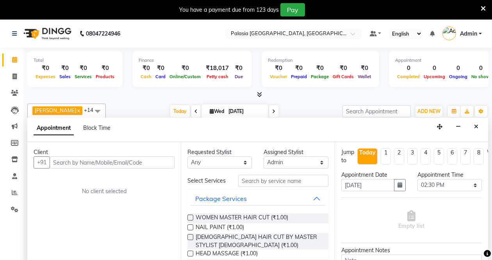
select select "46187"
select select "870"
select select "tentative"
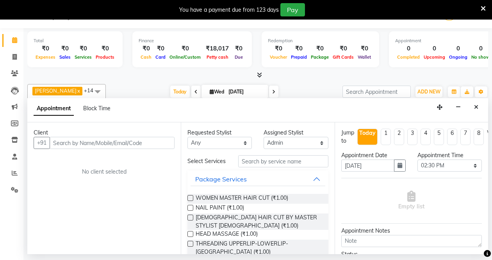
scroll to position [20, 0]
drag, startPoint x: 12, startPoint y: 40, endPoint x: 17, endPoint y: 43, distance: 5.2
click at [12, 41] on icon at bounding box center [14, 40] width 5 height 6
click at [428, 89] on span "ADD NEW" at bounding box center [428, 92] width 23 height 6
click at [434, 94] on span "ADD NEW" at bounding box center [428, 92] width 23 height 6
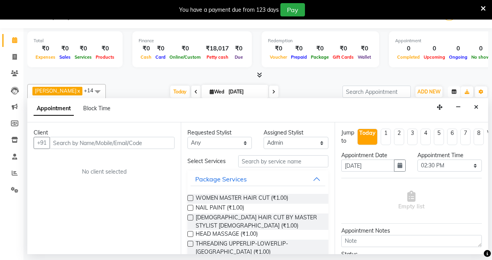
click at [455, 92] on icon "button" at bounding box center [454, 91] width 5 height 5
click at [14, 53] on span at bounding box center [15, 57] width 14 height 9
select select "service"
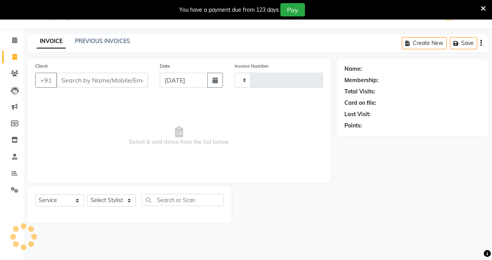
type input "3483"
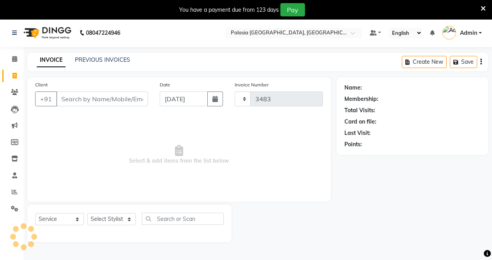
select select "6009"
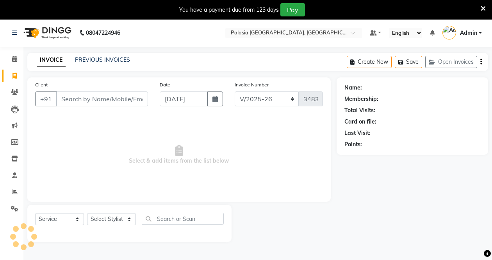
scroll to position [0, 0]
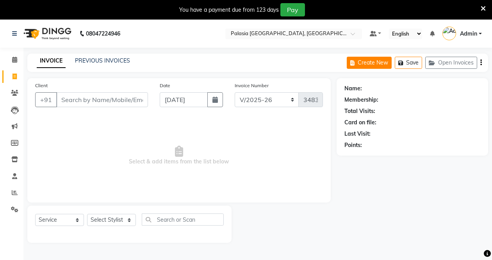
click at [371, 62] on button "Create New" at bounding box center [369, 63] width 45 height 12
select select "6009"
select select "service"
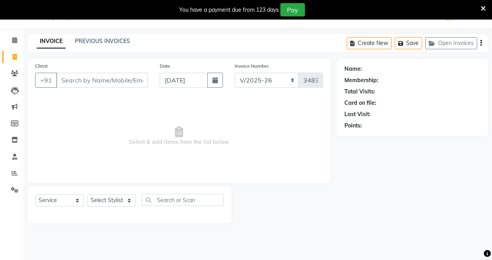
click at [78, 85] on input "Client" at bounding box center [102, 80] width 92 height 15
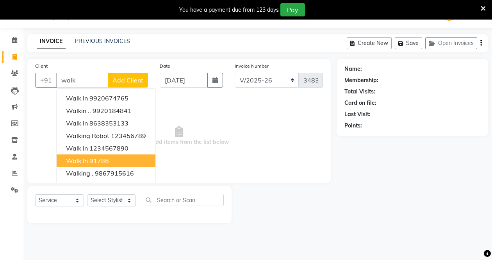
click at [119, 161] on button "Walk In 91786" at bounding box center [106, 160] width 99 height 12
type input "91786"
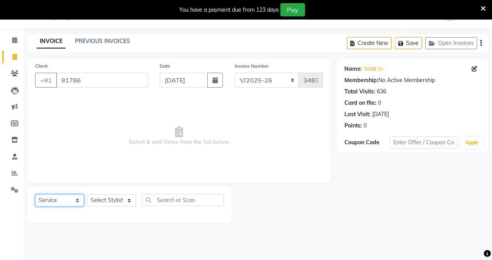
click at [55, 198] on select "Select Service Product Membership Package Voucher Prepaid Gift Card" at bounding box center [59, 200] width 49 height 12
click at [35, 194] on select "Select Service Product Membership Package Voucher Prepaid Gift Card" at bounding box center [59, 200] width 49 height 12
click at [125, 197] on select "Select Stylist Aarti wankhede Admin Aparna . farhan siddiqui JD Kaif Salmani MO…" at bounding box center [111, 200] width 49 height 12
select select "47232"
click at [87, 194] on select "Select Stylist Aarti wankhede Admin Aparna . farhan siddiqui JD Kaif Salmani MO…" at bounding box center [111, 200] width 49 height 12
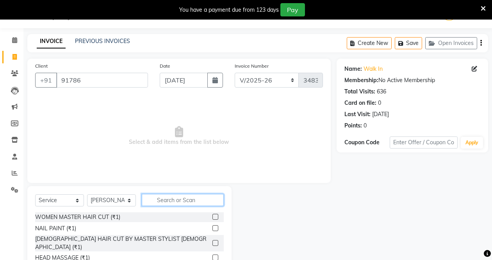
click at [186, 203] on input "text" at bounding box center [183, 200] width 82 height 12
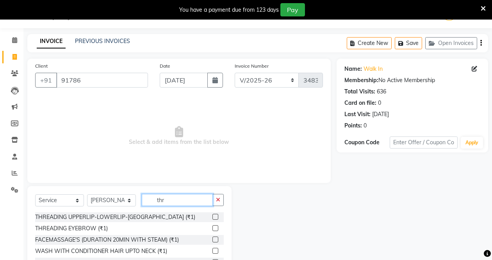
click at [189, 194] on input "thr" at bounding box center [177, 200] width 71 height 12
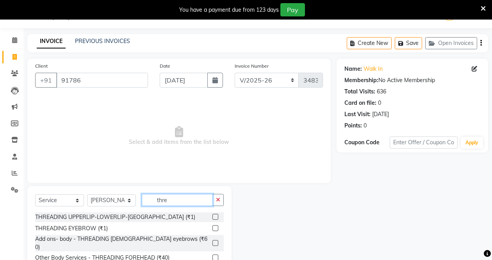
type input "thre"
drag, startPoint x: 206, startPoint y: 226, endPoint x: 210, endPoint y: 227, distance: 4.4
click at [212, 226] on label at bounding box center [215, 228] width 6 height 6
click at [212, 226] on input "checkbox" at bounding box center [214, 228] width 5 height 5
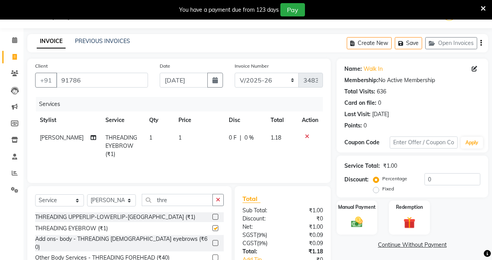
checkbox input "false"
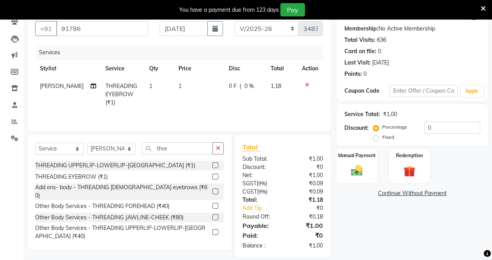
scroll to position [81, 0]
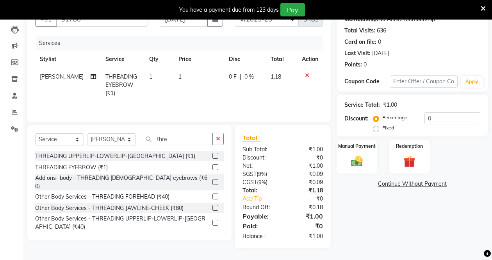
click at [178, 76] on span "1" at bounding box center [179, 76] width 3 height 7
select select "47232"
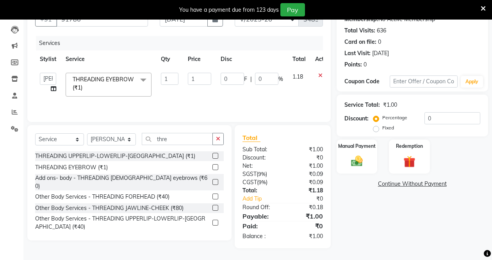
scroll to position [80, 0]
drag, startPoint x: 200, startPoint y: 77, endPoint x: 186, endPoint y: 77, distance: 14.4
click at [186, 77] on td "1" at bounding box center [199, 84] width 33 height 33
type input "50"
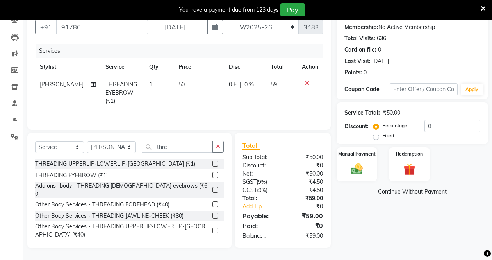
scroll to position [73, 0]
click at [283, 96] on tr "Priyanka Dhumak THREADING EYEBROW (₹1) 1 50 0 F | 0 % 59" at bounding box center [179, 93] width 288 height 34
click at [357, 167] on img at bounding box center [357, 169] width 20 height 14
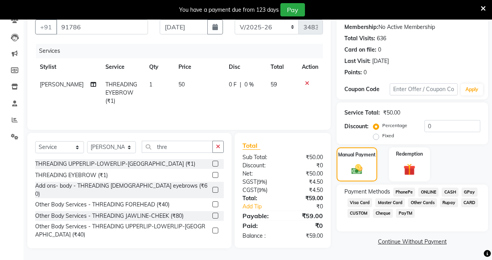
click at [454, 191] on span "CASH" at bounding box center [449, 191] width 17 height 9
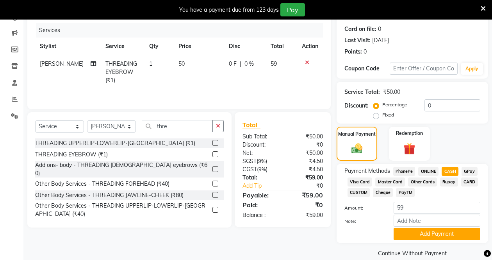
scroll to position [104, 0]
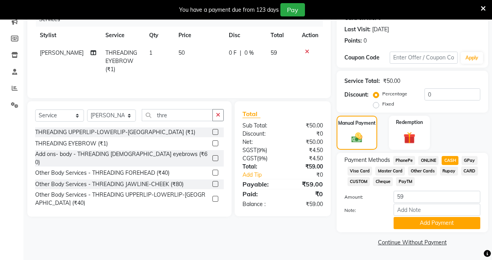
click at [404, 181] on span "PayTM" at bounding box center [405, 181] width 19 height 9
click at [421, 224] on button "Add Payment" at bounding box center [436, 223] width 87 height 12
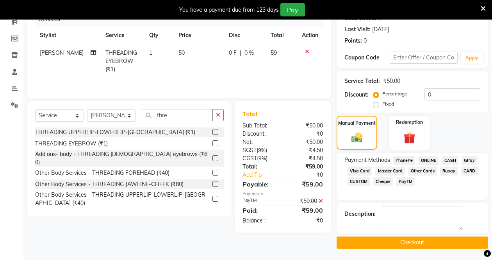
scroll to position [105, 0]
click at [386, 244] on button "Checkout" at bounding box center [411, 242] width 151 height 12
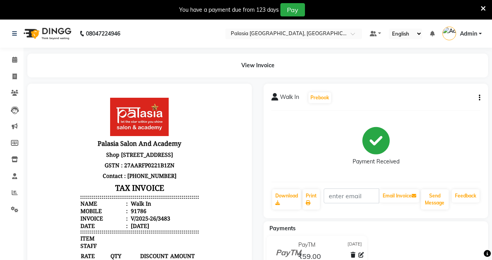
click at [478, 7] on div "You have a payment due from 123 days Pay" at bounding box center [241, 9] width 477 height 13
click at [482, 7] on icon at bounding box center [482, 8] width 5 height 7
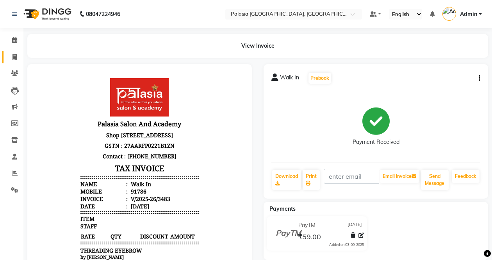
click at [11, 55] on span at bounding box center [15, 57] width 14 height 9
select select "service"
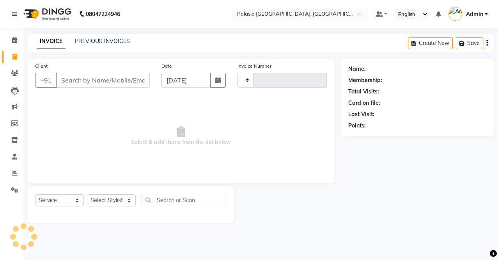
type input "3484"
select select "6009"
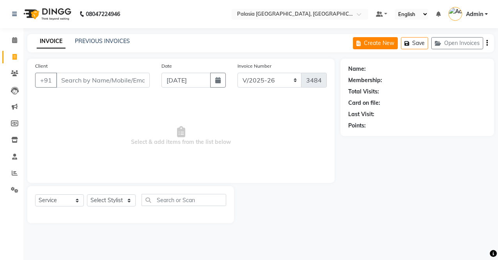
click at [362, 48] on button "Create New" at bounding box center [375, 43] width 45 height 12
select select "6009"
select select "service"
click at [112, 80] on input "Client" at bounding box center [103, 80] width 94 height 15
click at [97, 76] on input "Client" at bounding box center [103, 80] width 94 height 15
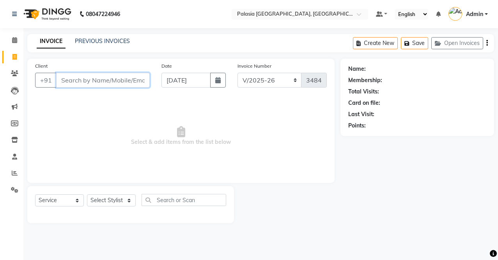
click at [108, 81] on input "Client" at bounding box center [103, 80] width 94 height 15
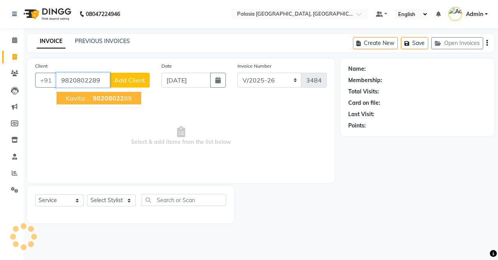
type input "9820802289"
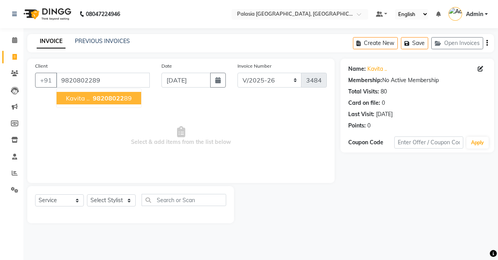
click at [87, 103] on button "Kavita .. 98208022 89" at bounding box center [99, 98] width 85 height 12
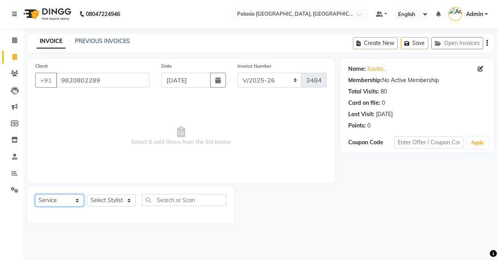
click at [74, 201] on select "Select Service Product Membership Package Voucher Prepaid Gift Card" at bounding box center [59, 200] width 49 height 12
click at [35, 194] on select "Select Service Product Membership Package Voucher Prepaid Gift Card" at bounding box center [59, 200] width 49 height 12
click at [120, 200] on select "Select Stylist Aarti wankhede Admin Aparna . farhan siddiqui JD Kaif Salmani MO…" at bounding box center [111, 200] width 49 height 12
click at [87, 194] on select "Select Stylist Aarti wankhede Admin Aparna . farhan siddiqui JD Kaif Salmani MO…" at bounding box center [111, 200] width 49 height 12
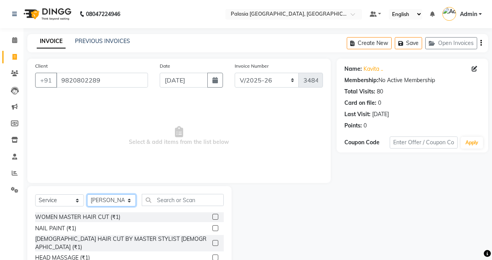
click at [122, 202] on select "Select Stylist Aarti wankhede Admin Aparna . farhan siddiqui JD Kaif Salmani MO…" at bounding box center [111, 200] width 49 height 12
click at [122, 199] on select "Select Stylist Aarti wankhede Admin Aparna . farhan siddiqui JD Kaif Salmani MO…" at bounding box center [111, 200] width 49 height 12
click at [87, 194] on select "Select Stylist Aarti wankhede Admin Aparna . farhan siddiqui JD Kaif Salmani MO…" at bounding box center [111, 200] width 49 height 12
click at [126, 203] on select "Select Stylist Aarti wankhede Admin Aparna . farhan siddiqui JD Kaif Salmani MO…" at bounding box center [111, 200] width 49 height 12
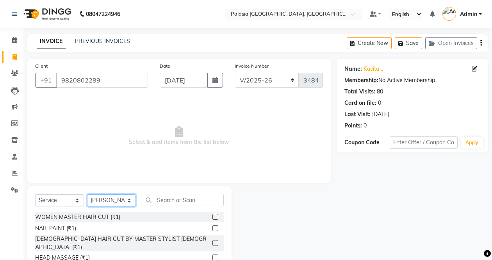
select select "47232"
click at [87, 194] on select "Select Stylist Aarti wankhede Admin Aparna . farhan siddiqui JD Kaif Salmani MO…" at bounding box center [111, 200] width 49 height 12
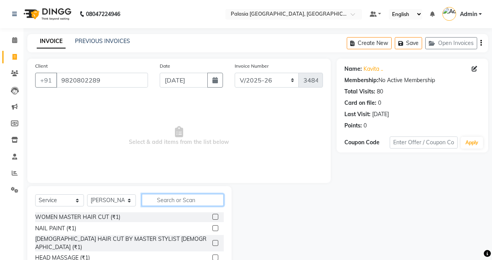
click at [184, 201] on input "text" at bounding box center [183, 200] width 82 height 12
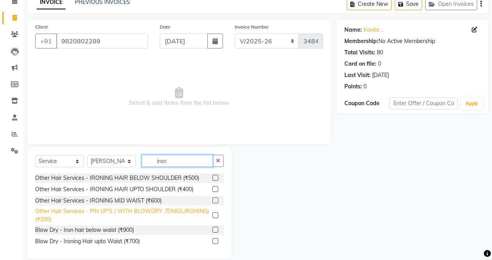
scroll to position [50, 0]
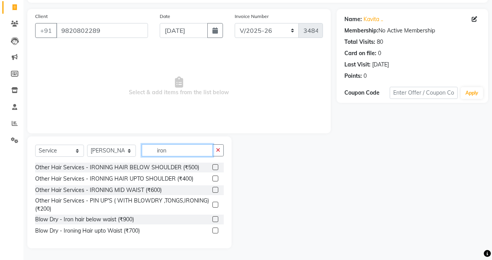
type input "iron"
click at [215, 231] on label at bounding box center [215, 230] width 6 height 6
click at [215, 231] on input "checkbox" at bounding box center [214, 230] width 5 height 5
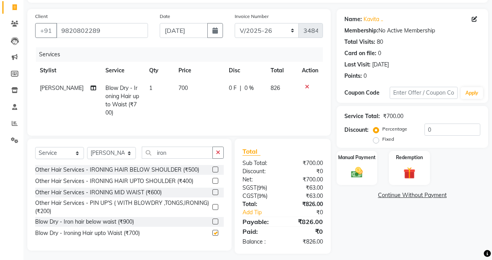
checkbox input "false"
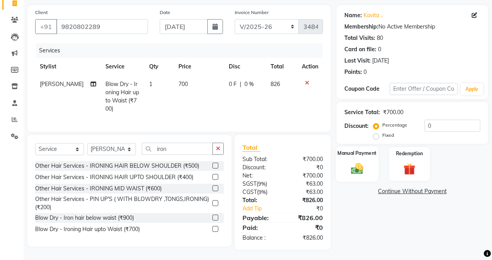
click at [359, 166] on img at bounding box center [357, 168] width 20 height 14
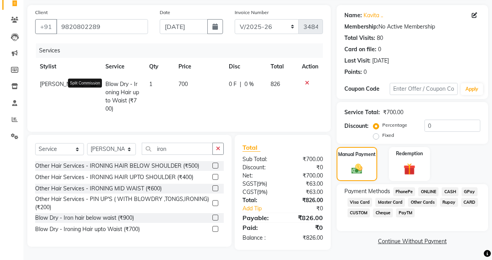
click at [91, 87] on icon at bounding box center [93, 83] width 5 height 5
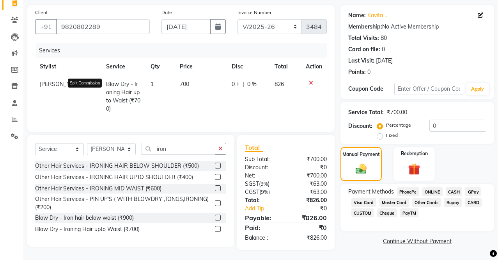
select select "47232"
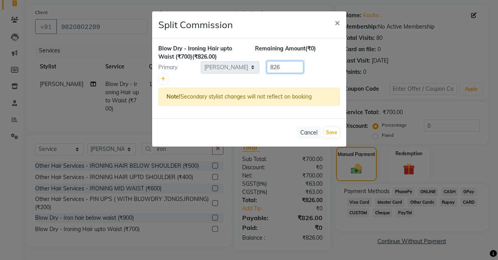
click at [237, 62] on div "Primary Select Aarti wankhede Admin Aparna . farhan siddiqui JD Kaif Salmani MO…" at bounding box center [250, 67] width 194 height 12
click at [340, 23] on span "×" at bounding box center [337, 22] width 5 height 12
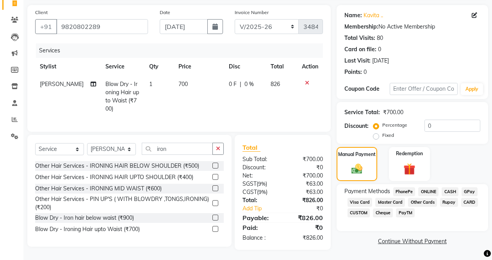
click at [230, 83] on span "0 F" at bounding box center [233, 84] width 8 height 8
select select "47232"
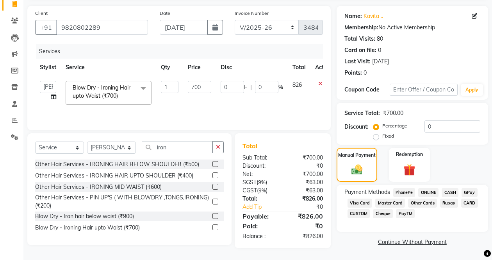
scroll to position [53, 0]
drag, startPoint x: 228, startPoint y: 87, endPoint x: 215, endPoint y: 87, distance: 12.9
click at [216, 87] on td "0 F | 0 %" at bounding box center [252, 92] width 72 height 33
type input "15"
click at [238, 86] on input "15" at bounding box center [232, 87] width 23 height 12
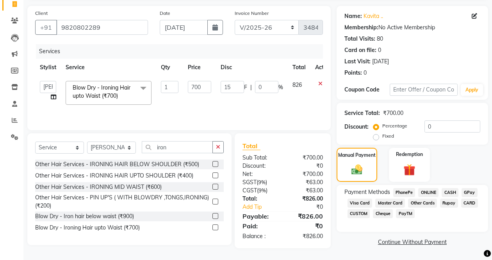
click at [241, 110] on div "Services Stylist Service Qty Price Disc Total Action Aarti wankhede Admin Aparn…" at bounding box center [179, 83] width 288 height 78
click at [241, 109] on td "15 F | 0 %" at bounding box center [252, 92] width 72 height 33
select select "47232"
click at [246, 87] on span "F" at bounding box center [245, 87] width 3 height 8
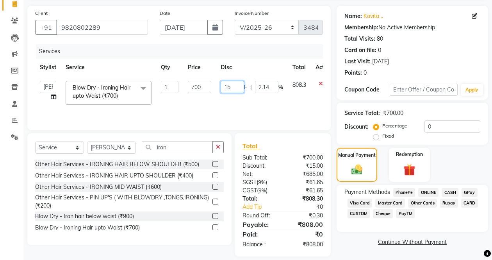
click at [235, 87] on input "15" at bounding box center [232, 87] width 23 height 12
drag, startPoint x: 232, startPoint y: 87, endPoint x: 209, endPoint y: 83, distance: 23.7
click at [209, 83] on tr "Aarti wankhede Admin Aparna . farhan siddiqui JD Kaif Salmani MO jahid ali Neha…" at bounding box center [185, 92] width 301 height 33
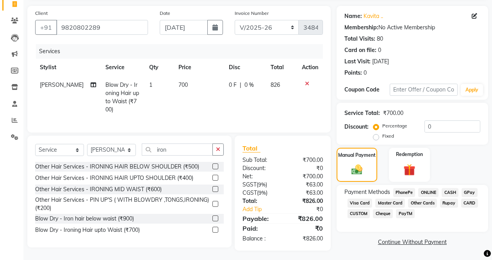
drag, startPoint x: 269, startPoint y: 85, endPoint x: 250, endPoint y: 87, distance: 19.7
click at [240, 85] on div "0 F | 0 %" at bounding box center [245, 85] width 32 height 8
select select "47232"
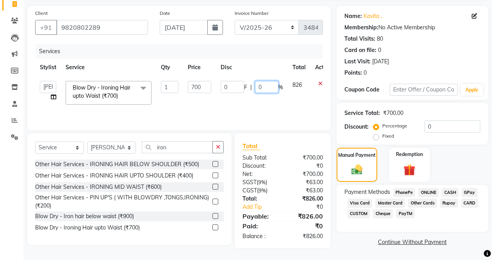
drag, startPoint x: 265, startPoint y: 88, endPoint x: 251, endPoint y: 85, distance: 13.5
click at [251, 85] on div "0 F | 0 %" at bounding box center [252, 87] width 62 height 12
type input "15"
click at [289, 101] on td "826" at bounding box center [299, 92] width 23 height 33
select select "47232"
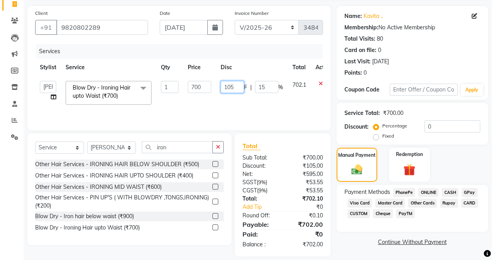
drag, startPoint x: 236, startPoint y: 86, endPoint x: 219, endPoint y: 85, distance: 16.4
click at [221, 85] on input "105" at bounding box center [232, 87] width 23 height 12
type input "0"
click at [270, 112] on div "Services Stylist Service Qty Price Disc Total Action Aarti wankhede Admin Aparn…" at bounding box center [179, 83] width 288 height 78
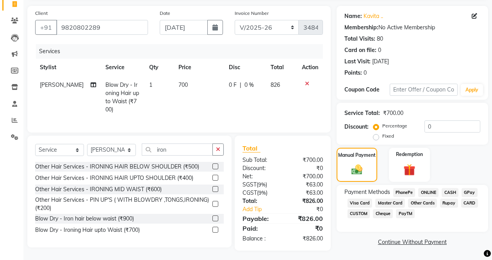
click at [247, 82] on span "0 %" at bounding box center [248, 85] width 9 height 8
select select "47232"
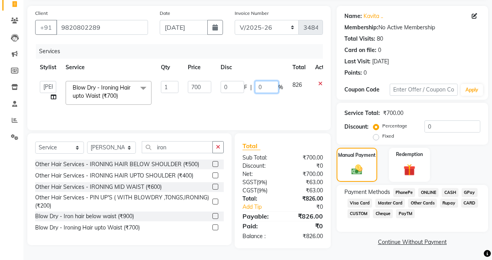
drag, startPoint x: 268, startPoint y: 88, endPoint x: 253, endPoint y: 87, distance: 15.6
click at [253, 87] on div "0 F | 0 %" at bounding box center [252, 87] width 62 height 12
type input "15"
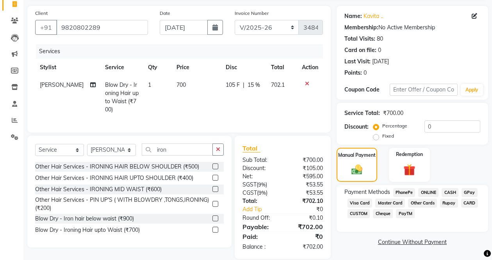
click at [274, 104] on tr "Priyanka Dhumak Blow Dry - Ironing Hair upto Waist (₹700) 1 700 105 F | 15 % 70…" at bounding box center [179, 97] width 288 height 42
click at [228, 84] on span "105 F" at bounding box center [233, 85] width 14 height 8
select select "47232"
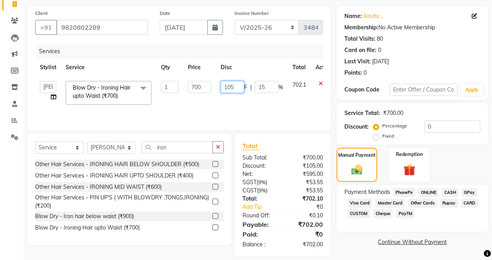
drag, startPoint x: 237, startPoint y: 89, endPoint x: 215, endPoint y: 85, distance: 22.9
click at [216, 87] on td "105 F | 15 %" at bounding box center [252, 92] width 72 height 33
type input "0"
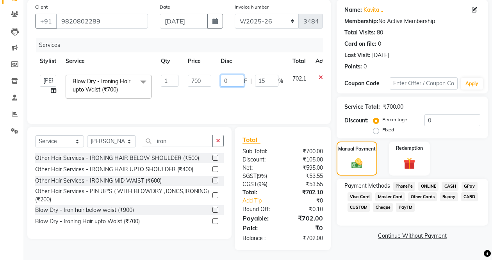
scroll to position [61, 0]
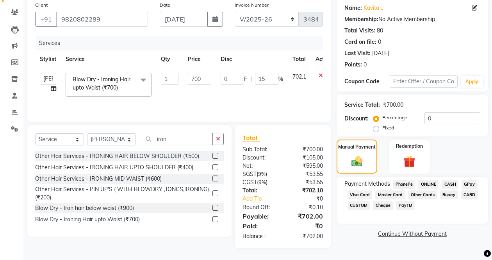
click at [215, 221] on div "Other Hair Services - IRONING HAIR BELOW SHOULDER (₹500) Other Hair Services - …" at bounding box center [129, 188] width 189 height 75
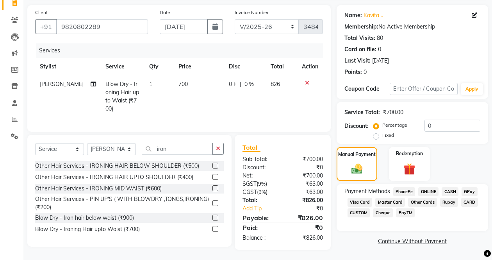
click at [273, 108] on td "826" at bounding box center [281, 96] width 31 height 42
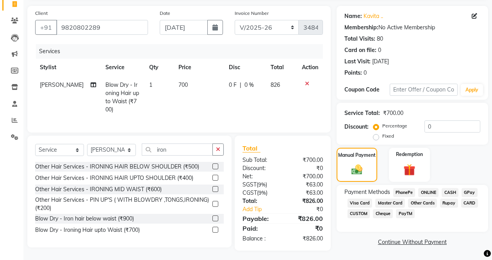
select select "47232"
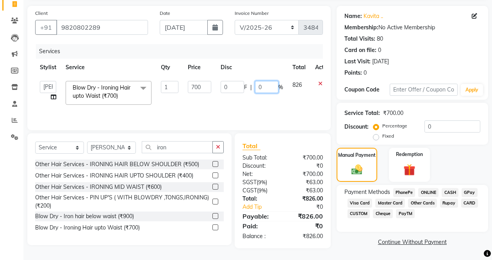
drag, startPoint x: 264, startPoint y: 84, endPoint x: 241, endPoint y: 87, distance: 23.2
click at [245, 87] on div "0 F | 0 %" at bounding box center [252, 87] width 62 height 12
type input "15"
click at [296, 111] on div "Services Stylist Service Qty Price Disc Total Action Aarti wankhede Admin Aparn…" at bounding box center [179, 83] width 288 height 78
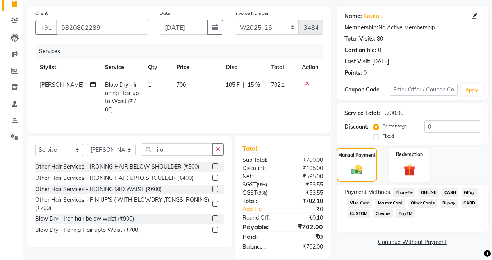
click at [403, 212] on span "PayTM" at bounding box center [405, 213] width 19 height 9
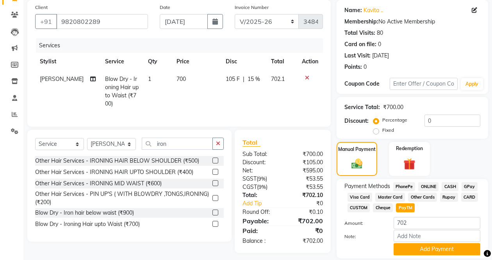
scroll to position [85, 0]
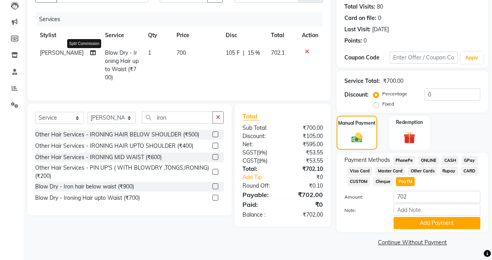
click at [90, 55] on icon at bounding box center [92, 52] width 5 height 5
select select "47232"
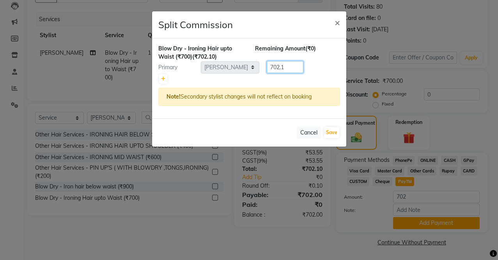
drag, startPoint x: 290, startPoint y: 67, endPoint x: 256, endPoint y: 55, distance: 35.4
click at [256, 55] on div "Blow Dry - Ironing Hair upto Waist (₹700) (₹702.10) Remaining Amount (₹0) Prima…" at bounding box center [249, 78] width 194 height 80
click at [161, 77] on icon at bounding box center [163, 78] width 4 height 5
type input "351.05"
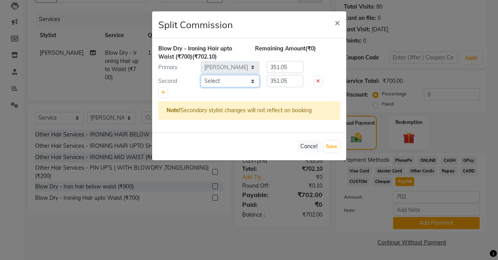
click at [221, 82] on select "Select Aarti wankhede Admin Aparna . farhan siddiqui JD Kaif Salmani MO jahid a…" at bounding box center [230, 81] width 59 height 12
click at [234, 79] on select "Select Aarti wankhede Admin Aparna . farhan siddiqui JD Kaif Salmani MO jahid a…" at bounding box center [230, 81] width 59 height 12
select select "88204"
click at [201, 75] on select "Select Aarti wankhede Admin Aparna . farhan siddiqui JD Kaif Salmani MO jahid a…" at bounding box center [230, 81] width 59 height 12
click at [333, 145] on button "Save" at bounding box center [331, 146] width 15 height 11
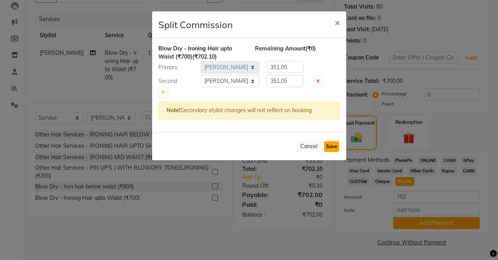
select select "Select"
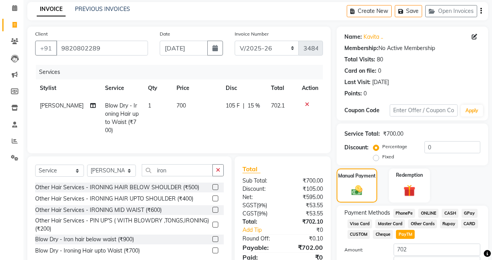
scroll to position [46, 0]
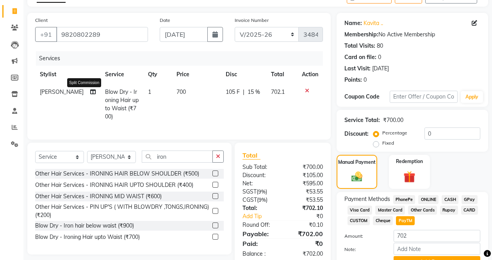
click at [90, 94] on icon at bounding box center [92, 91] width 5 height 5
select select "47232"
select select "88204"
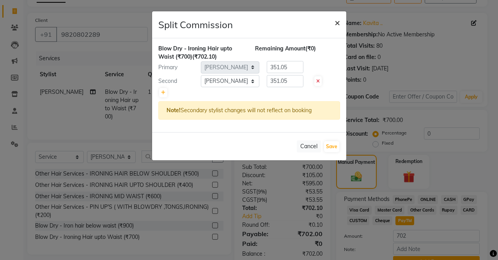
click at [336, 19] on span "×" at bounding box center [337, 22] width 5 height 12
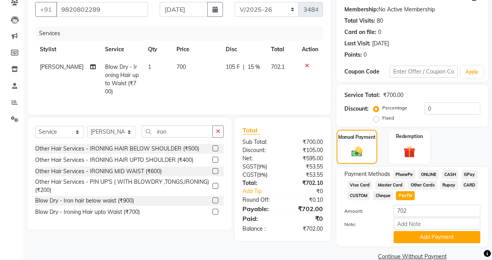
scroll to position [85, 0]
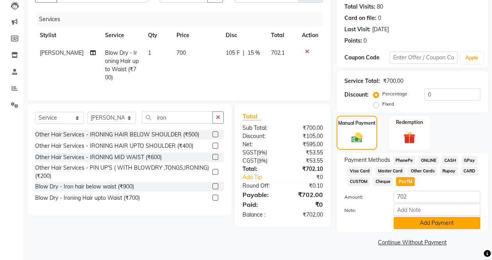
click at [439, 224] on button "Add Payment" at bounding box center [436, 223] width 87 height 12
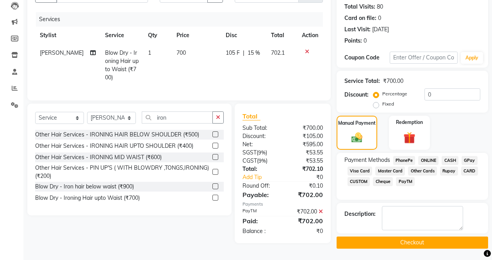
click at [400, 238] on button "Checkout" at bounding box center [411, 242] width 151 height 12
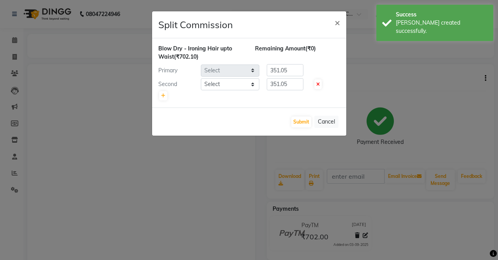
select select "47232"
select select "88204"
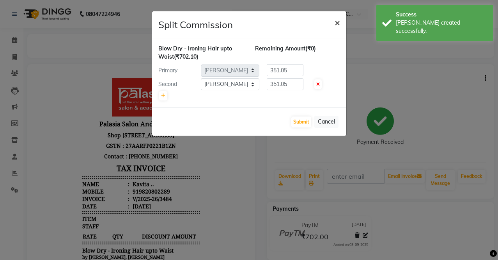
click at [335, 23] on span "×" at bounding box center [337, 22] width 5 height 12
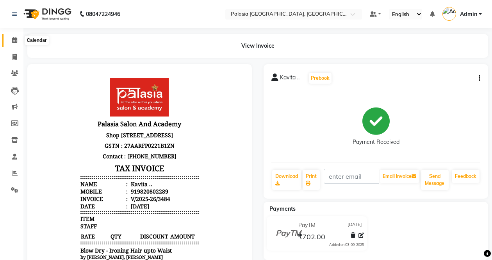
click at [12, 42] on icon at bounding box center [14, 40] width 5 height 6
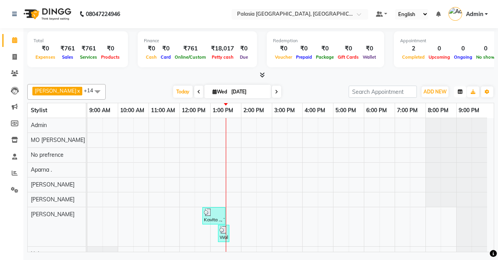
click at [458, 94] on button "button" at bounding box center [460, 91] width 12 height 11
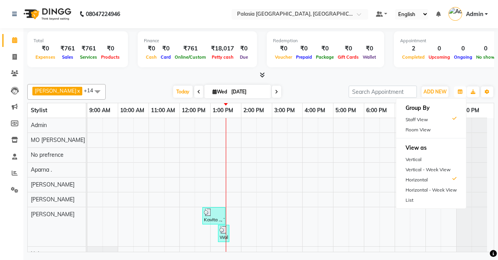
click at [379, 146] on div "Kavita .., TK02, 12:45 PM-01:30 PM, Blow Dry - Ironing Hair upto Waist (₹700) W…" at bounding box center [290, 241] width 407 height 247
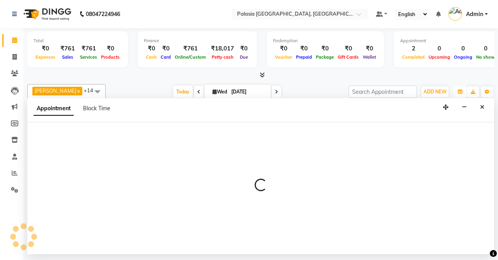
select select "46245"
select select "tentative"
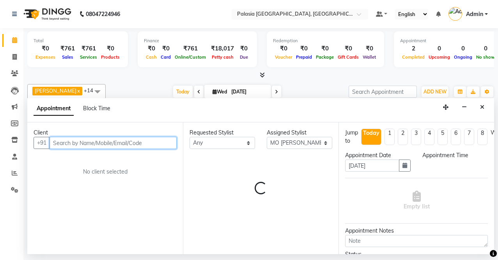
select select "1080"
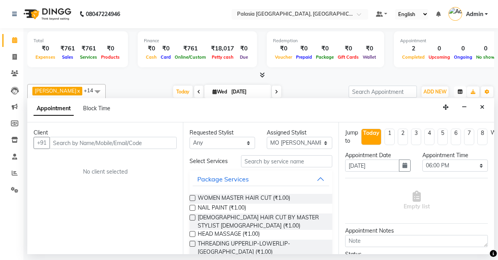
click at [456, 94] on button "button" at bounding box center [460, 91] width 12 height 11
click at [12, 37] on span at bounding box center [15, 40] width 14 height 9
click at [10, 40] on span at bounding box center [15, 40] width 14 height 9
click at [12, 38] on icon at bounding box center [14, 40] width 5 height 6
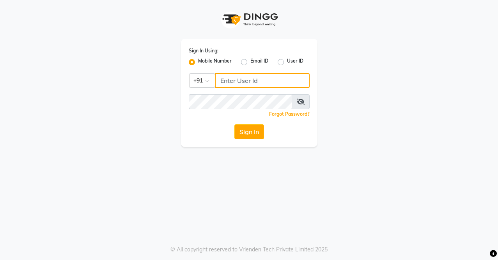
click at [241, 79] on input "Username" at bounding box center [262, 80] width 95 height 15
type input "8169518462"
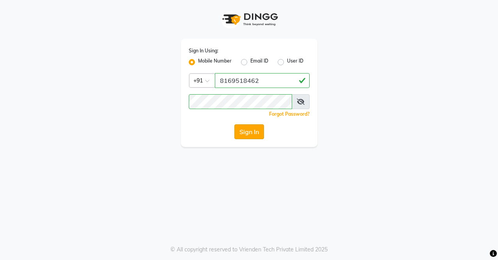
click at [256, 128] on button "Sign In" at bounding box center [250, 131] width 30 height 15
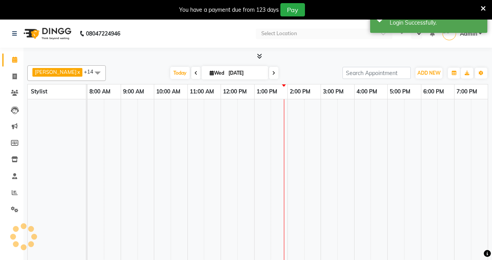
select select "en"
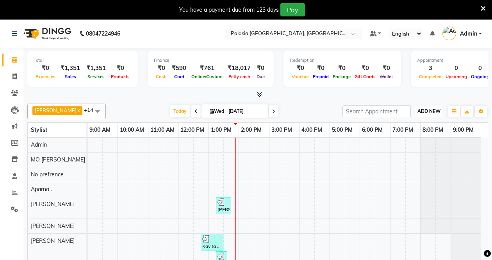
click at [432, 115] on button "ADD NEW Toggle Dropdown" at bounding box center [428, 111] width 27 height 11
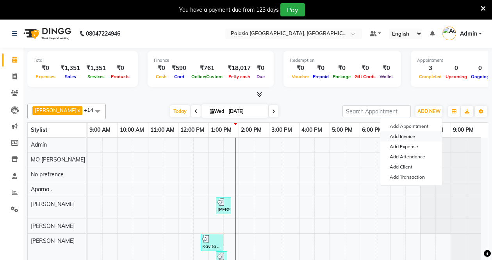
click at [416, 139] on link "Add Invoice" at bounding box center [411, 136] width 62 height 10
select select "6009"
select select "service"
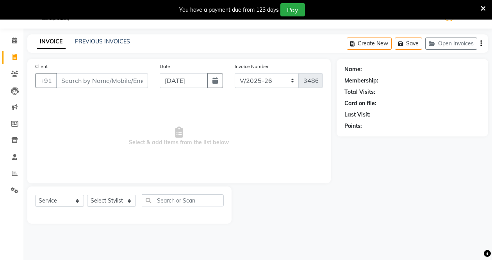
scroll to position [20, 0]
click at [96, 83] on input "Client" at bounding box center [102, 80] width 92 height 15
click at [105, 78] on input "Client" at bounding box center [102, 80] width 92 height 15
click at [100, 85] on input "Client" at bounding box center [102, 80] width 92 height 15
click at [183, 115] on span "Select & add items from the list below" at bounding box center [179, 136] width 288 height 78
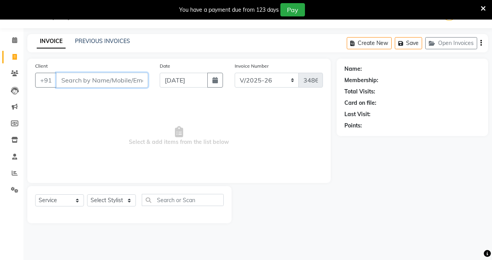
click at [126, 79] on input "Client" at bounding box center [102, 80] width 92 height 15
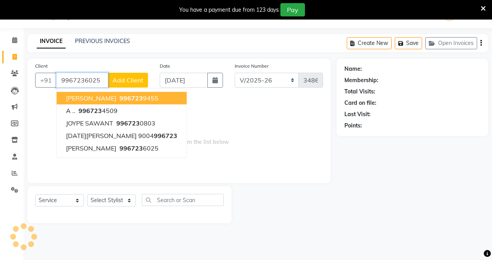
type input "9967236025"
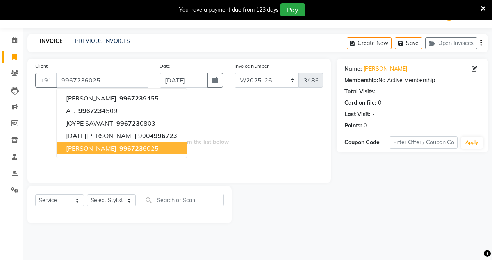
click at [158, 149] on ngb-highlight "996723 6025" at bounding box center [138, 148] width 41 height 8
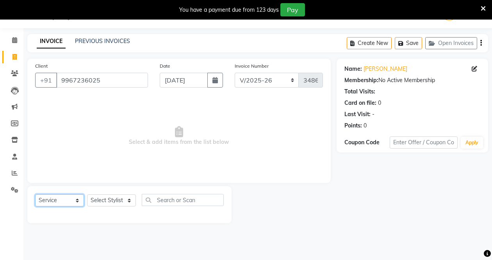
click at [51, 199] on select "Select Service Product Membership Package Voucher Prepaid Gift Card" at bounding box center [59, 200] width 49 height 12
click at [131, 150] on span "Select & add items from the list below" at bounding box center [179, 136] width 288 height 78
click at [112, 205] on select "Select Stylist Aarti wankhede Admin Aparna . farhan siddiqui JD Kaif Salmani MO…" at bounding box center [111, 200] width 49 height 12
drag, startPoint x: 167, startPoint y: 111, endPoint x: 158, endPoint y: 111, distance: 9.8
click at [167, 112] on span "Select & add items from the list below" at bounding box center [179, 136] width 288 height 78
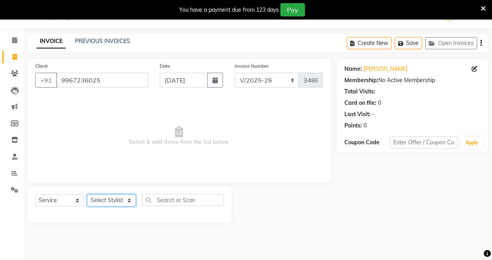
click at [91, 200] on select "Select Stylist Aarti wankhede Admin Aparna . farhan siddiqui JD Kaif Salmani MO…" at bounding box center [111, 200] width 49 height 12
click at [116, 200] on select "Select Stylist Aarti wankhede Admin Aparna . farhan siddiqui JD Kaif Salmani MO…" at bounding box center [111, 200] width 49 height 12
select select "90734"
click at [87, 194] on select "Select Stylist Aarti wankhede Admin Aparna . farhan siddiqui JD Kaif Salmani MO…" at bounding box center [111, 200] width 49 height 12
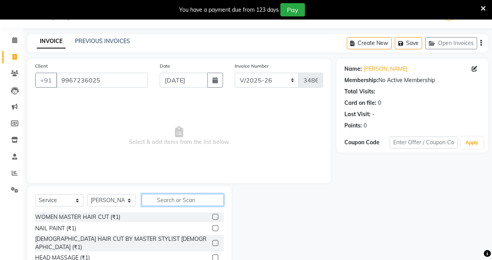
click at [176, 202] on input "text" at bounding box center [183, 200] width 82 height 12
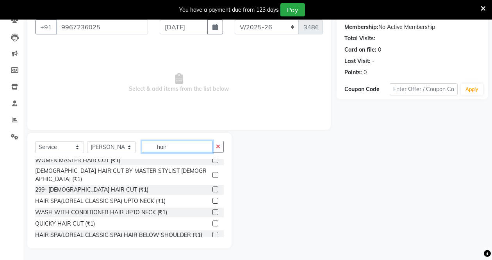
scroll to position [0, 0]
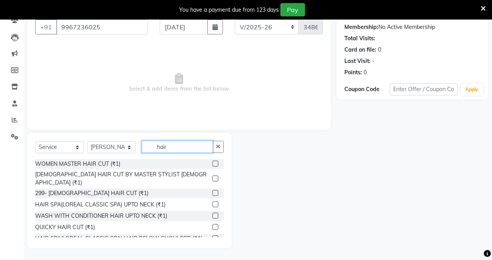
click at [175, 146] on input "hair" at bounding box center [177, 146] width 71 height 12
drag, startPoint x: 175, startPoint y: 146, endPoint x: 136, endPoint y: 144, distance: 39.1
click at [136, 144] on div "Select Service Product Membership Package Voucher Prepaid Gift Card Select Styl…" at bounding box center [129, 149] width 189 height 18
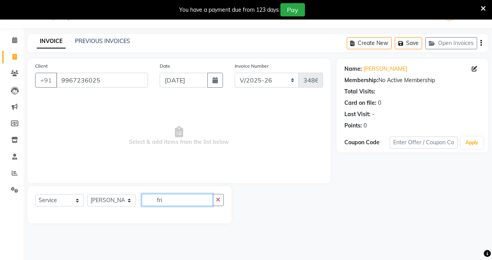
scroll to position [73, 0]
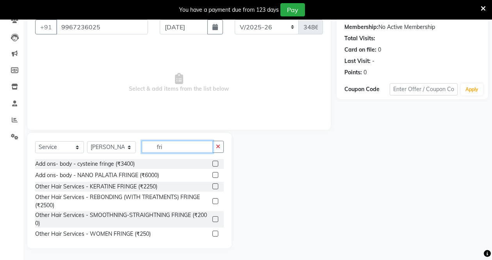
type input "fri"
click at [212, 235] on label at bounding box center [215, 233] width 6 height 6
click at [212, 235] on input "checkbox" at bounding box center [214, 233] width 5 height 5
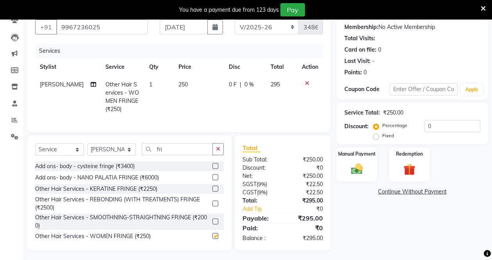
checkbox input "false"
drag, startPoint x: 178, startPoint y: 155, endPoint x: 143, endPoint y: 151, distance: 35.0
click at [143, 151] on input "fri" at bounding box center [177, 149] width 71 height 12
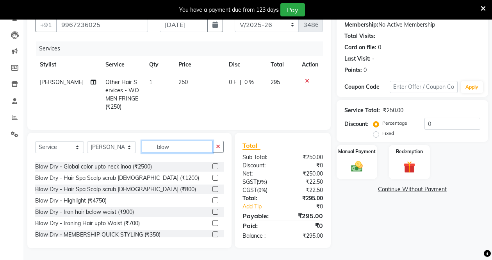
scroll to position [82, 0]
click at [175, 146] on input "blow" at bounding box center [177, 146] width 71 height 12
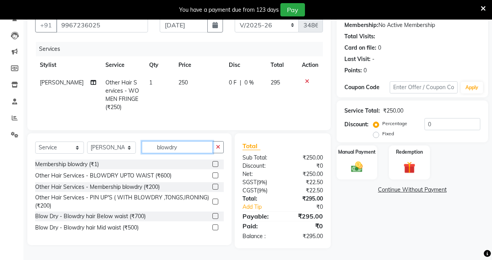
click at [187, 146] on input "blowdry" at bounding box center [177, 147] width 71 height 12
drag, startPoint x: 187, startPoint y: 146, endPoint x: 151, endPoint y: 144, distance: 36.0
click at [151, 144] on input "blowdry" at bounding box center [177, 147] width 71 height 12
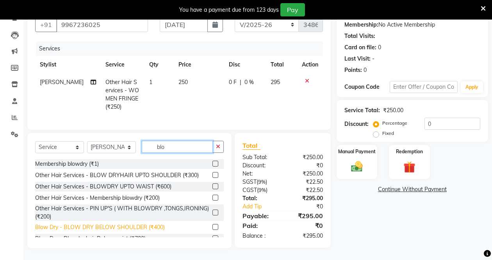
type input "blo"
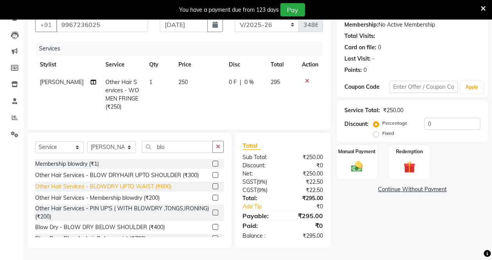
click at [144, 228] on div "Blow Dry - BLOW DRY BELOW SHOULDER (₹400)" at bounding box center [100, 227] width 130 height 8
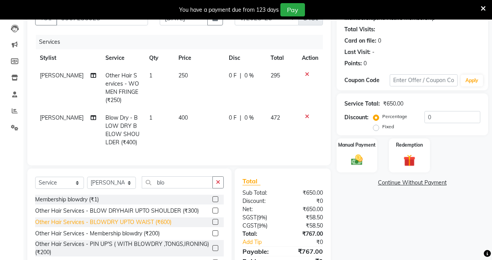
checkbox input "false"
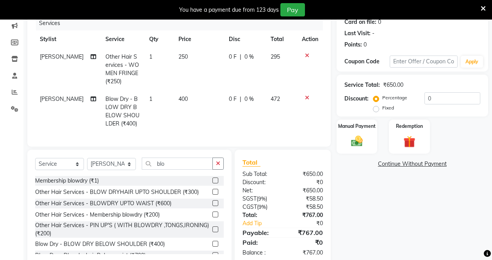
scroll to position [124, 0]
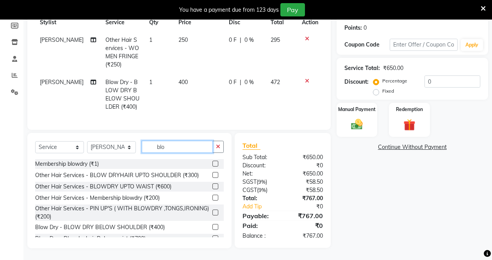
drag, startPoint x: 158, startPoint y: 139, endPoint x: 144, endPoint y: 132, distance: 15.0
click at [144, 132] on div "Client +91 9967236025 Date 03-09-2025 Invoice Number import/2025-26 V/2025 V/20…" at bounding box center [178, 104] width 315 height 287
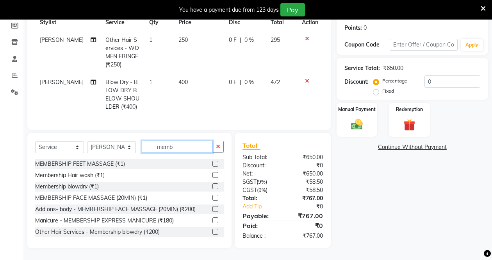
type input "memb"
click at [154, 100] on td "1" at bounding box center [158, 94] width 29 height 42
select select "90734"
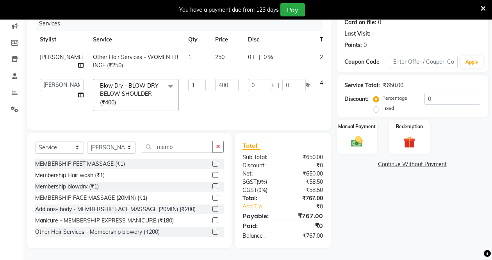
scroll to position [115, 0]
click at [73, 147] on select "Select Service Product Membership Package Voucher Prepaid Gift Card" at bounding box center [59, 147] width 49 height 12
click at [35, 141] on select "Select Service Product Membership Package Voucher Prepaid Gift Card" at bounding box center [59, 147] width 49 height 12
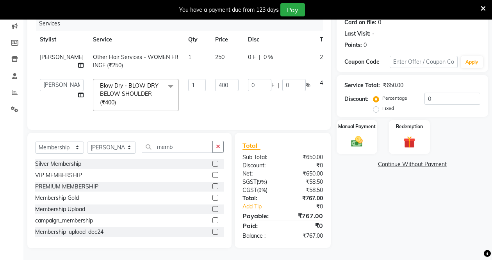
click at [212, 174] on label at bounding box center [215, 175] width 6 height 6
click at [212, 174] on input "checkbox" at bounding box center [214, 175] width 5 height 5
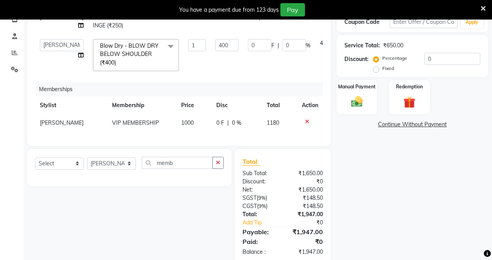
scroll to position [154, 0]
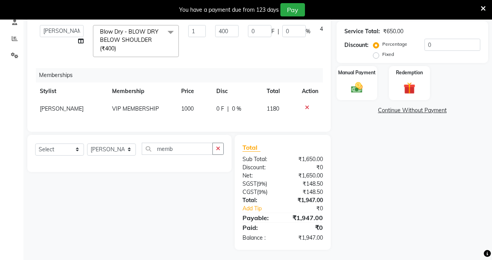
click at [306, 110] on icon at bounding box center [307, 107] width 4 height 5
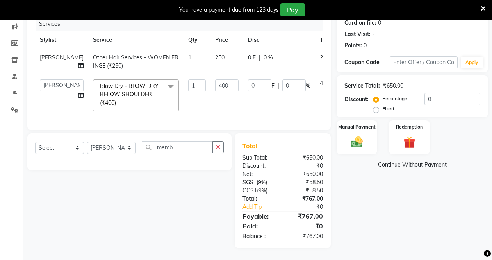
scroll to position [114, 0]
click at [68, 147] on select "Select Service Product Membership Package Voucher Prepaid Gift Card" at bounding box center [59, 148] width 49 height 12
click at [35, 142] on select "Select Service Product Membership Package Voucher Prepaid Gift Card" at bounding box center [59, 148] width 49 height 12
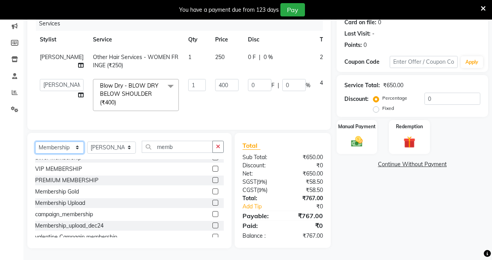
scroll to position [0, 0]
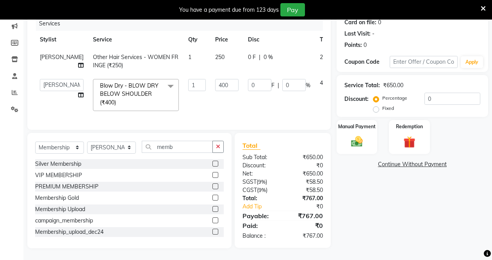
click at [133, 164] on div "Silver Membership" at bounding box center [129, 164] width 189 height 10
click at [212, 165] on label at bounding box center [215, 163] width 6 height 6
click at [212, 165] on input "checkbox" at bounding box center [214, 163] width 5 height 5
select select "select"
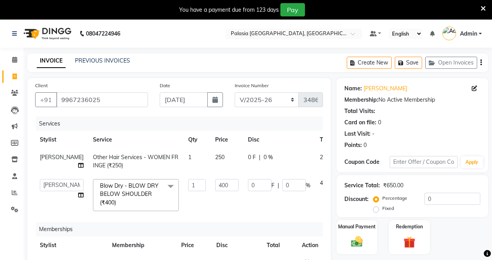
scroll to position [39, 0]
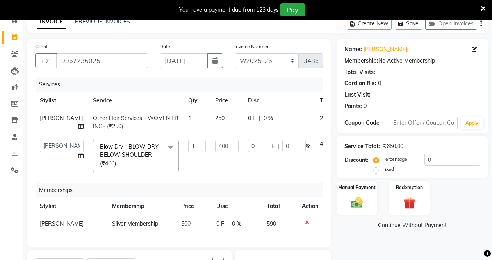
click at [244, 114] on td "0 F | 0 %" at bounding box center [279, 122] width 72 height 26
select select "90734"
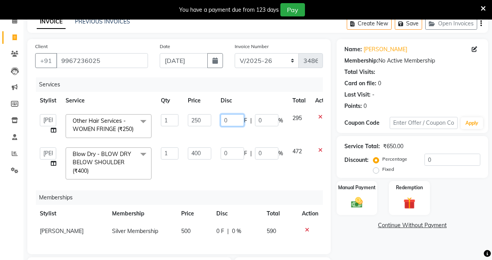
drag, startPoint x: 229, startPoint y: 120, endPoint x: 208, endPoint y: 119, distance: 21.5
click at [208, 119] on tr "Aarti wankhede Admin Aparna . farhan siddiqui JD Kaif Salmani MO jahid ali Neha…" at bounding box center [185, 125] width 301 height 33
type input "20"
drag, startPoint x: 234, startPoint y: 122, endPoint x: 218, endPoint y: 117, distance: 16.8
click at [218, 117] on td "20 F | 0 %" at bounding box center [252, 125] width 72 height 33
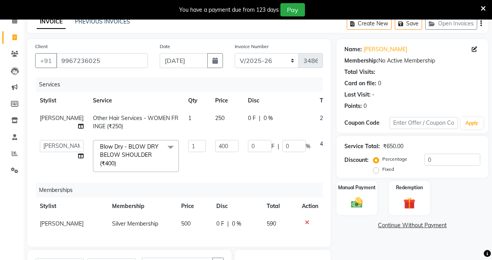
drag, startPoint x: 262, startPoint y: 123, endPoint x: 250, endPoint y: 122, distance: 12.1
click at [248, 117] on div "0 F | 0 %" at bounding box center [279, 118] width 62 height 8
select select "90734"
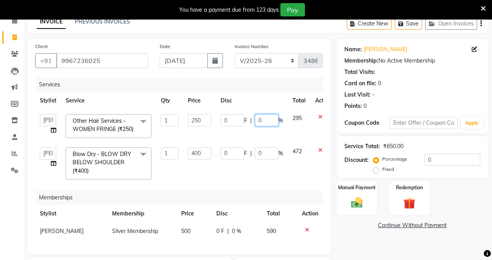
drag, startPoint x: 264, startPoint y: 119, endPoint x: 254, endPoint y: 119, distance: 9.4
click at [255, 119] on input "0" at bounding box center [266, 120] width 23 height 12
type input "20"
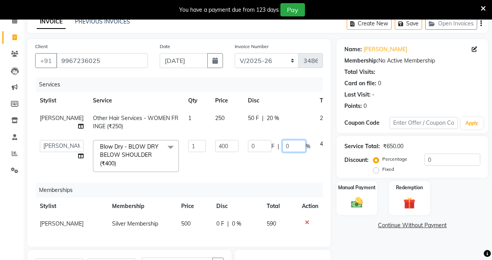
drag, startPoint x: 261, startPoint y: 160, endPoint x: 257, endPoint y: 159, distance: 4.0
click at [256, 160] on td "0 F | 0 %" at bounding box center [279, 155] width 72 height 41
drag, startPoint x: 270, startPoint y: 152, endPoint x: 259, endPoint y: 151, distance: 11.3
click at [282, 151] on input "0" at bounding box center [293, 146] width 23 height 12
type input "20"
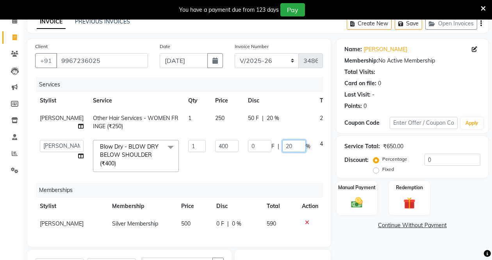
click at [282, 152] on input "20" at bounding box center [293, 146] width 23 height 12
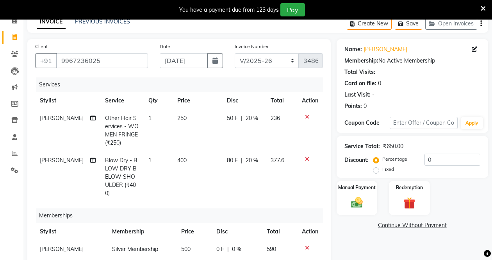
click at [298, 180] on tr "farhan siddiqui Blow Dry - BLOW DRY BELOW SHOULDER (₹400) 1 400 80 F | 20 % 377…" at bounding box center [179, 176] width 288 height 50
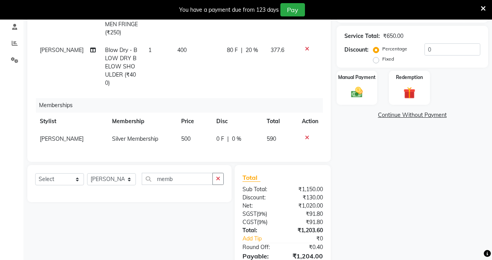
scroll to position [156, 0]
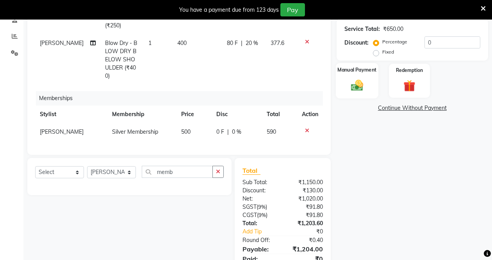
click at [346, 92] on div "Manual Payment" at bounding box center [357, 80] width 43 height 35
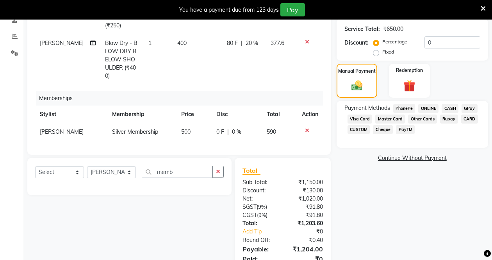
click at [404, 127] on span "PayTM" at bounding box center [405, 129] width 19 height 9
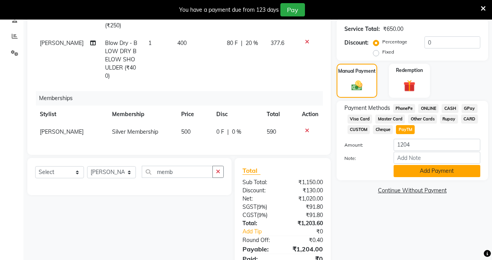
click at [426, 171] on button "Add Payment" at bounding box center [436, 171] width 87 height 12
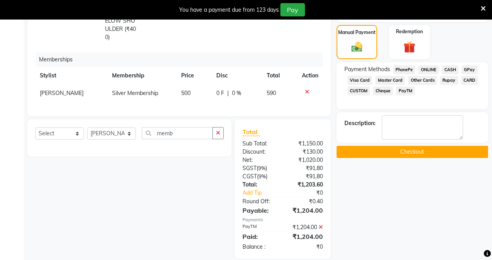
scroll to position [204, 0]
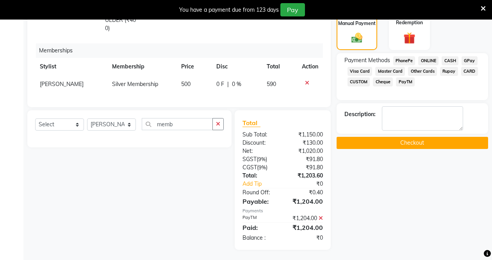
click at [393, 144] on button "Checkout" at bounding box center [411, 143] width 151 height 12
click at [393, 144] on div "Checkout" at bounding box center [411, 143] width 151 height 12
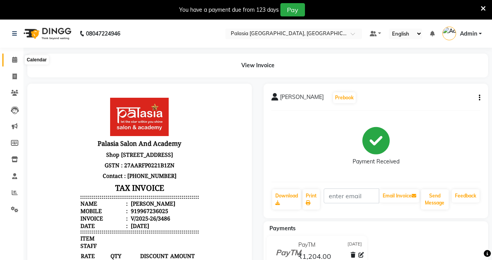
click at [16, 61] on icon at bounding box center [14, 60] width 5 height 6
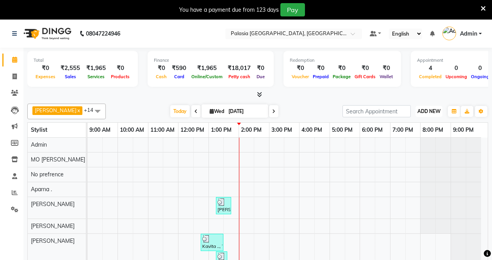
click at [421, 113] on span "ADD NEW" at bounding box center [428, 111] width 23 height 6
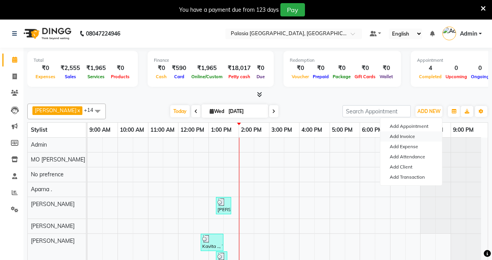
click at [411, 134] on link "Add Invoice" at bounding box center [411, 136] width 62 height 10
select select "service"
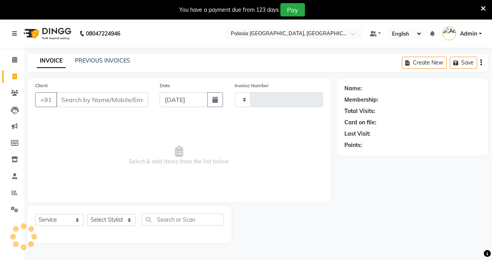
type input "3487"
select select "6009"
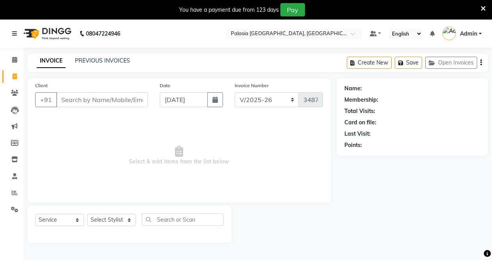
click at [84, 103] on input "Client" at bounding box center [102, 99] width 92 height 15
click at [82, 101] on input "Client" at bounding box center [102, 99] width 92 height 15
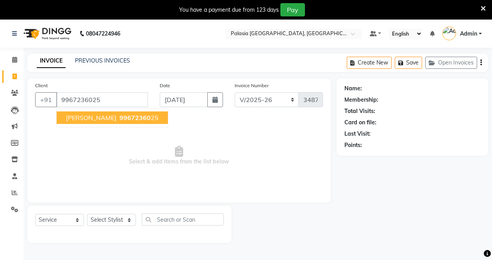
type input "9967236025"
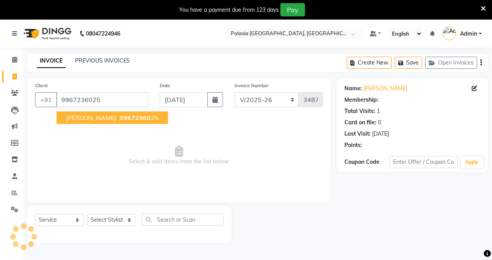
select select "1: Object"
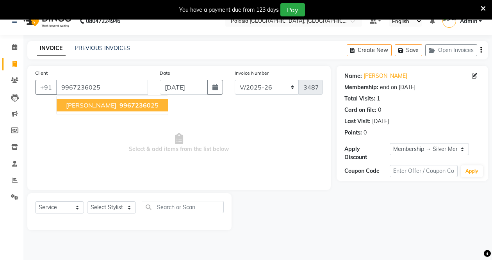
scroll to position [20, 0]
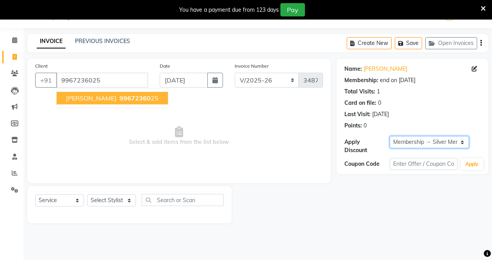
click at [453, 142] on select "Select Membership → Silver Membership" at bounding box center [428, 142] width 79 height 12
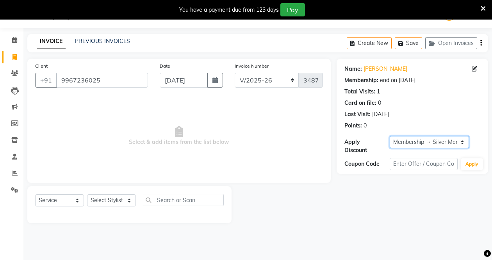
scroll to position [0, 0]
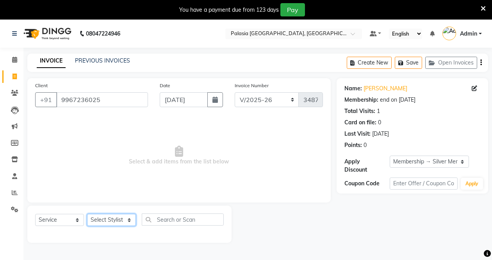
click at [124, 220] on select "Select Stylist Aarti wankhede Admin Aparna . farhan siddiqui JD Kaif Salmani MO…" at bounding box center [111, 219] width 49 height 12
click at [205, 189] on span "Select & add items from the list below" at bounding box center [179, 155] width 288 height 78
click at [114, 221] on select "Select Stylist Aarti wankhede Admin Aparna . farhan siddiqui JD Kaif Salmani MO…" at bounding box center [111, 219] width 49 height 12
click at [218, 142] on span "Select & add items from the list below" at bounding box center [179, 155] width 288 height 78
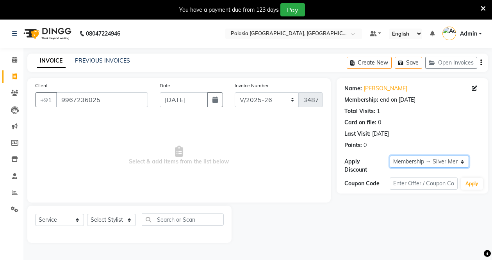
click at [450, 162] on select "Select Membership → Silver Membership" at bounding box center [428, 161] width 79 height 12
click at [450, 161] on select "Select Membership → Silver Membership" at bounding box center [428, 161] width 79 height 12
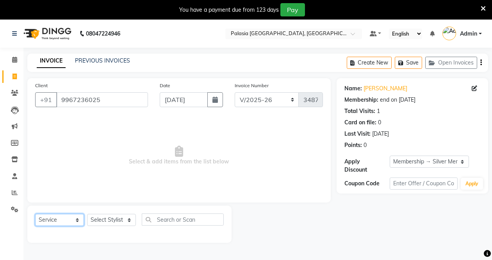
click at [66, 222] on select "Select Service Product Membership Package Voucher Prepaid Gift Card" at bounding box center [59, 219] width 49 height 12
click at [35, 213] on select "Select Service Product Membership Package Voucher Prepaid Gift Card" at bounding box center [59, 219] width 49 height 12
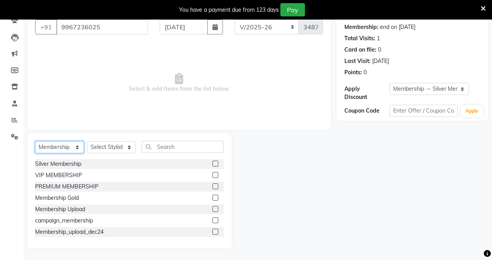
scroll to position [39, 0]
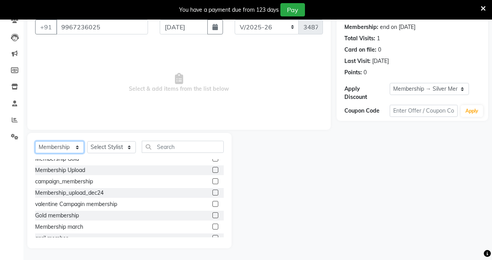
click at [72, 149] on select "Select Service Product Membership Package Voucher Prepaid Gift Card" at bounding box center [59, 147] width 49 height 12
click at [35, 141] on select "Select Service Product Membership Package Voucher Prepaid Gift Card" at bounding box center [59, 147] width 49 height 12
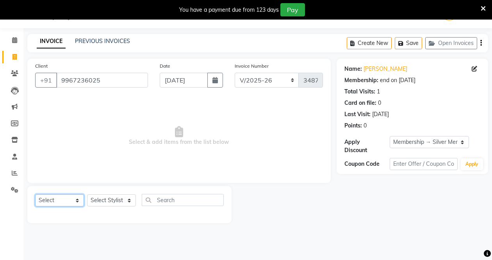
click at [71, 203] on select "Select Service Product Membership Package Voucher Prepaid Gift Card" at bounding box center [59, 200] width 49 height 12
select select "service"
click at [35, 194] on select "Select Service Product Membership Package Voucher Prepaid Gift Card" at bounding box center [59, 200] width 49 height 12
click at [124, 200] on select "Select Stylist Aarti wankhede Admin Aparna . farhan siddiqui JD Kaif Salmani MO…" at bounding box center [111, 200] width 49 height 12
select select "90734"
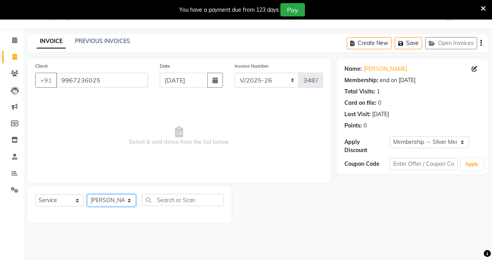
click at [87, 194] on select "Select Stylist Aarti wankhede Admin Aparna . farhan siddiqui JD Kaif Salmani MO…" at bounding box center [111, 200] width 49 height 12
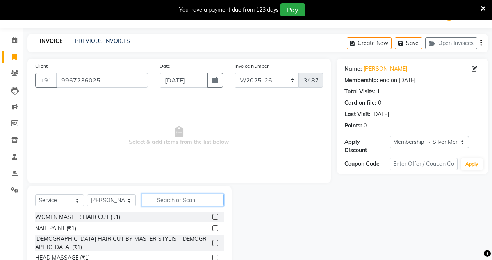
click at [172, 201] on input "text" at bounding box center [183, 200] width 82 height 12
type input "f"
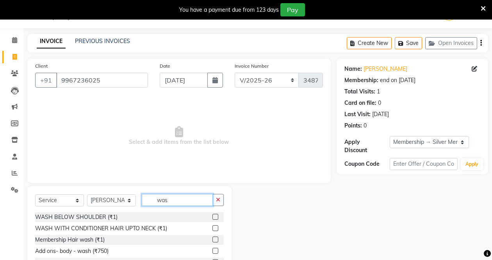
type input "was"
click at [165, 242] on div "Membership Hair wash (₹1)" at bounding box center [129, 240] width 189 height 10
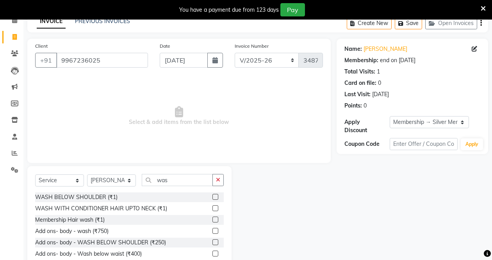
scroll to position [59, 0]
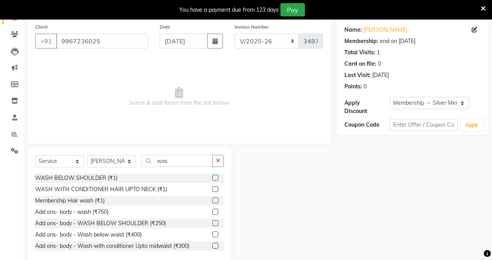
click at [212, 201] on label at bounding box center [215, 200] width 6 height 6
click at [212, 201] on input "checkbox" at bounding box center [214, 200] width 5 height 5
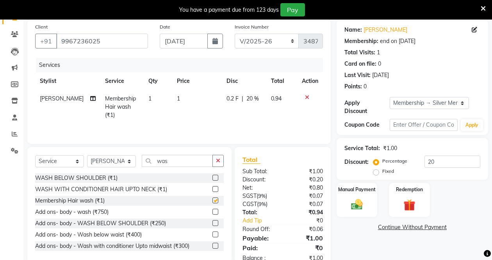
checkbox input "false"
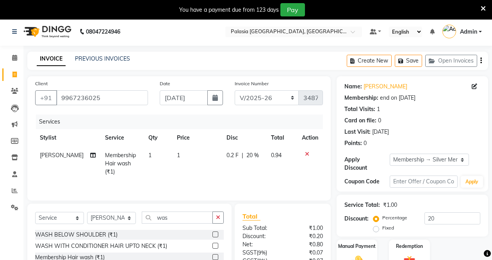
scroll to position [0, 0]
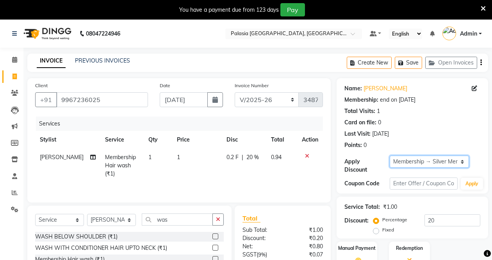
click at [445, 160] on select "Select Membership → Silver Membership" at bounding box center [428, 161] width 79 height 12
click at [462, 125] on div "Card on file: 0" at bounding box center [412, 122] width 136 height 8
click at [441, 158] on select "Select Membership → Silver Membership" at bounding box center [428, 161] width 79 height 12
click at [389, 155] on select "Select Membership → Silver Membership" at bounding box center [428, 161] width 79 height 12
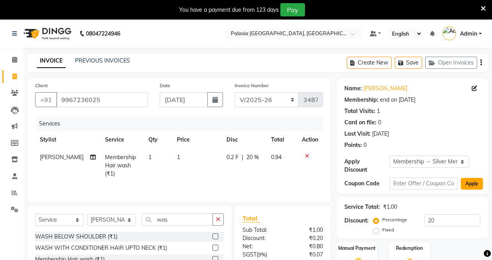
click at [477, 188] on button "Apply" at bounding box center [472, 184] width 22 height 12
click at [454, 183] on input "text" at bounding box center [423, 183] width 68 height 12
click at [470, 181] on button "Apply" at bounding box center [472, 184] width 22 height 12
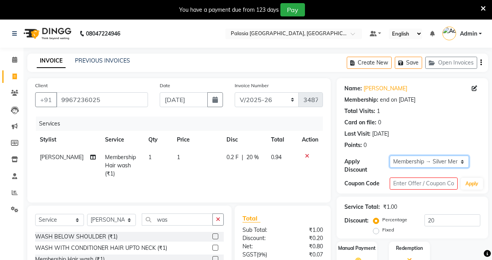
click at [449, 162] on select "Select Membership → Silver Membership" at bounding box center [428, 161] width 79 height 12
click at [471, 138] on div "Name: Mukta Rahalkar Membership: end on 03-09-2026 Total Visits: 1 Card on file…" at bounding box center [412, 115] width 136 height 68
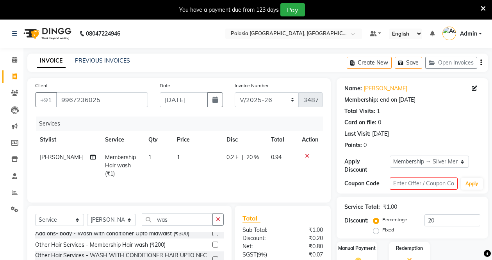
click at [481, 63] on icon "button" at bounding box center [481, 62] width 2 height 0
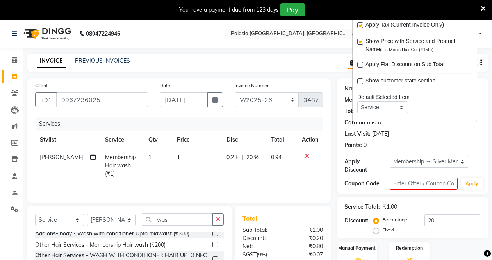
click at [299, 59] on div "INVOICE PREVIOUS INVOICES Create New Save Open Invoices" at bounding box center [257, 62] width 461 height 18
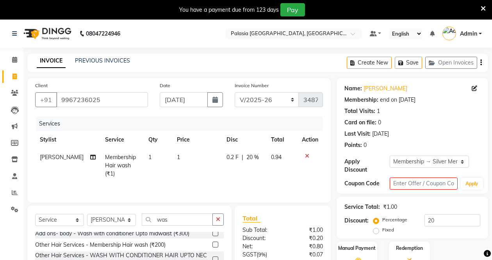
scroll to position [39, 0]
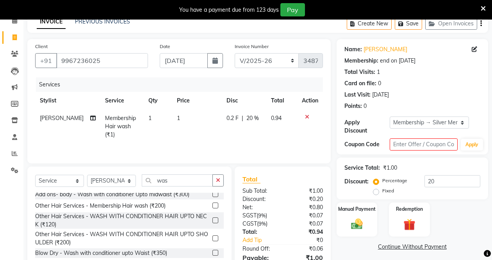
click at [248, 121] on span "20 %" at bounding box center [252, 118] width 12 height 8
select select "90734"
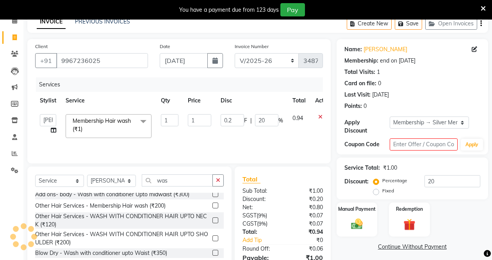
click at [251, 142] on td "0.2 F | 20 %" at bounding box center [252, 125] width 72 height 33
click at [319, 116] on icon at bounding box center [320, 116] width 4 height 5
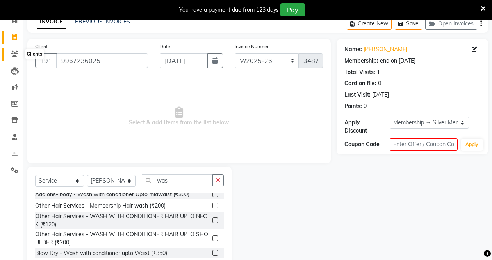
drag, startPoint x: 12, startPoint y: 52, endPoint x: 314, endPoint y: 35, distance: 301.8
click at [12, 52] on icon at bounding box center [14, 54] width 7 height 6
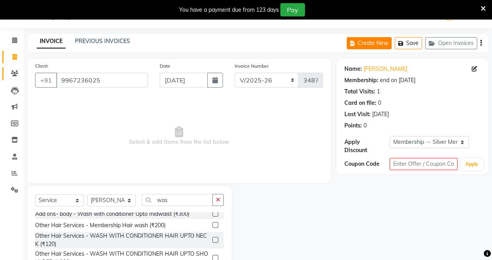
scroll to position [0, 0]
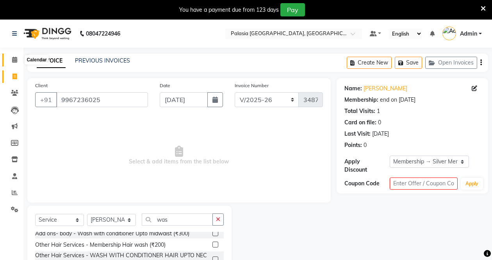
click at [9, 61] on span at bounding box center [15, 59] width 14 height 9
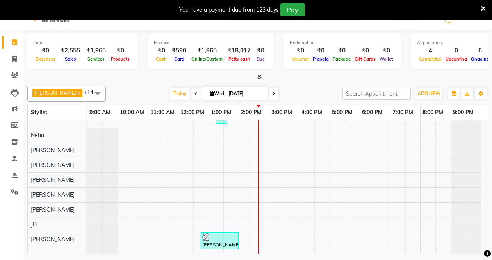
scroll to position [20, 0]
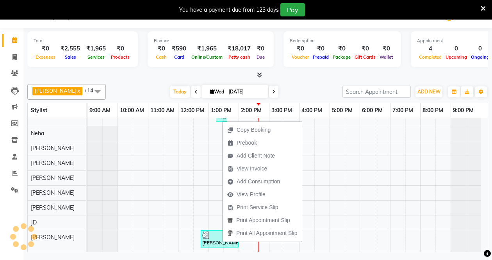
click at [295, 83] on div "Aarti wankhede x Admin x Aparna . x JD x Kaif Salmani x MO jahid ali x Neha x N…" at bounding box center [257, 166] width 461 height 171
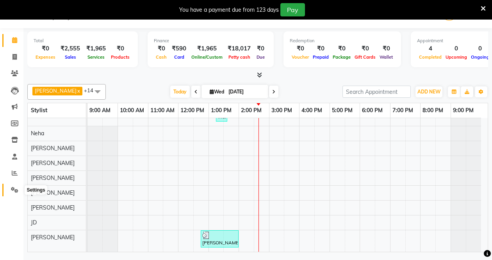
click at [10, 189] on span at bounding box center [15, 189] width 14 height 9
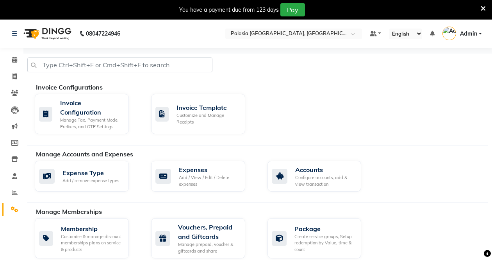
click at [483, 6] on icon at bounding box center [482, 8] width 5 height 7
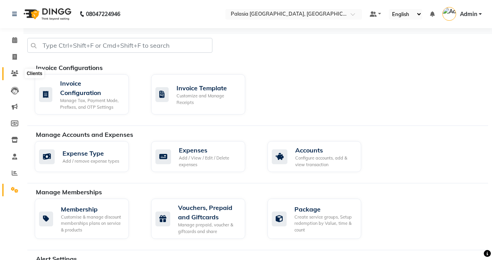
click at [12, 69] on span at bounding box center [15, 73] width 14 height 9
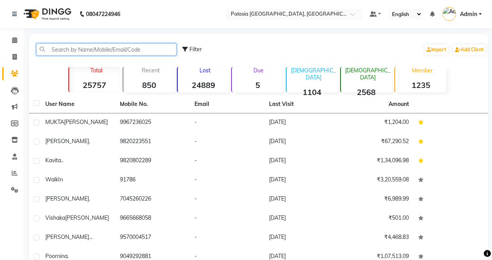
click at [68, 46] on input "text" at bounding box center [106, 49] width 140 height 12
type input "m"
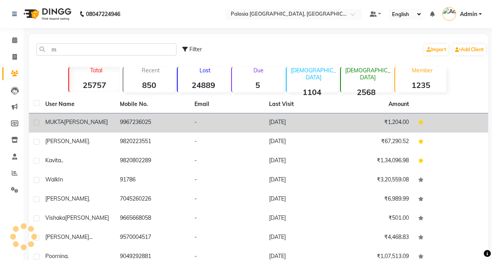
click at [76, 122] on span "RAHALKAR" at bounding box center [86, 121] width 44 height 7
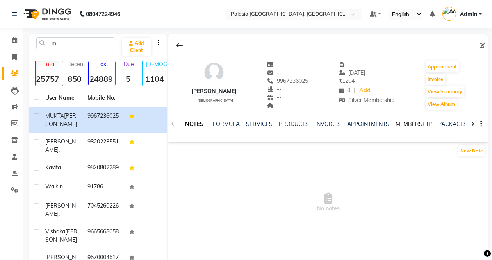
click at [422, 123] on link "MEMBERSHIP" at bounding box center [413, 123] width 36 height 7
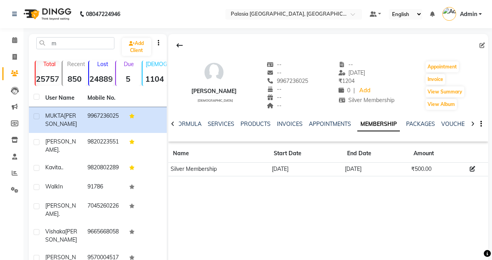
click at [334, 168] on td "03-09-2025" at bounding box center [305, 169] width 73 height 14
click at [17, 183] on li "Settings" at bounding box center [11, 189] width 23 height 17
click at [6, 190] on link "Settings" at bounding box center [11, 189] width 19 height 13
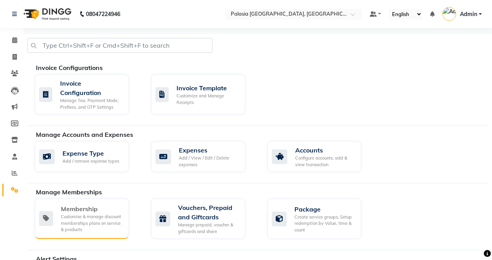
click at [85, 212] on div "Membership" at bounding box center [92, 208] width 62 height 9
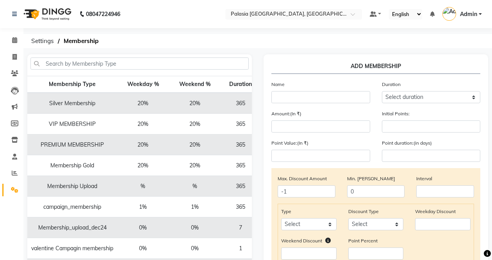
click at [127, 101] on td "20%" at bounding box center [143, 102] width 52 height 21
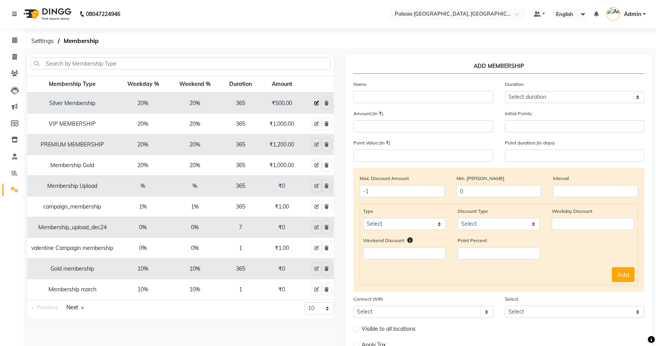
click at [315, 103] on icon at bounding box center [316, 103] width 5 height 5
select select
type input "0"
select select
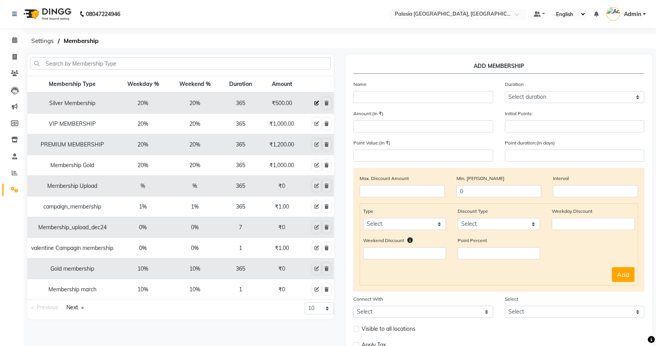
checkbox input "false"
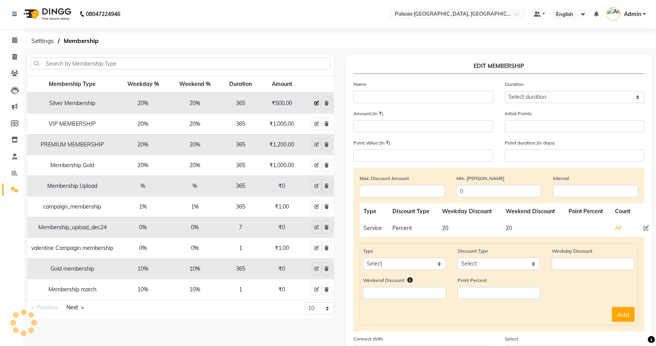
type input "Silver Membership"
select select "4: 365"
type input "500"
type input "0"
type input "-1"
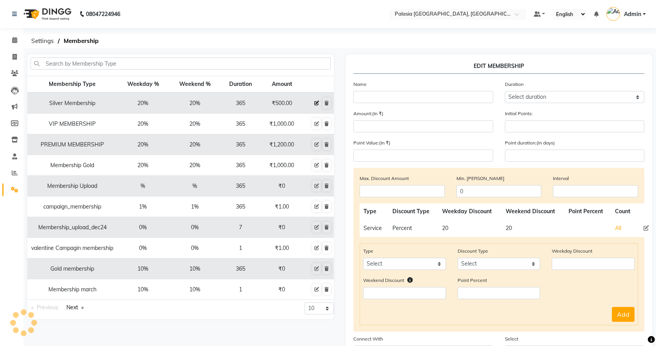
type input "365"
select select "1: PK"
select select
checkbox input "true"
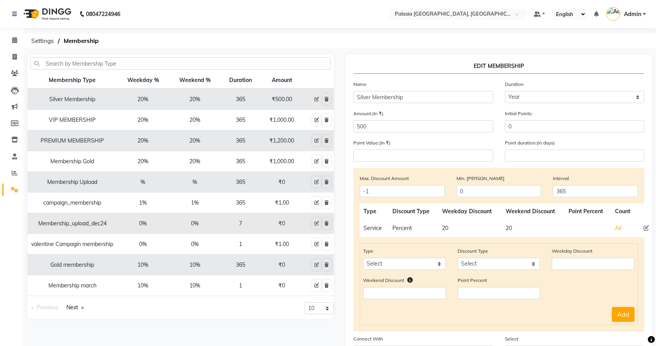
scroll to position [105, 0]
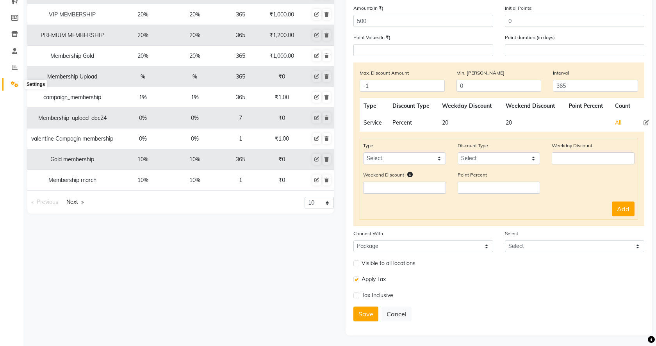
click at [13, 86] on icon at bounding box center [14, 84] width 7 height 6
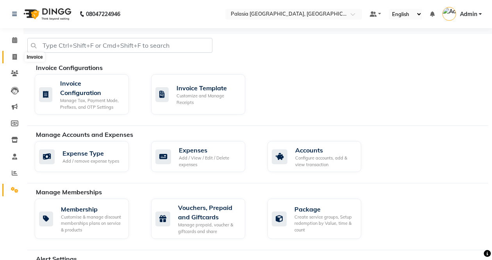
click at [14, 56] on icon at bounding box center [14, 57] width 4 height 6
select select "service"
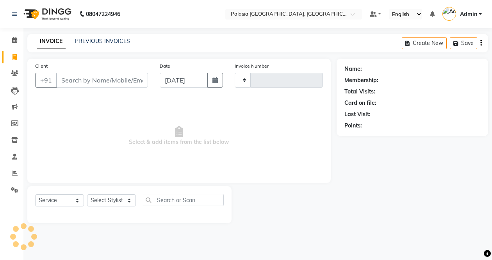
type input "3487"
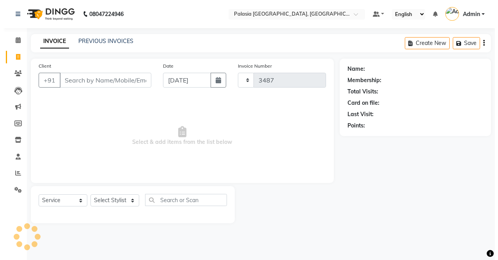
select select "6009"
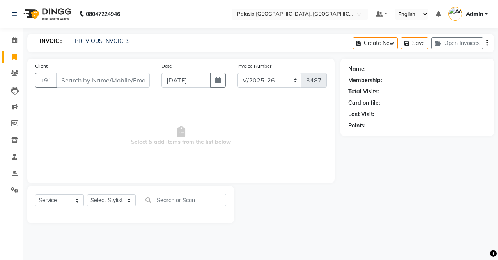
click at [80, 85] on input "Client" at bounding box center [103, 80] width 94 height 15
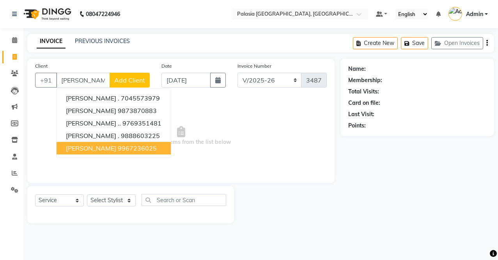
click at [99, 149] on span "MUKTA RAHALKAR" at bounding box center [91, 148] width 50 height 8
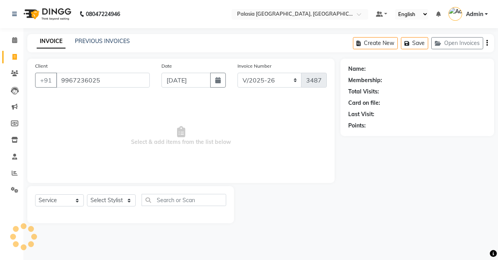
type input "9967236025"
select select "1: Object"
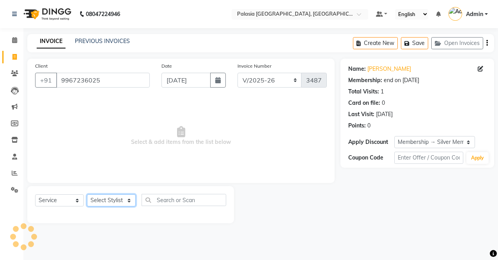
click at [101, 198] on select "Select Stylist Aarti wankhede Admin Aparna . farhan siddiqui JD Kaif Salmani MO…" at bounding box center [111, 200] width 49 height 12
select select "90734"
click at [87, 194] on select "Select Stylist Aarti wankhede Admin Aparna . farhan siddiqui JD Kaif Salmani MO…" at bounding box center [111, 200] width 49 height 12
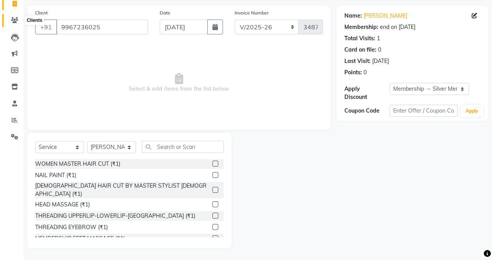
click at [10, 16] on span at bounding box center [15, 20] width 14 height 9
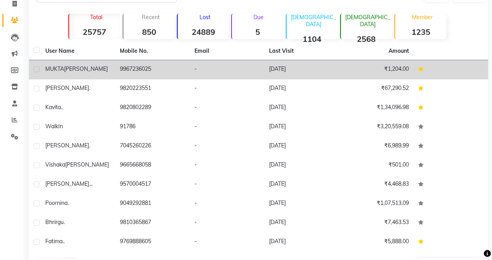
click at [96, 70] on span "RAHALKAR" at bounding box center [86, 68] width 44 height 7
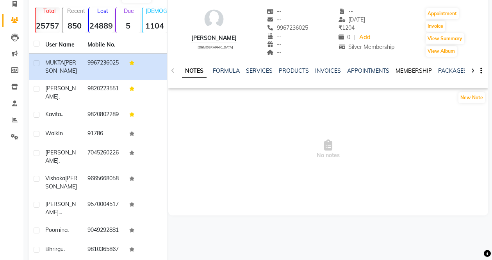
click at [401, 68] on link "MEMBERSHIP" at bounding box center [413, 70] width 36 height 7
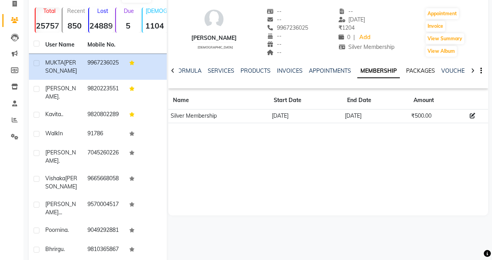
click at [416, 69] on link "PACKAGES" at bounding box center [420, 70] width 29 height 7
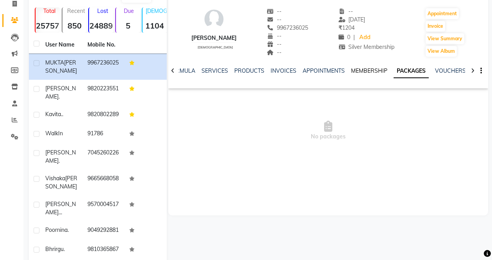
click at [363, 69] on link "MEMBERSHIP" at bounding box center [369, 70] width 36 height 7
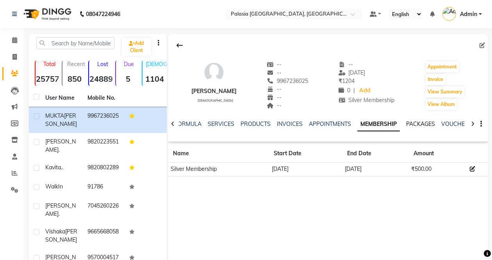
click at [418, 126] on link "PACKAGES" at bounding box center [420, 123] width 29 height 7
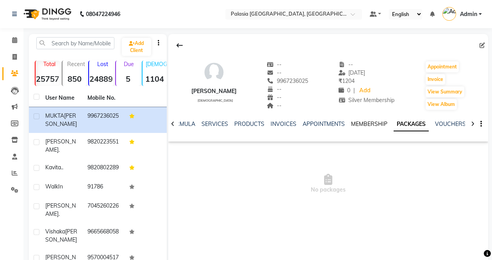
click at [365, 123] on link "MEMBERSHIP" at bounding box center [369, 123] width 36 height 7
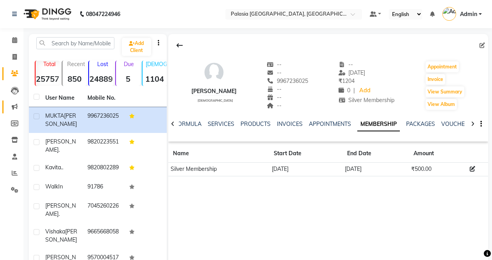
click at [15, 101] on link "Marketing" at bounding box center [11, 106] width 19 height 13
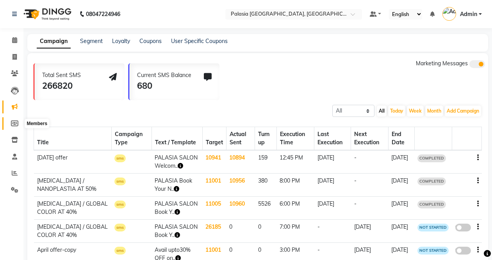
click at [14, 124] on icon at bounding box center [14, 123] width 7 height 6
select select
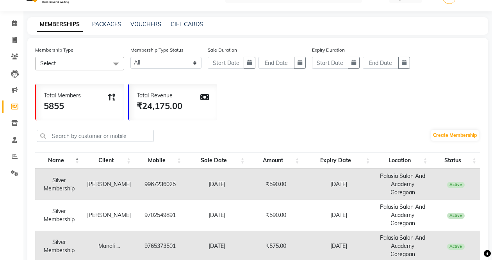
scroll to position [34, 0]
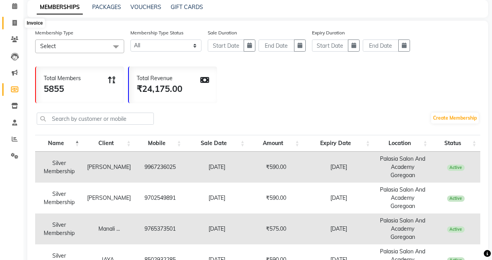
click at [12, 23] on icon at bounding box center [14, 23] width 4 height 6
select select "service"
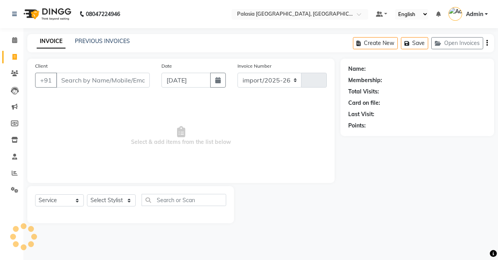
select select "6009"
type input "3487"
click at [15, 69] on span at bounding box center [15, 73] width 14 height 9
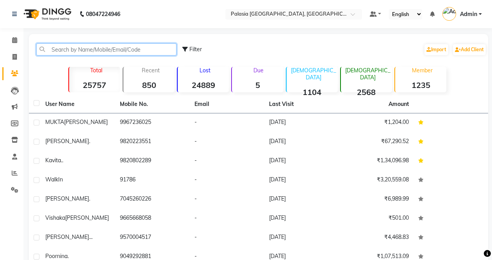
click at [72, 49] on input "text" at bounding box center [106, 49] width 140 height 12
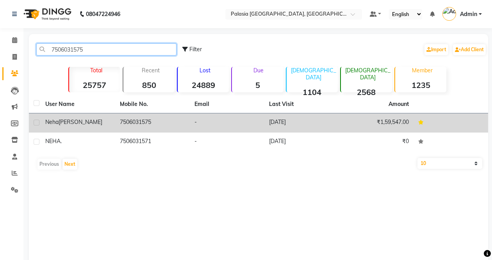
type input "7506031575"
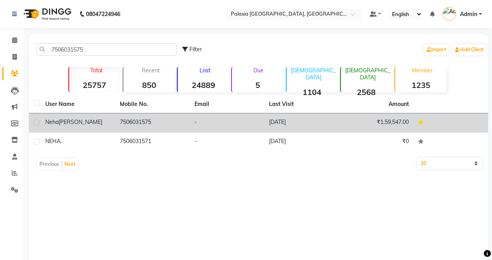
click at [143, 119] on td "7506031575" at bounding box center [152, 122] width 75 height 19
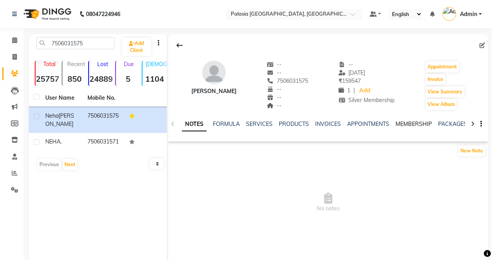
click at [403, 121] on link "MEMBERSHIP" at bounding box center [413, 123] width 36 height 7
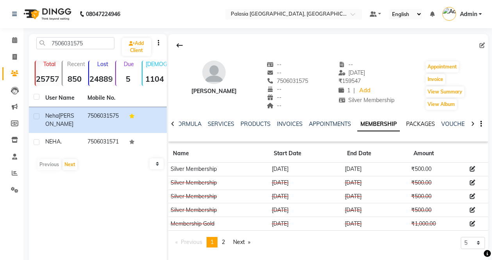
click at [410, 121] on link "PACKAGES" at bounding box center [420, 123] width 29 height 7
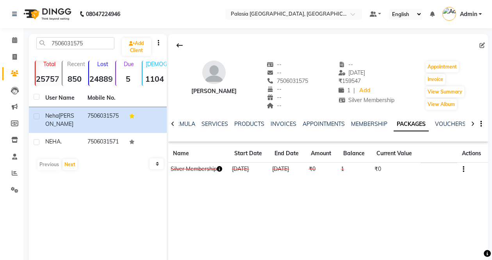
click at [244, 182] on div "Neha Bhangle -- -- 7506031575 -- -- -- -- 22-08-2025 ₹ 159547 1 | Add Silver Me…" at bounding box center [328, 151] width 320 height 234
click at [13, 52] on link "Invoice" at bounding box center [11, 57] width 19 height 13
select select "service"
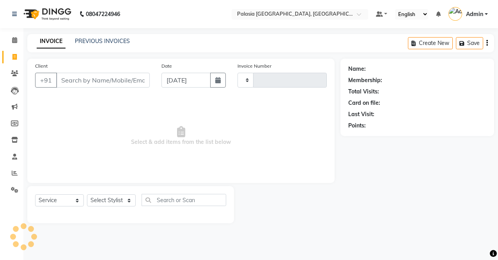
type input "3487"
select select "6009"
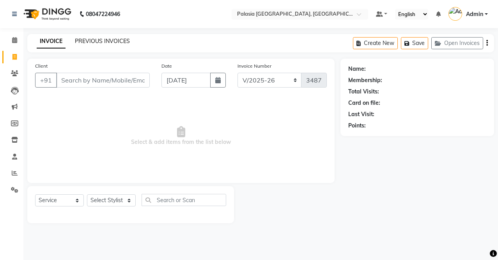
click at [116, 40] on link "PREVIOUS INVOICES" at bounding box center [102, 40] width 55 height 7
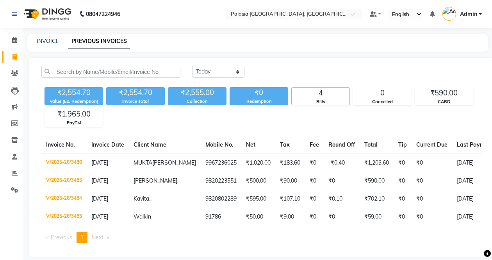
click at [115, 40] on link "PREVIOUS INVOICES" at bounding box center [99, 41] width 62 height 14
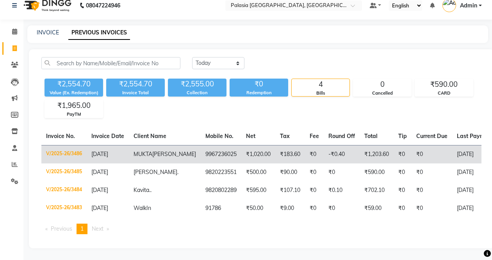
scroll to position [23, 0]
click at [201, 145] on td "9967236025" at bounding box center [221, 154] width 41 height 18
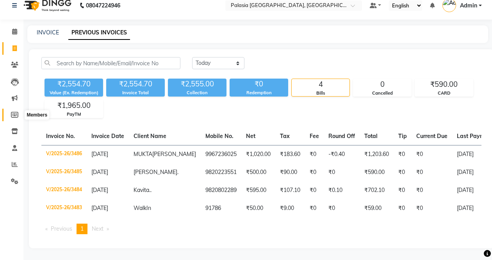
click at [16, 112] on icon at bounding box center [14, 115] width 7 height 6
select select
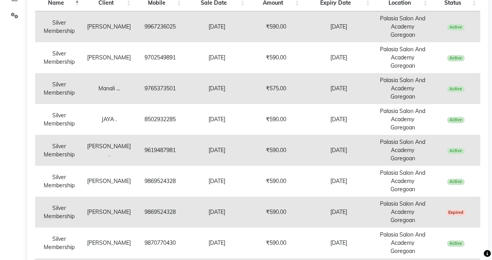
scroll to position [173, 0]
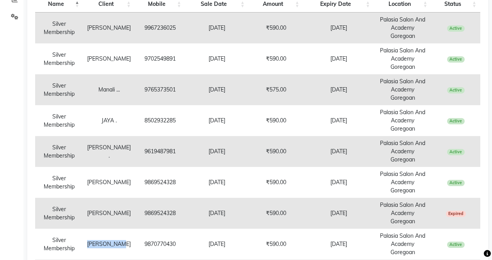
drag, startPoint x: 120, startPoint y: 183, endPoint x: 93, endPoint y: 187, distance: 27.3
click at [93, 228] on td "Kiran Pujari" at bounding box center [109, 243] width 52 height 31
click at [116, 228] on td "Kiran Pujari" at bounding box center [109, 243] width 52 height 31
drag, startPoint x: 122, startPoint y: 181, endPoint x: 90, endPoint y: 183, distance: 31.7
click at [90, 228] on td "Kiran Pujari" at bounding box center [109, 243] width 52 height 31
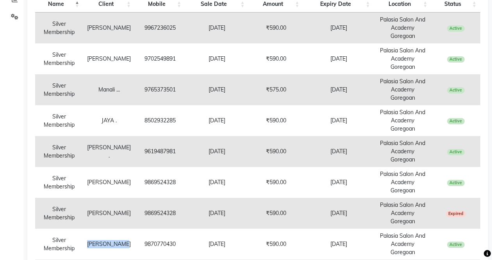
copy td "Kiran Pujari"
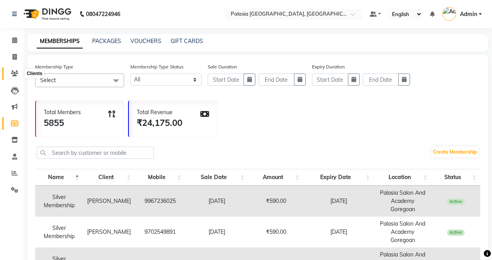
click at [8, 71] on span at bounding box center [15, 73] width 14 height 9
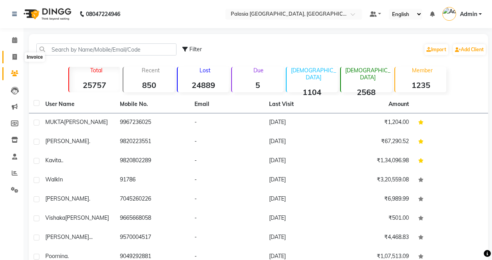
click at [12, 56] on span at bounding box center [15, 57] width 14 height 9
select select "service"
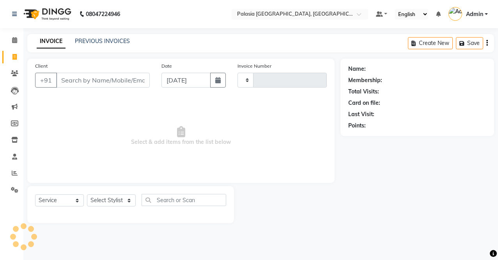
type input "3487"
select select "6009"
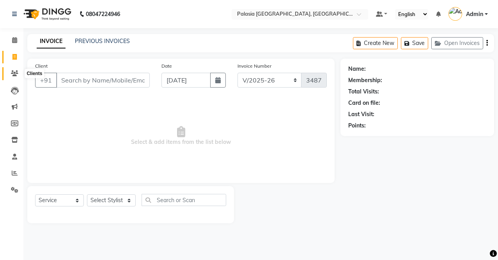
click at [16, 73] on icon at bounding box center [14, 73] width 7 height 6
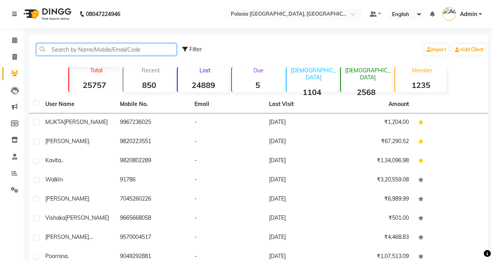
click at [74, 49] on input "text" at bounding box center [106, 49] width 140 height 12
paste input "Kiran Pujari"
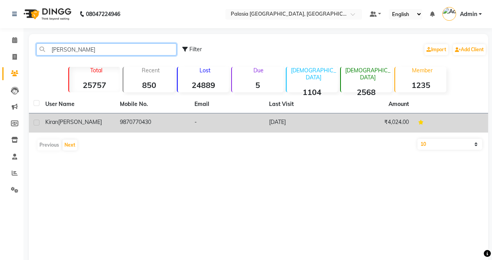
type input "Kiran Pujari"
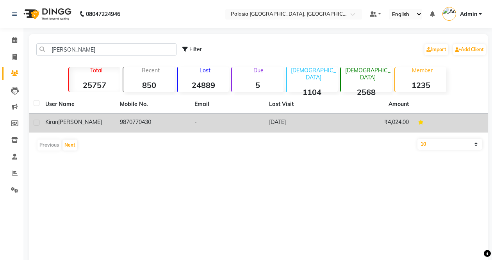
click at [128, 122] on td "9870770430" at bounding box center [152, 122] width 75 height 19
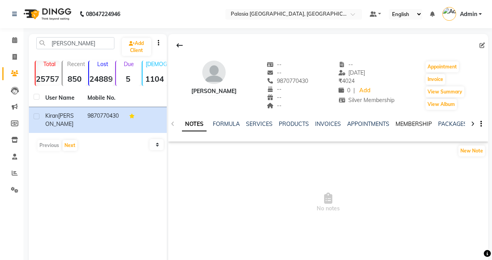
click at [405, 121] on link "MEMBERSHIP" at bounding box center [413, 123] width 36 height 7
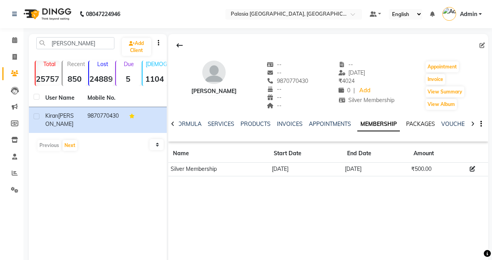
click at [414, 121] on link "PACKAGES" at bounding box center [420, 123] width 29 height 7
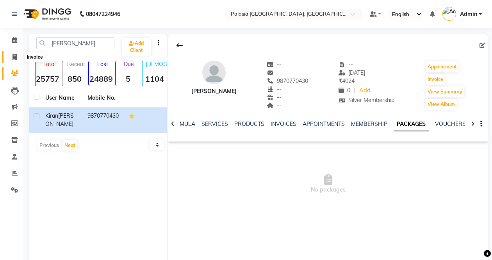
click at [15, 54] on icon at bounding box center [14, 57] width 4 height 6
select select "service"
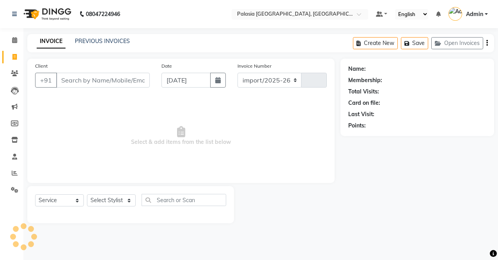
select select "6009"
type input "3487"
click at [74, 79] on input "Client" at bounding box center [103, 80] width 94 height 15
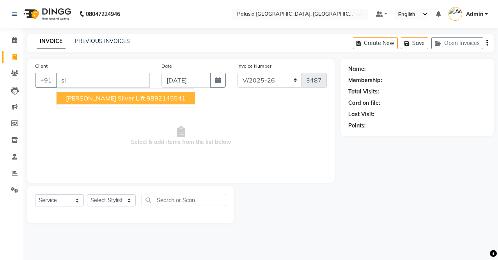
type input "s"
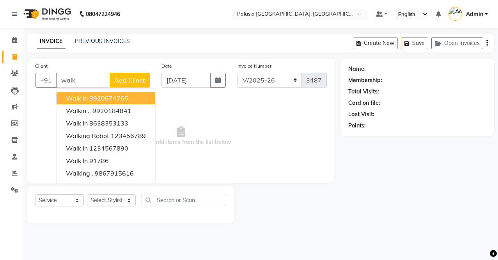
click at [87, 96] on span "Walk In" at bounding box center [77, 98] width 22 height 8
type input "9920674765"
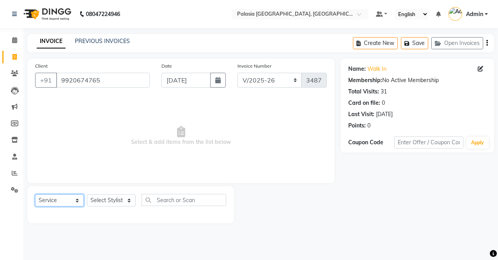
click at [64, 196] on select "Select Service Product Membership Package Voucher Prepaid Gift Card" at bounding box center [59, 200] width 49 height 12
select select "membership"
click at [35, 194] on select "Select Service Product Membership Package Voucher Prepaid Gift Card" at bounding box center [59, 200] width 49 height 12
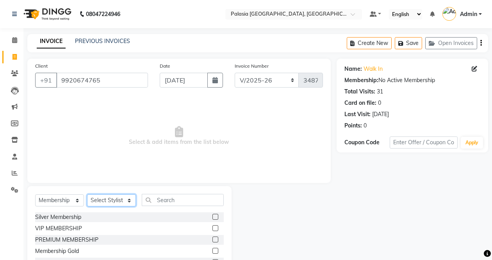
click at [101, 199] on select "Select Stylist Aarti wankhede Admin Aparna . farhan siddiqui JD Kaif Salmani MO…" at bounding box center [111, 200] width 49 height 12
select select "46245"
click at [87, 194] on select "Select Stylist Aarti wankhede Admin Aparna . farhan siddiqui JD Kaif Salmani MO…" at bounding box center [111, 200] width 49 height 12
click at [212, 214] on label at bounding box center [215, 216] width 6 height 6
click at [212, 214] on input "checkbox" at bounding box center [214, 216] width 5 height 5
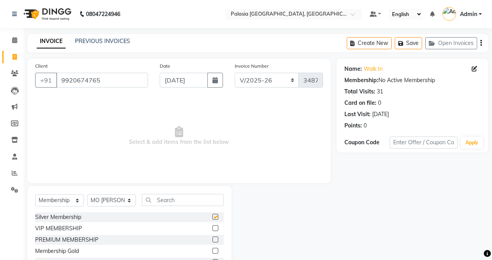
select select "select"
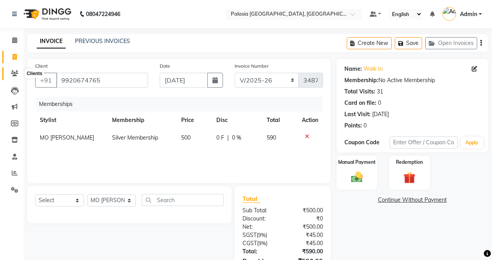
drag, startPoint x: 9, startPoint y: 75, endPoint x: 316, endPoint y: 30, distance: 310.1
click at [9, 75] on span at bounding box center [15, 73] width 14 height 9
drag, startPoint x: 10, startPoint y: 70, endPoint x: 285, endPoint y: 29, distance: 277.8
click at [10, 70] on span at bounding box center [15, 73] width 14 height 9
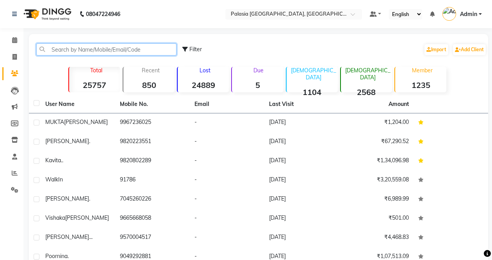
click at [103, 49] on input "text" at bounding box center [106, 49] width 140 height 12
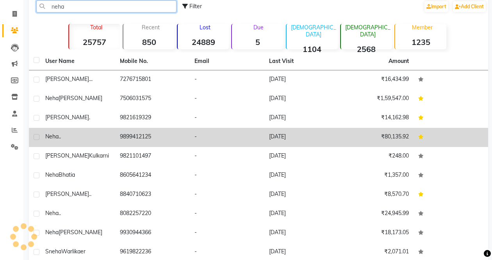
scroll to position [37, 0]
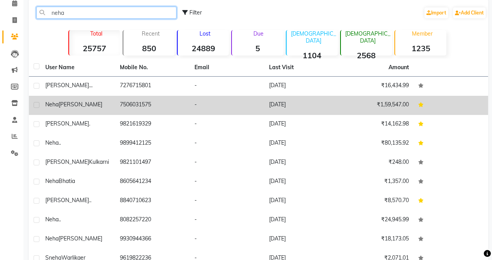
type input "neha"
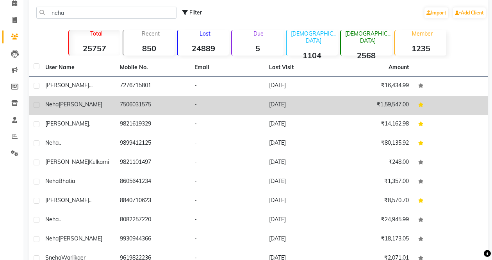
click at [110, 105] on div "Neha Bhangle" at bounding box center [77, 104] width 65 height 8
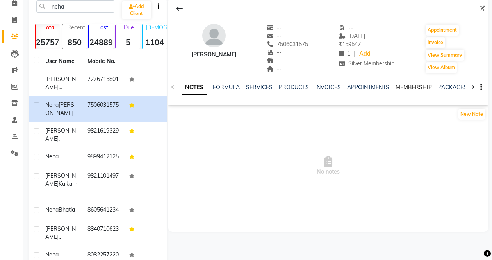
click at [415, 84] on link "MEMBERSHIP" at bounding box center [413, 87] width 36 height 7
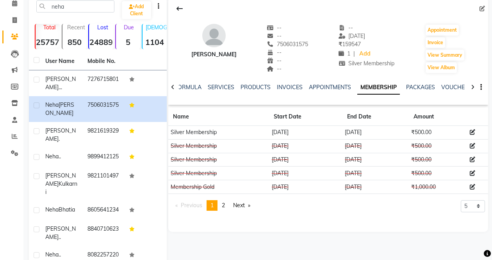
click at [471, 84] on div at bounding box center [472, 86] width 9 height 15
click at [414, 87] on link "PACKAGES" at bounding box center [414, 87] width 29 height 7
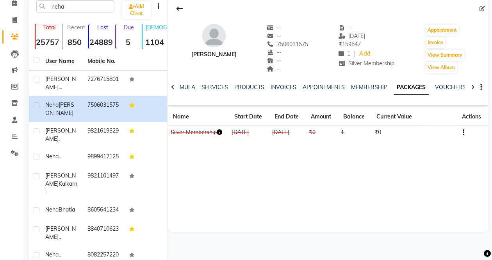
click at [219, 131] on icon "button" at bounding box center [219, 131] width 5 height 5
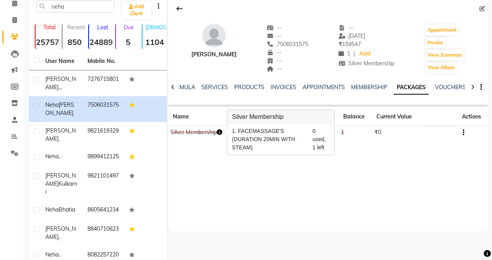
click at [208, 157] on div "Neha Bhangle -- -- 7506031575 -- -- -- -- 22-08-2025 ₹ 159547 1 | Add Silver Me…" at bounding box center [328, 114] width 320 height 234
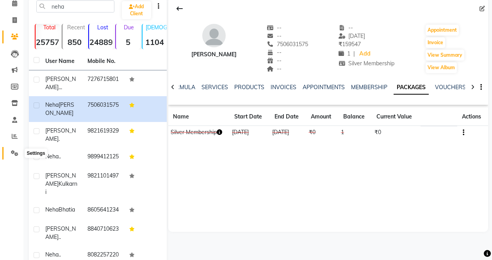
click at [17, 149] on span at bounding box center [15, 153] width 14 height 9
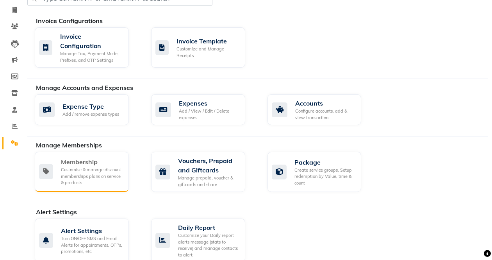
scroll to position [52, 0]
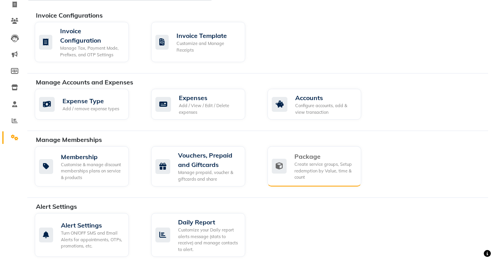
click at [315, 152] on div "Package" at bounding box center [324, 155] width 61 height 9
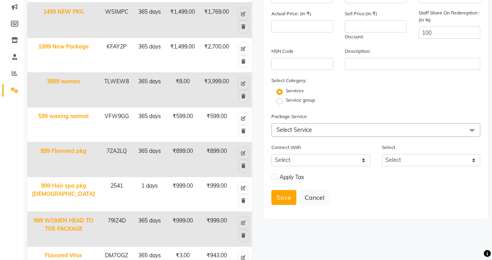
scroll to position [227, 0]
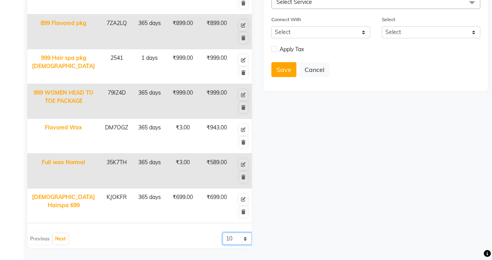
click at [239, 239] on select "10 20 50 100" at bounding box center [236, 238] width 29 height 12
select select "50"
click at [222, 232] on select "10 20 50 100" at bounding box center [236, 238] width 29 height 12
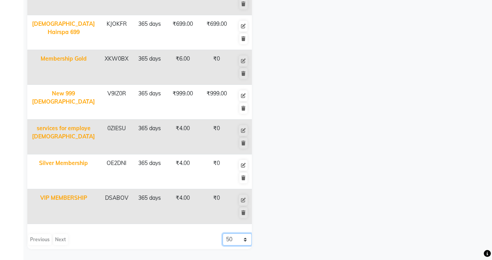
scroll to position [401, 0]
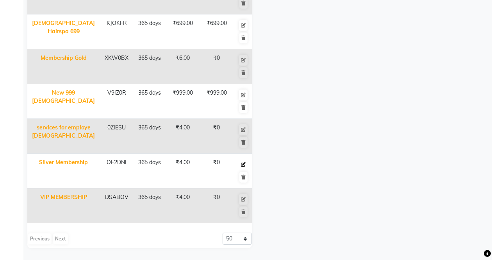
click at [241, 164] on icon at bounding box center [243, 164] width 5 height 5
type input "Silver Membership"
type input "365"
type input "OE2DNI"
type input "4"
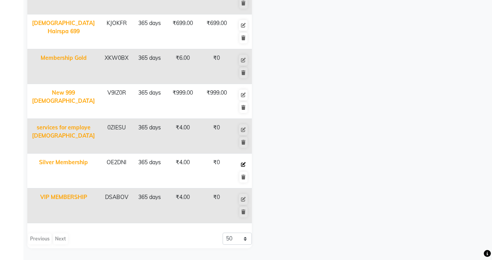
type input "0"
checkbox input "true"
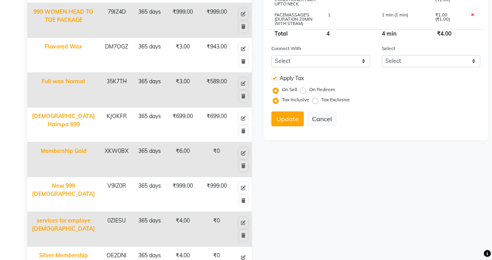
scroll to position [308, 0]
click at [318, 118] on button "Cancel" at bounding box center [322, 118] width 30 height 15
select select
checkbox input "false"
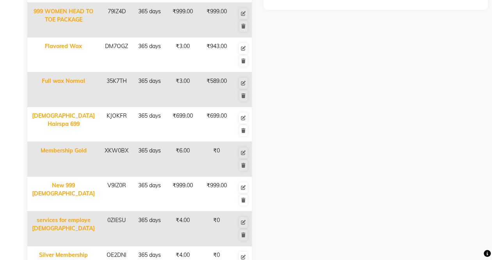
scroll to position [0, 0]
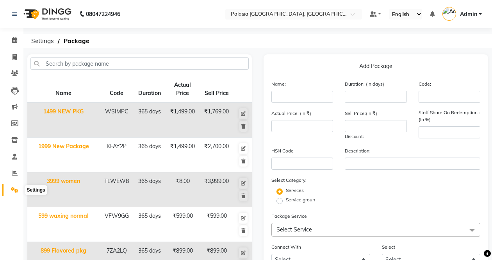
click at [12, 187] on icon at bounding box center [14, 190] width 7 height 6
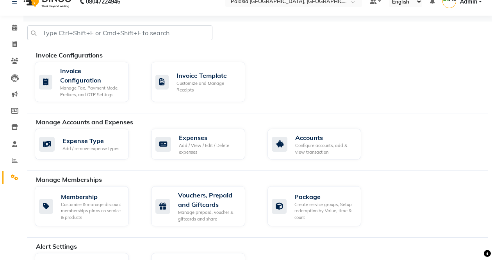
scroll to position [75, 0]
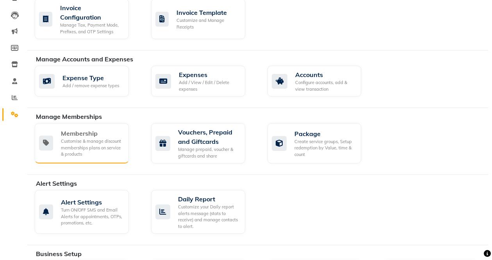
click at [73, 139] on div "Customise & manage discount memberships plans on service & products" at bounding box center [92, 148] width 62 height 20
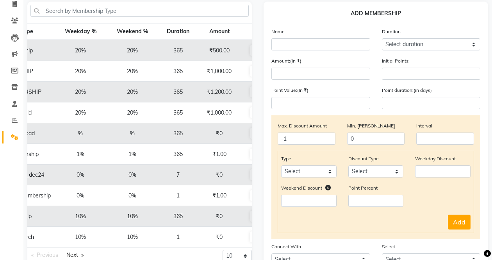
scroll to position [0, 94]
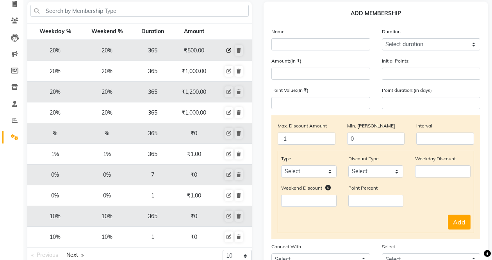
click at [226, 48] on icon at bounding box center [228, 50] width 5 height 5
select select
type input "0"
select select
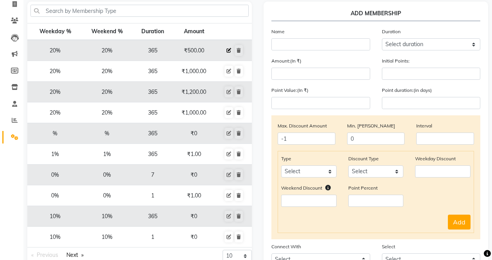
checkbox input "false"
type input "Silver Membership"
select select "4: 365"
type input "500"
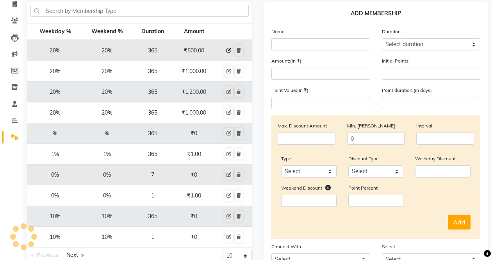
type input "0"
type input "-1"
type input "365"
select select "1: PK"
checkbox input "true"
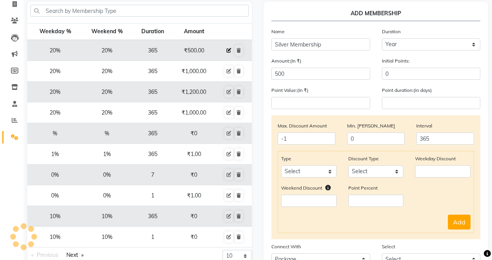
select select
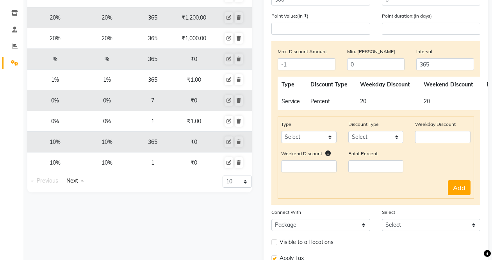
scroll to position [128, 0]
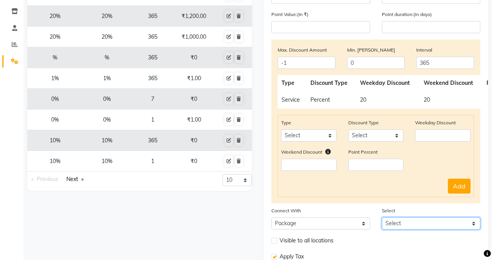
click at [400, 218] on select "Select 999 Hair spa pkg Female Membership Gold Silver Membership VIP MEMBERSHIP…" at bounding box center [431, 223] width 99 height 12
select select "3: 32122"
click at [382, 217] on select "Select 999 Hair spa pkg Female Membership Gold Silver Membership VIP MEMBERSHIP…" at bounding box center [431, 223] width 99 height 12
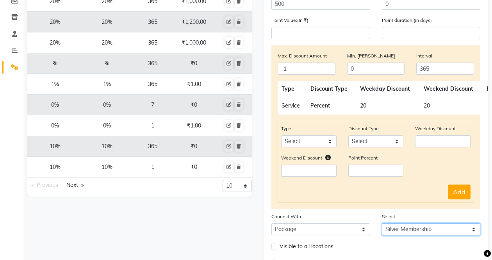
scroll to position [193, 0]
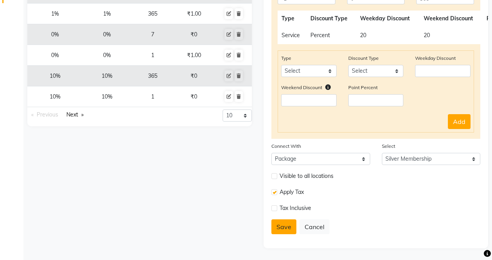
click at [288, 228] on button "Save" at bounding box center [283, 226] width 25 height 15
select select
type input "0"
select select
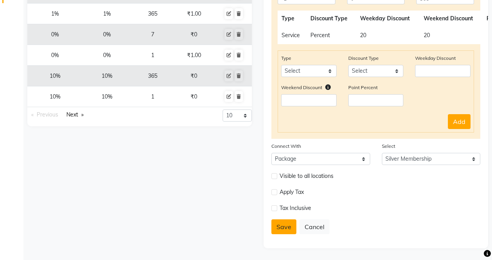
checkbox input "false"
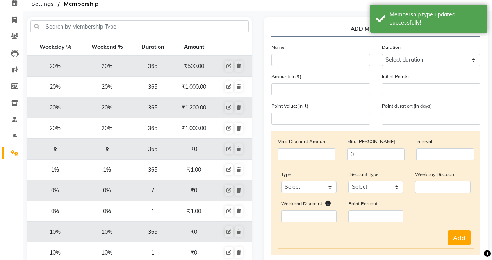
scroll to position [0, 0]
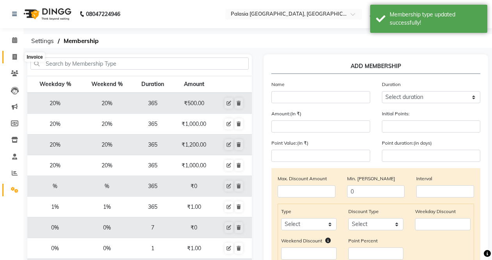
click at [14, 58] on icon at bounding box center [14, 57] width 4 height 6
select select "service"
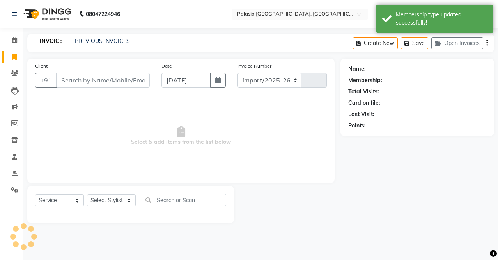
select select "6009"
type input "3487"
click at [74, 83] on input "Client" at bounding box center [103, 80] width 94 height 15
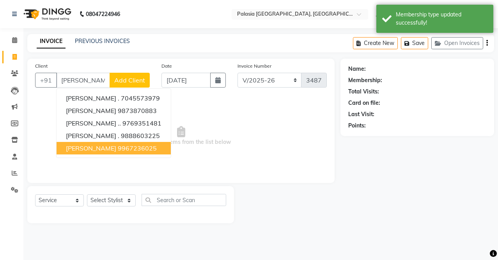
click at [82, 148] on span "MUKTA RAHALKAR" at bounding box center [91, 148] width 50 height 8
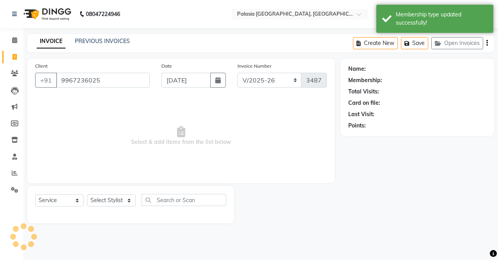
type input "9967236025"
select select "1: Object"
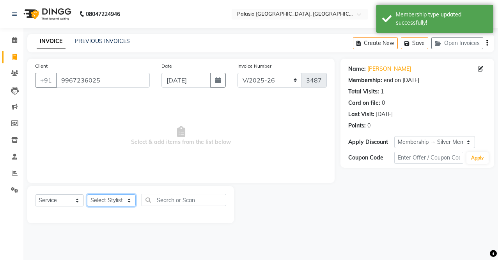
click at [103, 202] on select "Select Stylist Aarti wankhede Admin Aparna . farhan siddiqui JD Kaif Salmani MO…" at bounding box center [111, 200] width 49 height 12
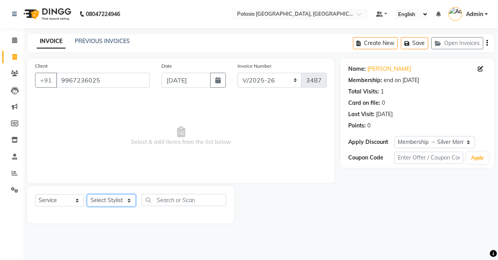
select select "46370"
click at [87, 194] on select "Select Stylist Aarti wankhede Admin Aparna . farhan siddiqui JD Kaif Salmani MO…" at bounding box center [111, 200] width 49 height 12
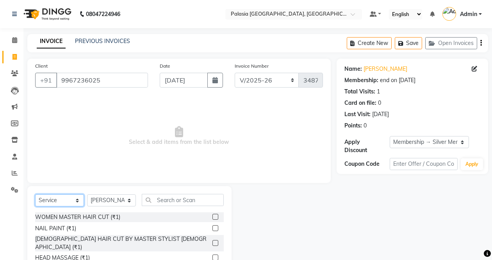
click at [50, 200] on select "Select Service Product Membership Package Voucher Prepaid Gift Card" at bounding box center [59, 200] width 49 height 12
click at [35, 194] on select "Select Service Product Membership Package Voucher Prepaid Gift Card" at bounding box center [59, 200] width 49 height 12
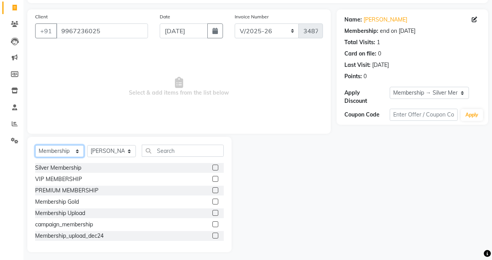
scroll to position [53, 0]
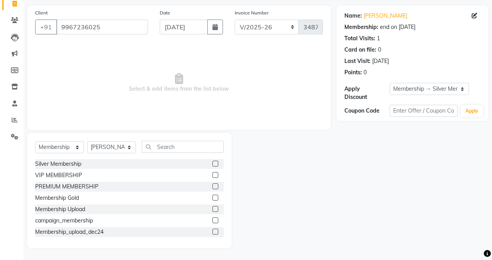
click at [212, 164] on label at bounding box center [215, 163] width 6 height 6
click at [212, 164] on input "checkbox" at bounding box center [214, 163] width 5 height 5
select select "select"
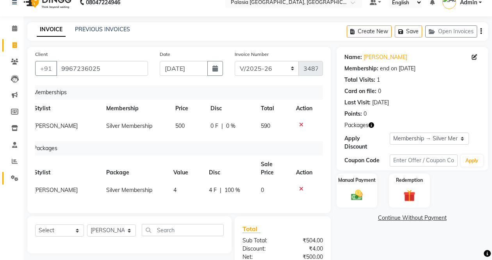
scroll to position [0, 0]
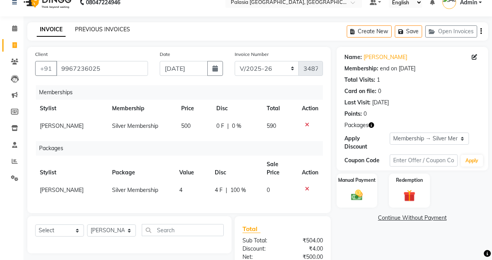
click at [107, 32] on link "PREVIOUS INVOICES" at bounding box center [102, 29] width 55 height 7
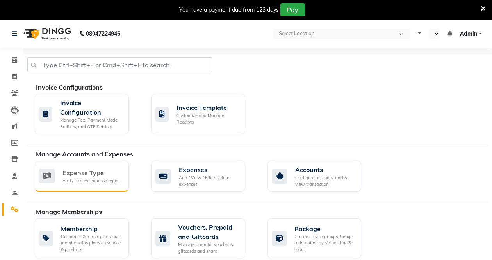
select select "en"
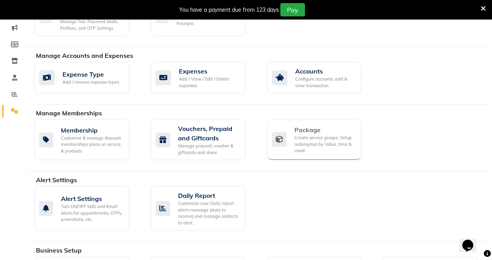
click at [309, 153] on div "Create service groups, Setup redemption by Value, time & count" at bounding box center [324, 144] width 61 height 20
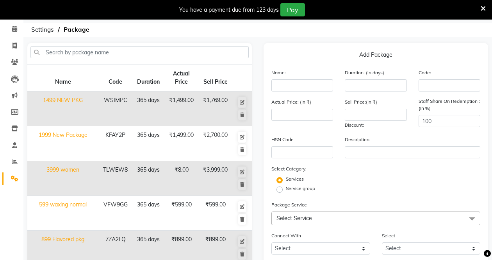
scroll to position [247, 0]
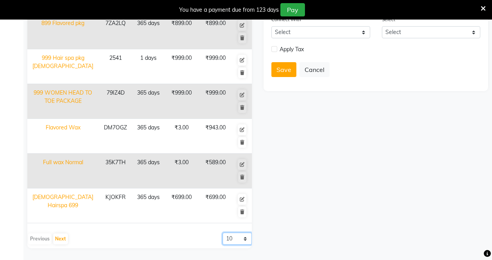
click at [228, 239] on select "10 20 50 100" at bounding box center [236, 238] width 29 height 12
select select "100"
click at [222, 232] on select "10 20 50 100" at bounding box center [236, 238] width 29 height 12
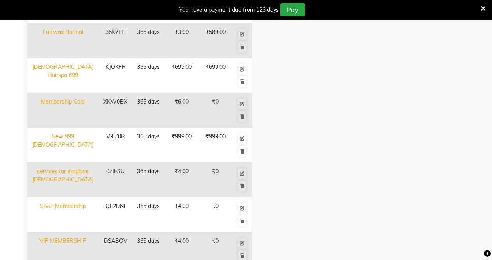
scroll to position [420, 0]
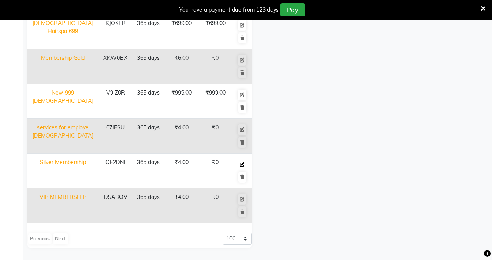
click at [240, 163] on icon at bounding box center [242, 164] width 5 height 5
type input "Silver Membership"
type input "365"
type input "OE2DNI"
type input "4"
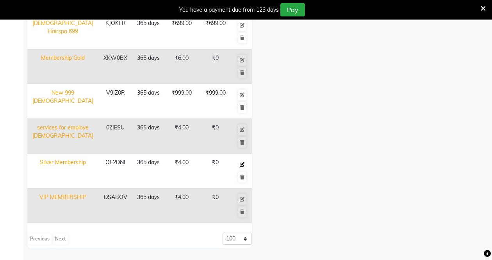
type input "0"
checkbox input "true"
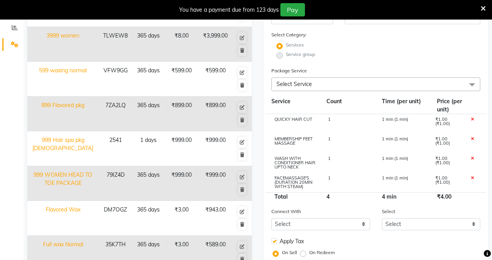
scroll to position [166, 0]
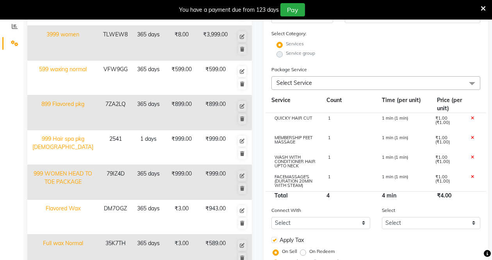
click at [482, 7] on icon at bounding box center [482, 8] width 5 height 7
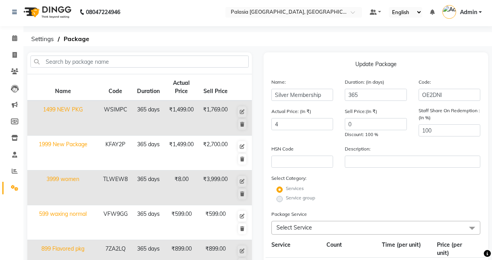
scroll to position [0, 0]
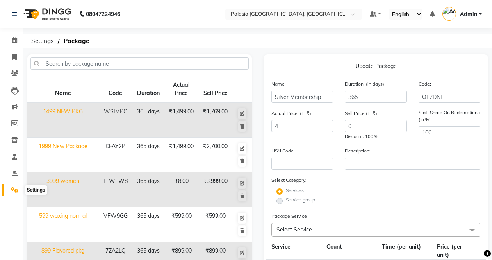
click at [12, 191] on icon at bounding box center [14, 190] width 7 height 6
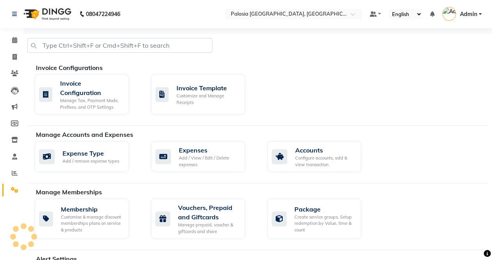
click at [12, 191] on icon at bounding box center [14, 190] width 7 height 6
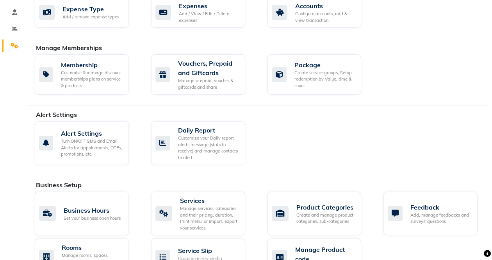
scroll to position [168, 0]
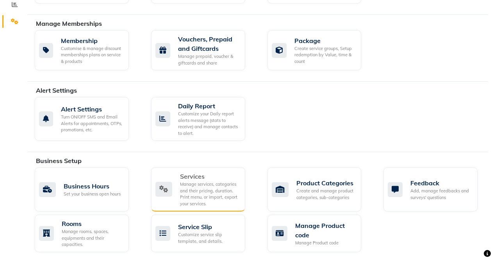
click at [193, 190] on div "Manage services, categories and their pricing, duration. Print menu, or import,…" at bounding box center [209, 194] width 59 height 26
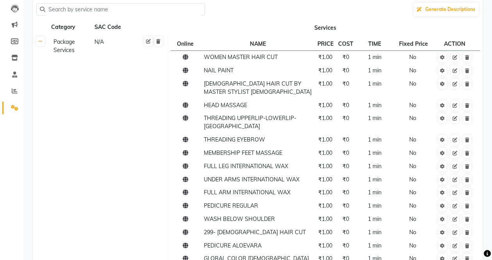
scroll to position [96, 0]
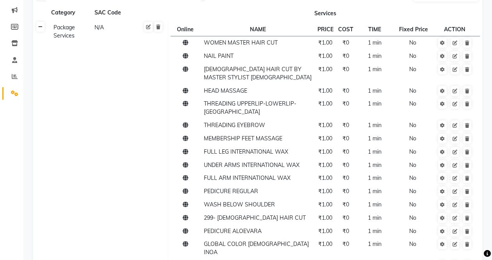
click at [41, 31] on link at bounding box center [40, 27] width 8 height 10
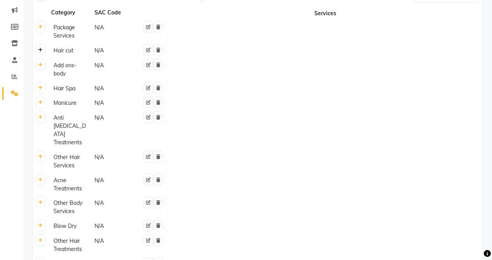
click at [39, 53] on link at bounding box center [40, 50] width 8 height 10
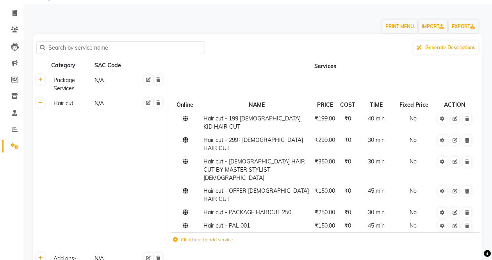
scroll to position [0, 0]
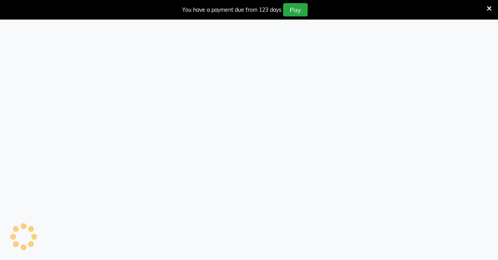
select select "6009"
select select "service"
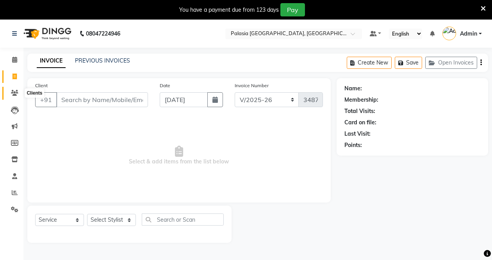
click at [20, 92] on span at bounding box center [15, 93] width 14 height 9
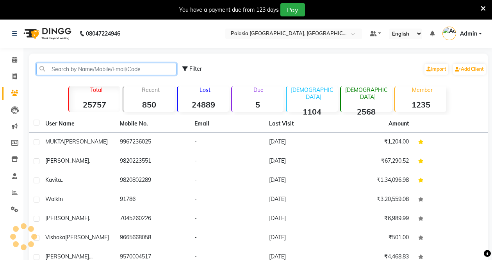
click at [82, 66] on input "text" at bounding box center [106, 69] width 140 height 12
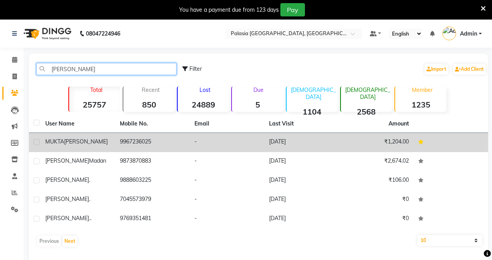
type input "mukta"
click at [95, 140] on span "RAHALKAR" at bounding box center [86, 141] width 44 height 7
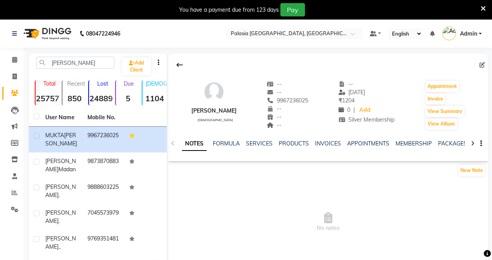
click at [398, 139] on div "NOTES FORMULA SERVICES PRODUCTS INVOICES APPOINTMENTS MEMBERSHIP PACKAGES VOUCH…" at bounding box center [328, 143] width 320 height 27
click at [400, 141] on link "MEMBERSHIP" at bounding box center [413, 143] width 36 height 7
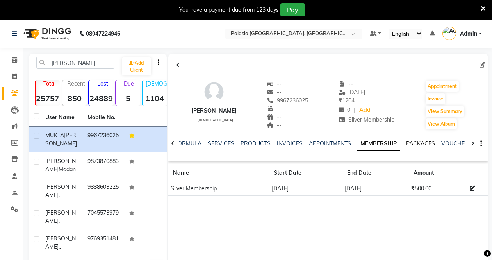
click at [413, 141] on link "PACKAGES" at bounding box center [420, 143] width 29 height 7
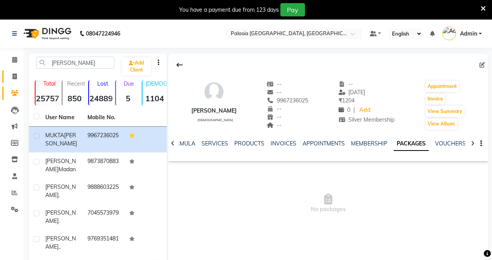
click at [16, 71] on link "Invoice" at bounding box center [11, 76] width 19 height 13
select select "service"
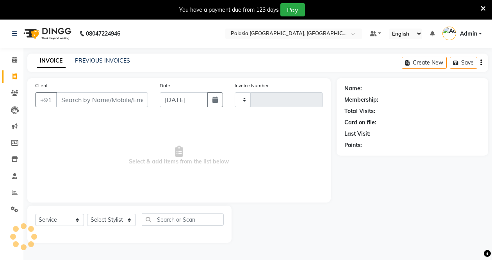
scroll to position [20, 0]
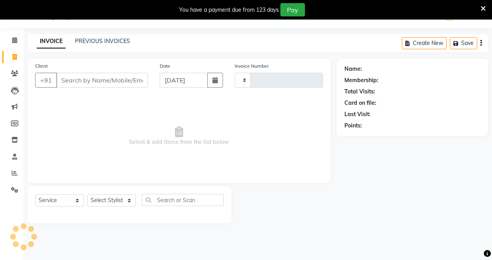
type input "3487"
select select "6009"
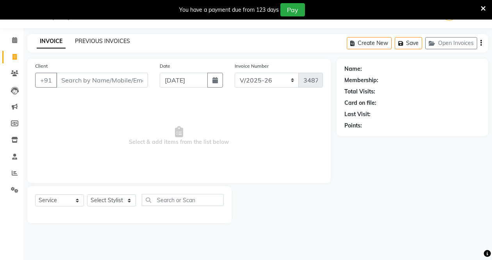
click at [87, 41] on link "PREVIOUS INVOICES" at bounding box center [102, 40] width 55 height 7
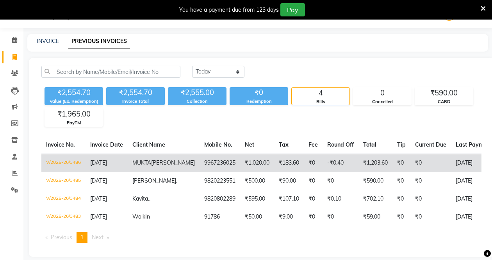
click at [322, 160] on td "-₹0.40" at bounding box center [340, 162] width 36 height 18
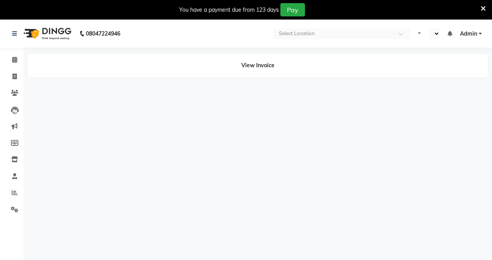
select select "en"
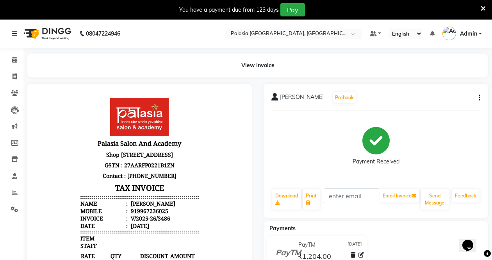
click at [478, 95] on button "button" at bounding box center [477, 98] width 5 height 8
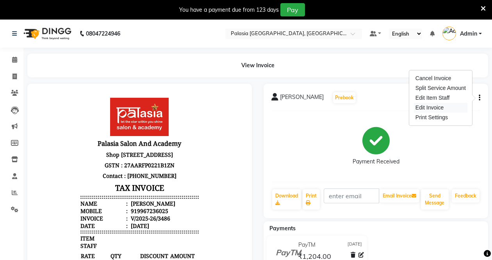
click at [428, 108] on div "Edit Invoice" at bounding box center [440, 108] width 53 height 10
select select "service"
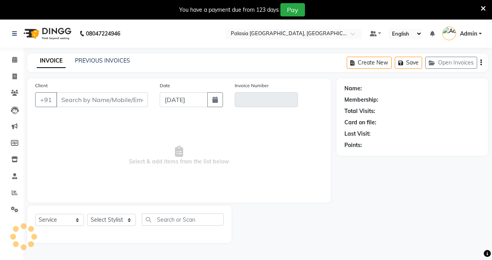
scroll to position [20, 0]
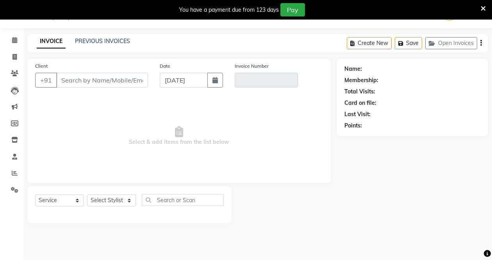
type input "9967236025"
type input "V/2025-26/3486"
select select "1: Object"
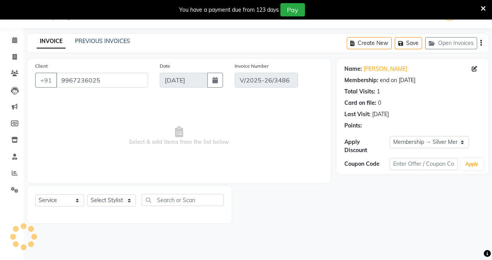
select select "select"
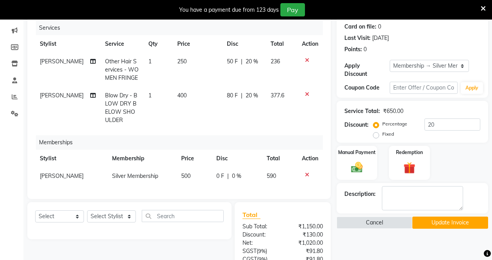
scroll to position [118, 0]
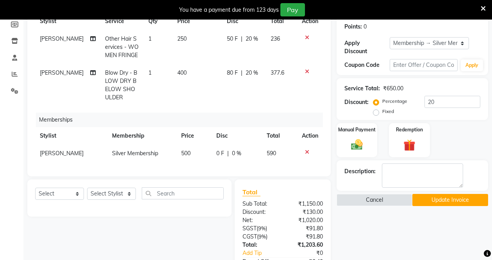
click at [307, 152] on icon at bounding box center [307, 151] width 4 height 5
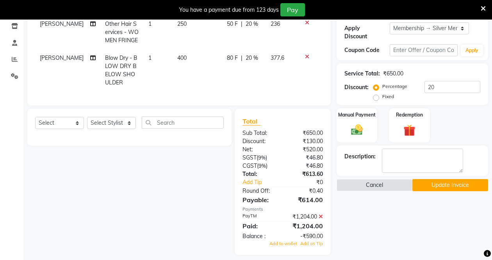
scroll to position [136, 0]
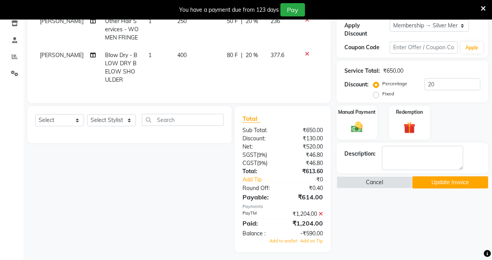
click at [320, 216] on icon at bounding box center [320, 213] width 4 height 5
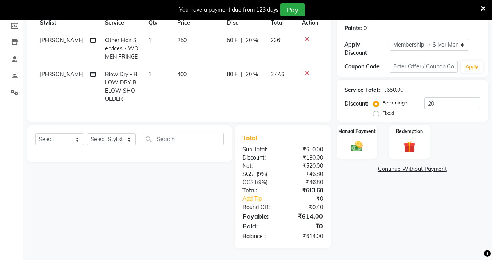
scroll to position [123, 0]
click at [359, 128] on label "Manual Payment" at bounding box center [356, 130] width 39 height 7
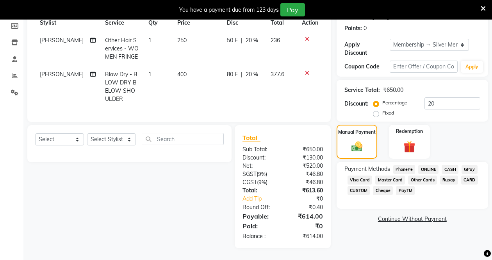
drag, startPoint x: 404, startPoint y: 186, endPoint x: 399, endPoint y: 185, distance: 5.5
click at [404, 186] on span "PayTM" at bounding box center [405, 190] width 19 height 9
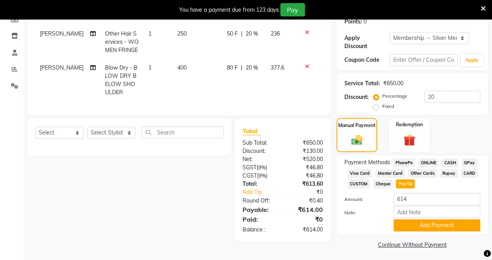
scroll to position [126, 0]
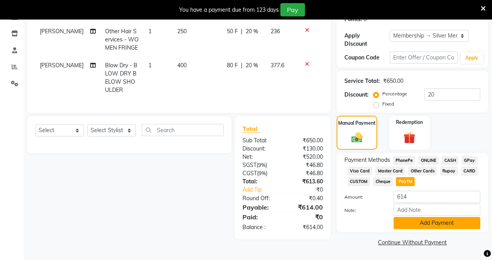
click at [420, 223] on button "Add Payment" at bounding box center [436, 223] width 87 height 12
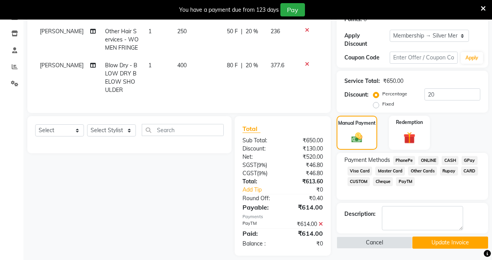
scroll to position [140, 0]
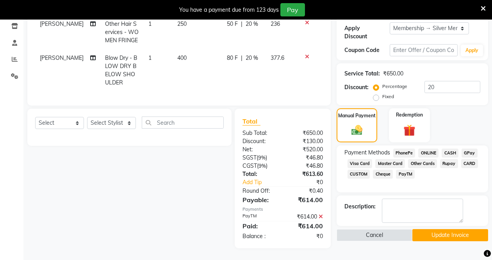
click at [434, 229] on button "Update Invoice" at bounding box center [450, 235] width 76 height 12
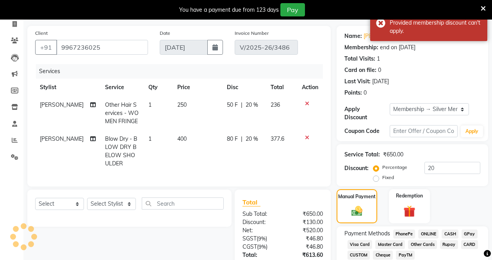
scroll to position [49, 0]
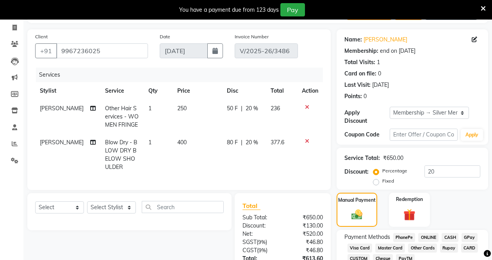
click at [482, 6] on icon at bounding box center [482, 8] width 5 height 7
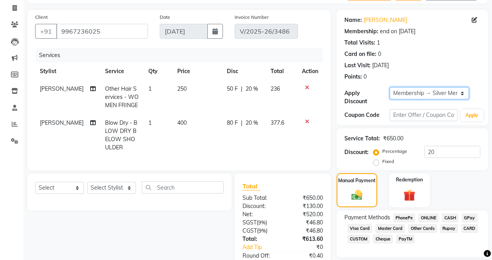
click at [407, 87] on select "Select Membership → Silver Membership" at bounding box center [428, 93] width 79 height 12
select select "0:"
click at [389, 87] on select "Select Membership → Silver Membership" at bounding box center [428, 93] width 79 height 12
type input "0"
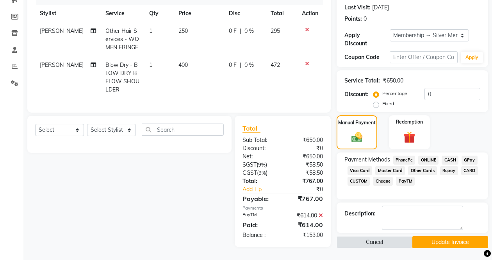
click at [320, 216] on icon at bounding box center [320, 214] width 4 height 5
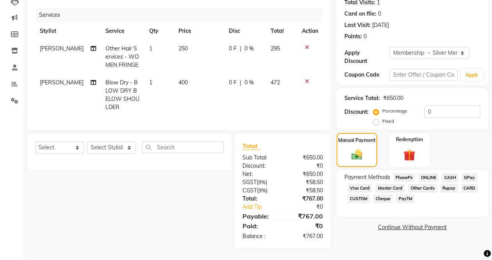
scroll to position [96, 0]
click at [400, 194] on span "PayTM" at bounding box center [405, 198] width 19 height 9
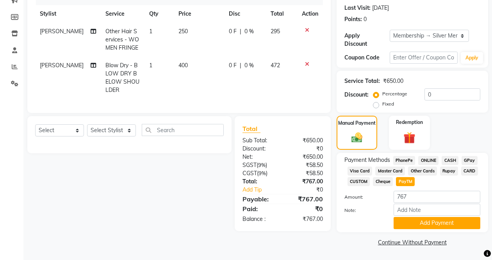
click at [244, 30] on span "0 %" at bounding box center [248, 31] width 9 height 8
select select "90734"
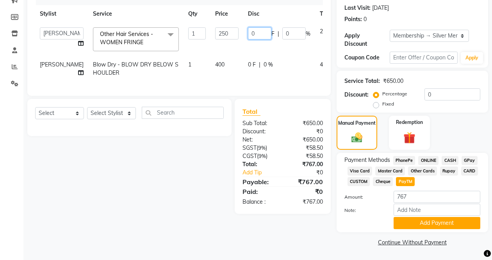
click at [248, 32] on input "0" at bounding box center [259, 33] width 23 height 12
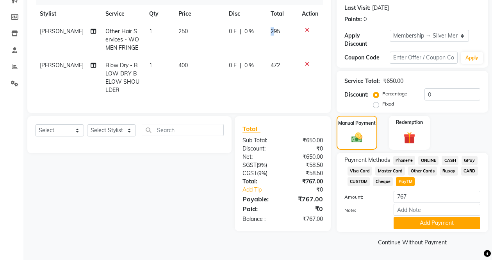
drag, startPoint x: 272, startPoint y: 33, endPoint x: 260, endPoint y: 34, distance: 11.8
click at [244, 33] on span "0 %" at bounding box center [248, 31] width 9 height 8
select select "90734"
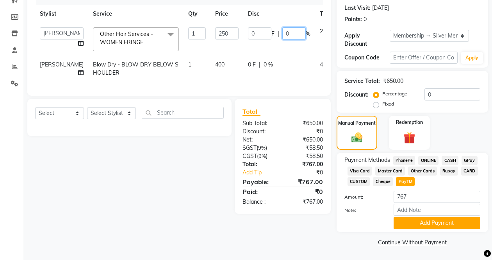
drag, startPoint x: 266, startPoint y: 36, endPoint x: 261, endPoint y: 34, distance: 4.9
click at [282, 34] on input "0" at bounding box center [293, 33] width 23 height 12
type input "2"
click at [430, 89] on input "0" at bounding box center [452, 94] width 56 height 12
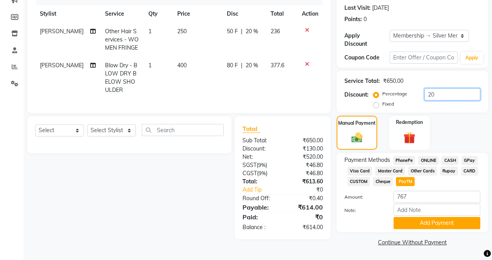
type input "20"
click at [449, 119] on div "Manual Payment Redemption" at bounding box center [412, 133] width 163 height 34
drag, startPoint x: 409, startPoint y: 196, endPoint x: 385, endPoint y: 196, distance: 23.8
click at [385, 196] on div "Amount: 767" at bounding box center [412, 196] width 148 height 13
click at [403, 133] on img at bounding box center [409, 137] width 20 height 15
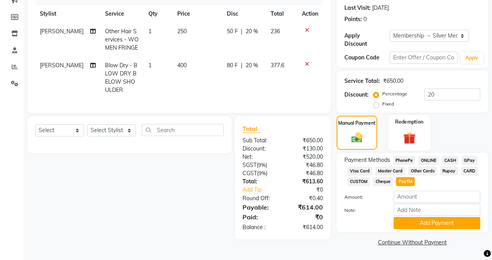
scroll to position [104, 0]
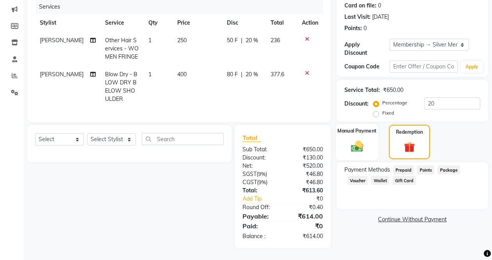
click at [357, 139] on img at bounding box center [357, 146] width 20 height 14
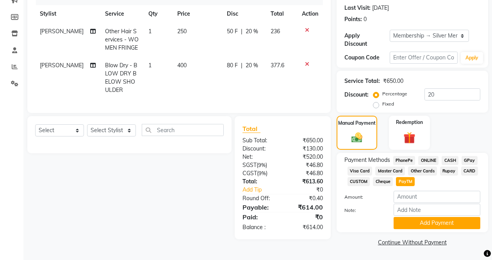
click at [397, 180] on span "PayTM" at bounding box center [405, 181] width 19 height 9
type input "614"
click at [405, 222] on button "Add Payment" at bounding box center [436, 223] width 87 height 12
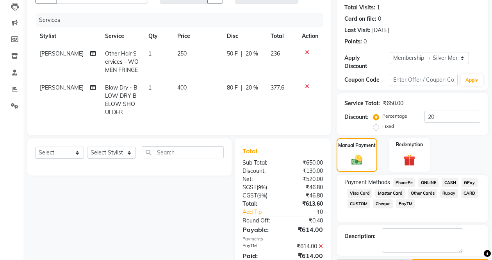
scroll to position [120, 0]
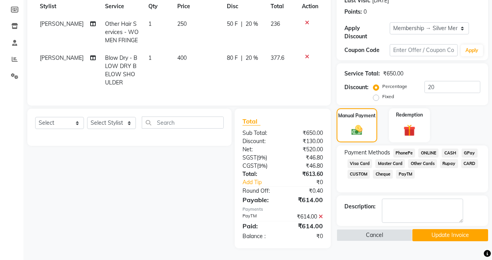
click at [443, 229] on button "Update Invoice" at bounding box center [450, 235] width 76 height 12
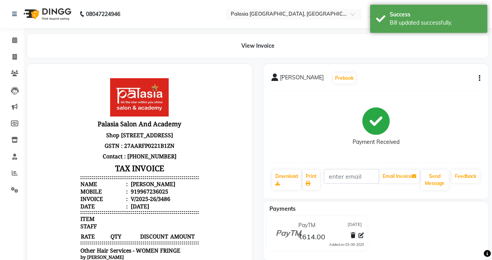
click at [390, 80] on div "MUKTA RAHALKAR Prebook" at bounding box center [375, 78] width 209 height 12
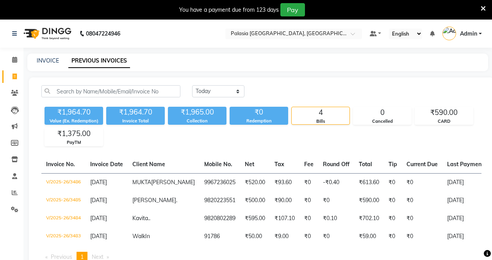
click at [43, 55] on div "INVOICE PREVIOUS INVOICES" at bounding box center [257, 62] width 461 height 18
click at [48, 65] on div "INVOICE PREVIOUS INVOICES" at bounding box center [257, 62] width 461 height 18
click at [46, 61] on link "INVOICE" at bounding box center [48, 60] width 22 height 7
select select "service"
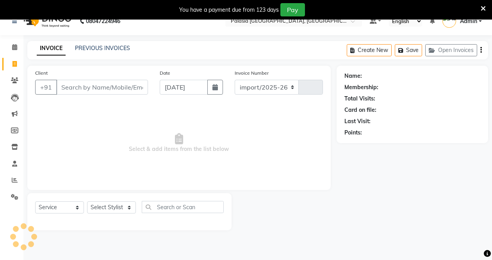
select select "6009"
type input "3487"
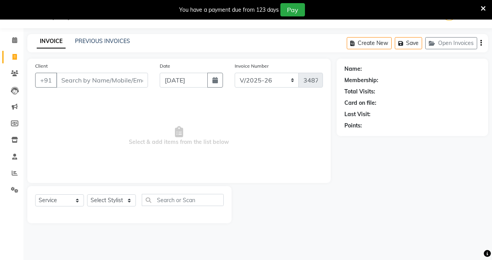
click at [84, 84] on input "Client" at bounding box center [102, 80] width 92 height 15
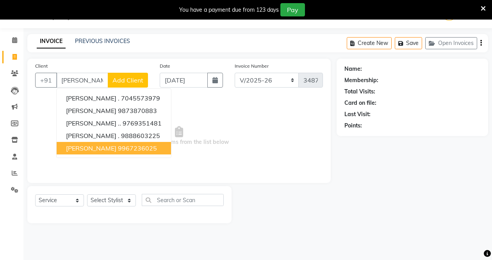
click at [112, 142] on button "[PERSON_NAME] 9967236025" at bounding box center [114, 148] width 114 height 12
type input "9967236025"
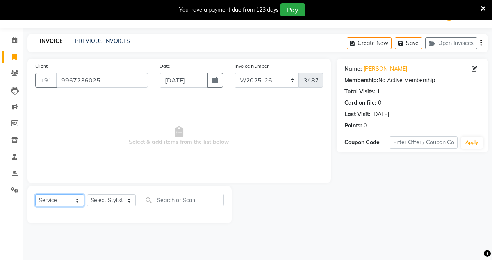
drag, startPoint x: 62, startPoint y: 201, endPoint x: 59, endPoint y: 203, distance: 4.0
click at [61, 201] on select "Select Service Product Membership Package Voucher Prepaid Gift Card" at bounding box center [59, 200] width 49 height 12
click at [132, 174] on span "Select & add items from the list below" at bounding box center [179, 136] width 288 height 78
click at [69, 199] on select "Select Service Product Membership Package Voucher Prepaid Gift Card" at bounding box center [59, 200] width 49 height 12
select select "membership"
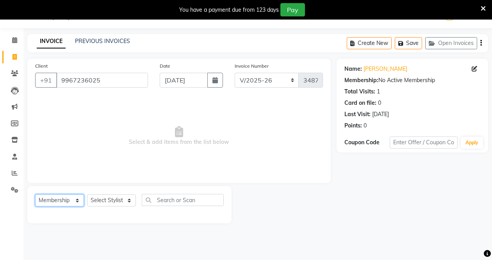
click at [35, 194] on select "Select Service Product Membership Package Voucher Prepaid Gift Card" at bounding box center [59, 200] width 49 height 12
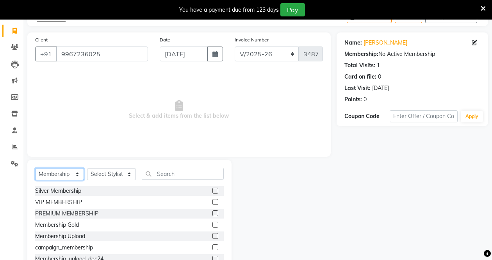
scroll to position [73, 0]
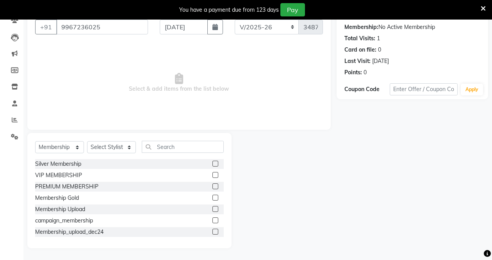
click at [212, 161] on label at bounding box center [215, 163] width 6 height 6
click at [212, 161] on input "checkbox" at bounding box center [214, 163] width 5 height 5
click at [212, 165] on label at bounding box center [215, 163] width 6 height 6
click at [212, 165] on input "checkbox" at bounding box center [214, 163] width 5 height 5
checkbox input "false"
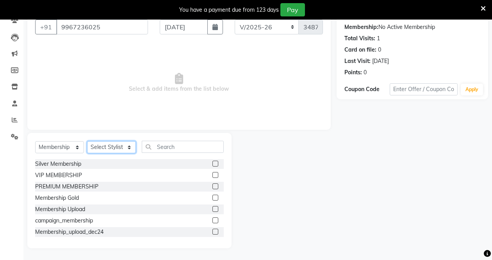
click at [129, 149] on select "Select Stylist [PERSON_NAME] Admin Aparna . [PERSON_NAME] [PERSON_NAME] Kaif [P…" at bounding box center [111, 147] width 49 height 12
select select "46259"
click at [87, 141] on select "Select Stylist [PERSON_NAME] Admin Aparna . [PERSON_NAME] [PERSON_NAME] Kaif [P…" at bounding box center [111, 147] width 49 height 12
click at [212, 164] on label at bounding box center [215, 163] width 6 height 6
click at [212, 164] on input "checkbox" at bounding box center [214, 163] width 5 height 5
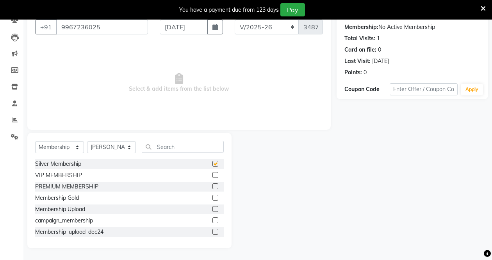
select select "select"
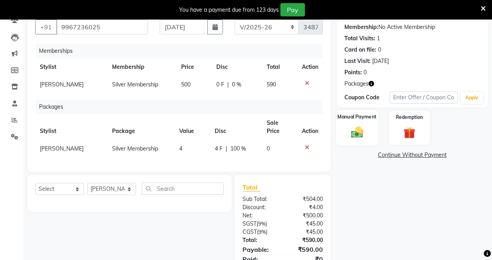
click at [359, 123] on div "Manual Payment" at bounding box center [357, 127] width 43 height 35
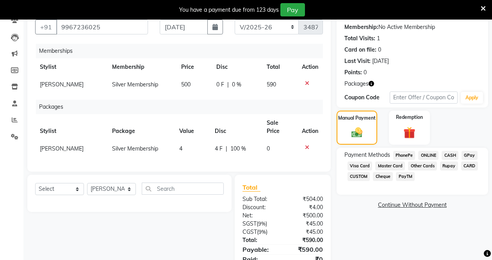
click at [405, 176] on span "PayTM" at bounding box center [405, 176] width 19 height 9
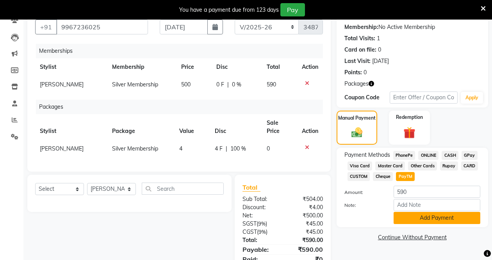
click at [432, 218] on button "Add Payment" at bounding box center [436, 218] width 87 height 12
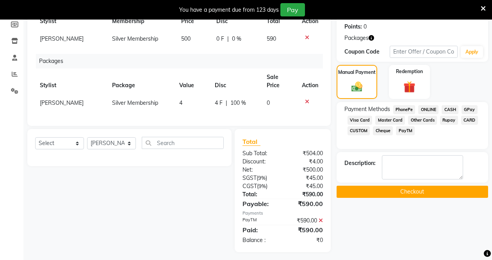
scroll to position [121, 0]
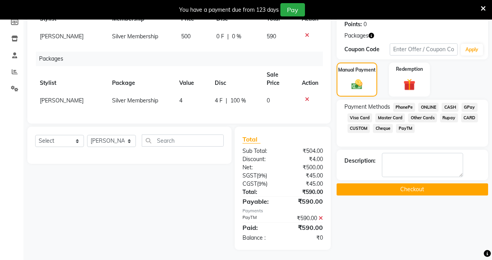
click at [406, 192] on button "Checkout" at bounding box center [411, 189] width 151 height 12
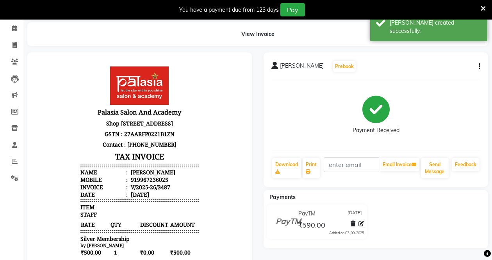
scroll to position [121, 0]
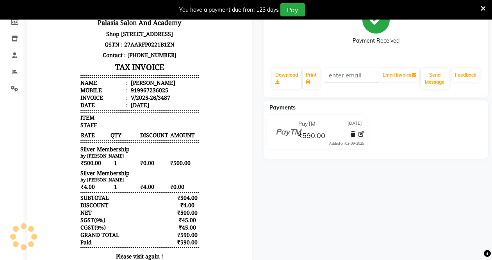
click at [481, 7] on icon at bounding box center [482, 8] width 5 height 7
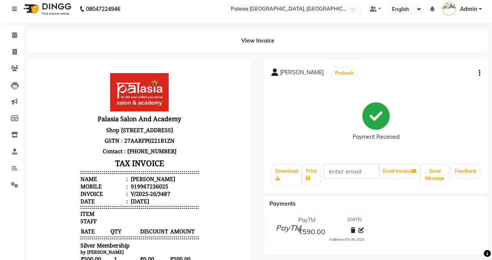
scroll to position [0, 0]
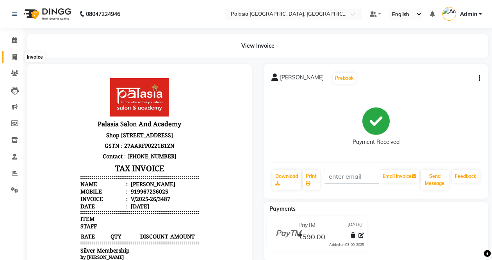
click at [14, 59] on icon at bounding box center [14, 57] width 4 height 6
select select "service"
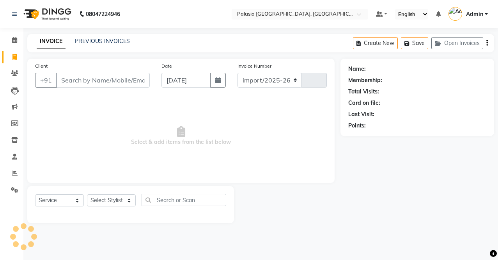
select select "6009"
type input "3488"
click at [72, 74] on input "Client" at bounding box center [103, 80] width 94 height 15
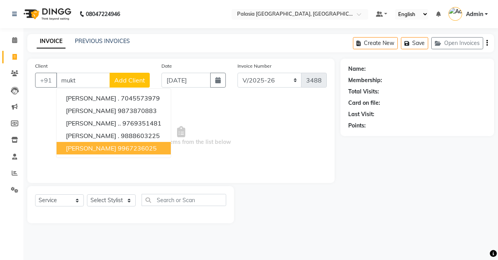
click at [116, 151] on span "[PERSON_NAME]" at bounding box center [91, 148] width 50 height 8
type input "9967236025"
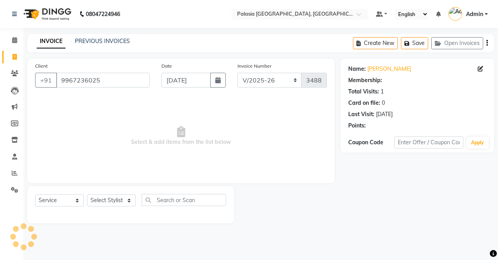
select select "1: Object"
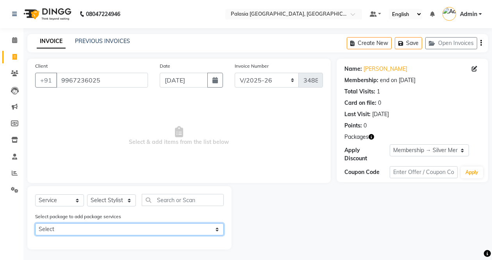
click at [95, 228] on select "Select Silver Membership" at bounding box center [129, 229] width 189 height 12
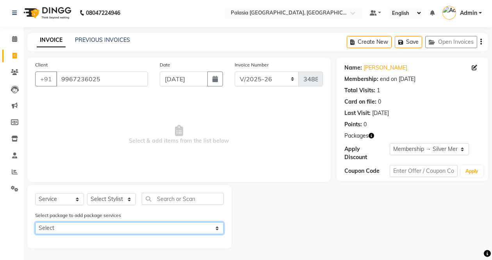
click at [114, 226] on select "Select Silver Membership" at bounding box center [129, 228] width 189 height 12
select select "1: Object"
click at [35, 222] on select "Select Silver Membership" at bounding box center [129, 228] width 189 height 12
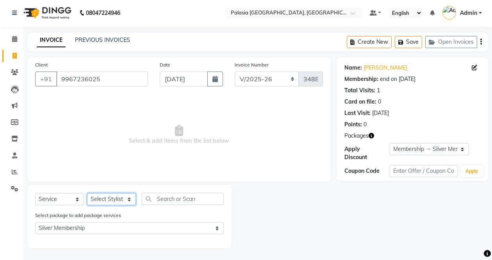
click at [116, 198] on select "Select Stylist Aarti wankhede Admin Aparna . farhan siddiqui JD Kaif Salmani MO…" at bounding box center [111, 199] width 49 height 12
click at [87, 193] on select "Select Stylist Aarti wankhede Admin Aparna . farhan siddiqui JD Kaif Salmani MO…" at bounding box center [111, 199] width 49 height 12
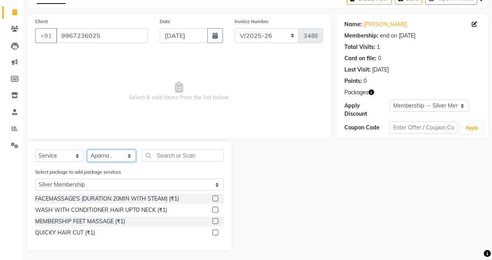
scroll to position [46, 0]
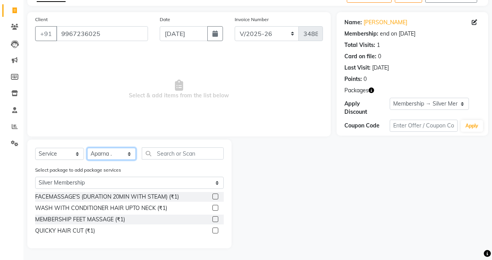
click at [112, 149] on select "Select Stylist Aarti wankhede Admin Aparna . farhan siddiqui JD Kaif Salmani MO…" at bounding box center [111, 154] width 49 height 12
select select "90734"
click at [87, 148] on select "Select Stylist Aarti wankhede Admin Aparna . farhan siddiqui JD Kaif Salmani MO…" at bounding box center [111, 154] width 49 height 12
click at [214, 207] on label at bounding box center [215, 208] width 6 height 6
click at [214, 207] on input "checkbox" at bounding box center [214, 207] width 5 height 5
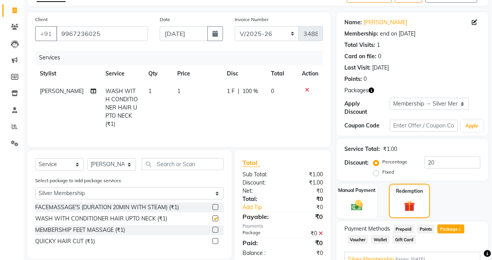
checkbox input "false"
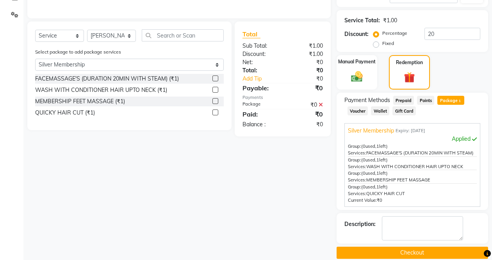
scroll to position [185, 0]
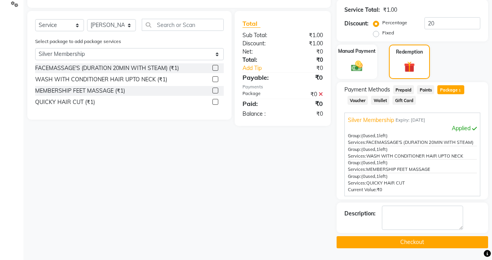
click at [422, 245] on button "Checkout" at bounding box center [411, 242] width 151 height 12
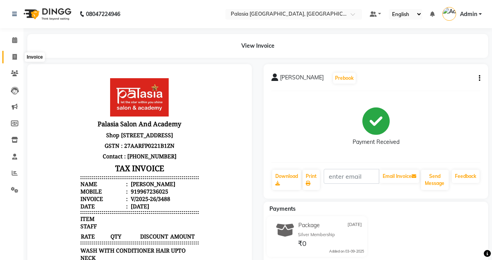
click at [14, 61] on span at bounding box center [15, 57] width 14 height 9
select select "service"
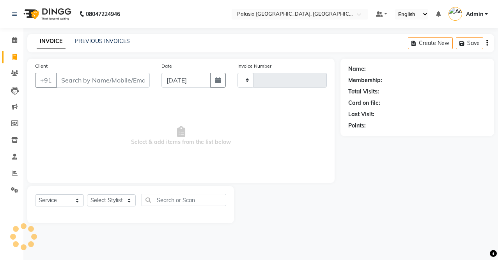
type input "3489"
select select "6009"
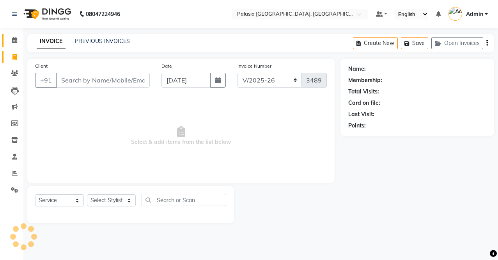
click at [16, 44] on span at bounding box center [15, 40] width 14 height 9
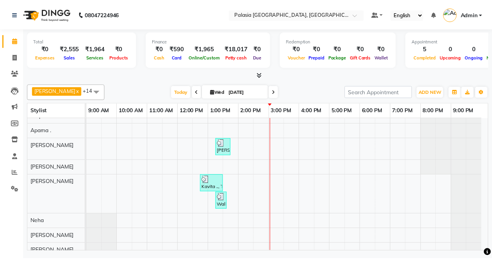
scroll to position [39, 0]
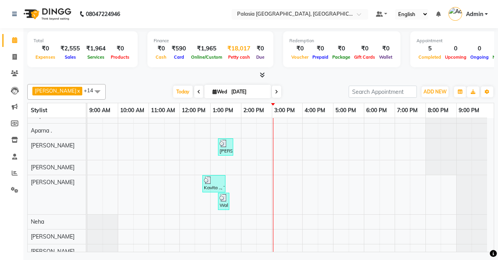
click at [237, 55] on span "Petty cash" at bounding box center [239, 56] width 26 height 5
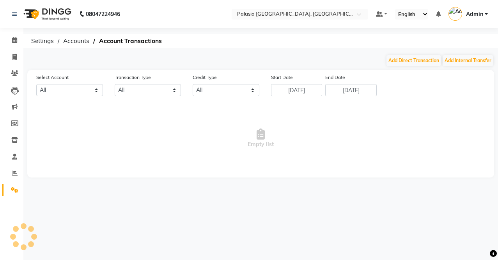
select select "4986"
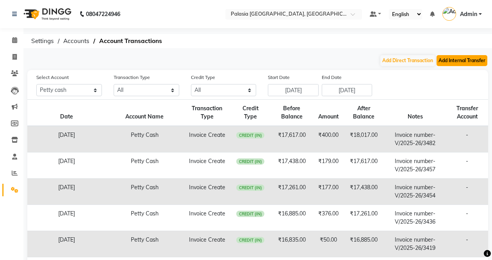
click at [445, 62] on button "Add Internal Transfer" at bounding box center [461, 60] width 51 height 11
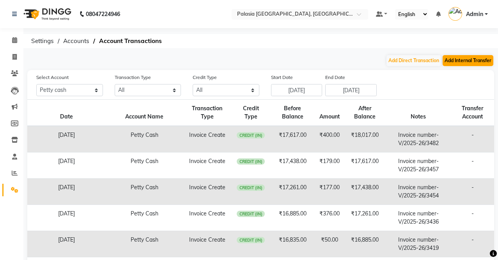
select select "internal transfer"
select select "4986"
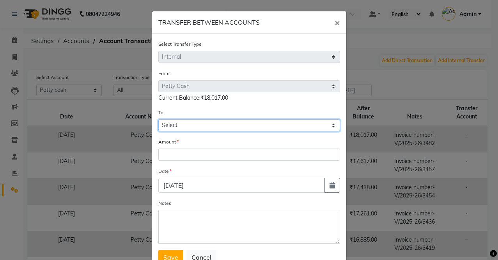
click at [236, 123] on select "Select Petty Cash Default Account" at bounding box center [249, 125] width 182 height 12
select select "4987"
click at [158, 119] on select "Select Petty Cash Default Account" at bounding box center [249, 125] width 182 height 12
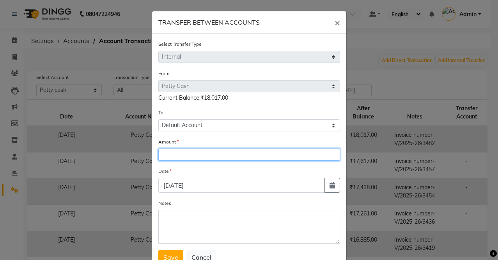
click at [253, 158] on input "number" at bounding box center [249, 154] width 182 height 12
type input "18017"
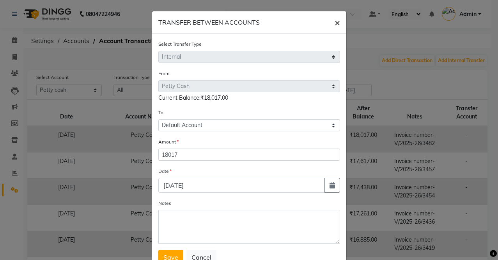
click at [331, 22] on button "×" at bounding box center [338, 22] width 18 height 22
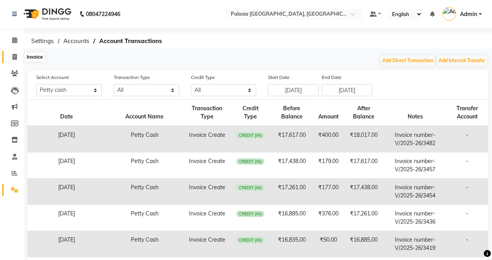
click at [14, 60] on span at bounding box center [15, 57] width 14 height 9
select select "service"
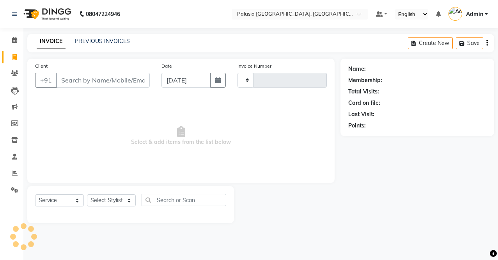
type input "3489"
select select "6009"
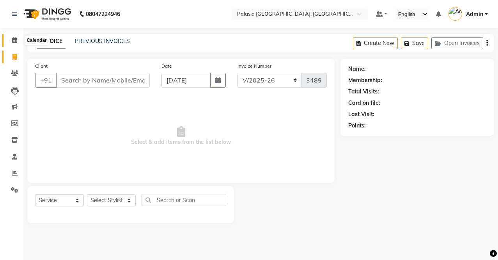
click at [17, 41] on icon at bounding box center [14, 40] width 5 height 6
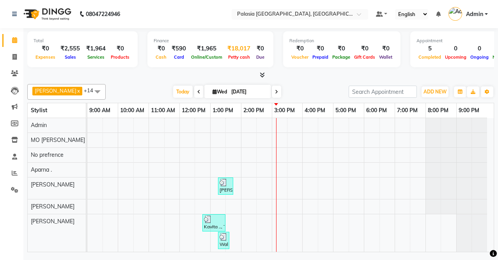
click at [237, 53] on div "Petty cash" at bounding box center [238, 57] width 29 height 8
click at [238, 47] on div "₹18,017" at bounding box center [238, 48] width 29 height 9
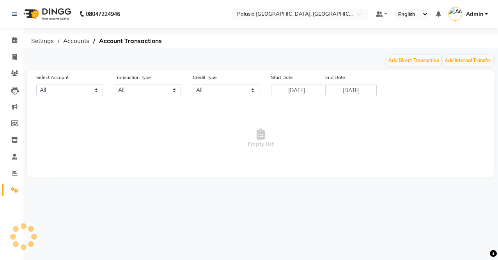
select select "4986"
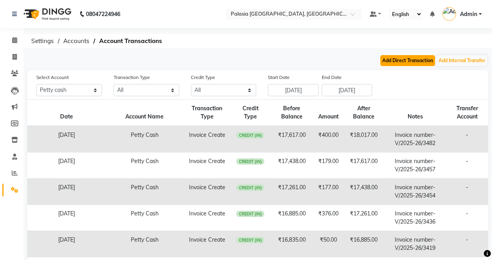
click at [400, 61] on button "Add Direct Transaction" at bounding box center [407, 60] width 55 height 11
select select "direct"
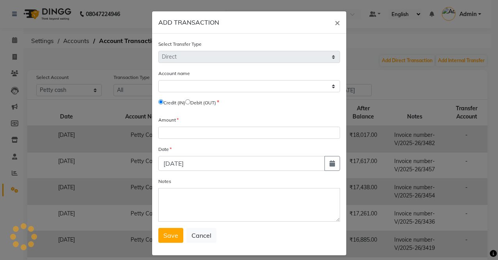
select select "4986"
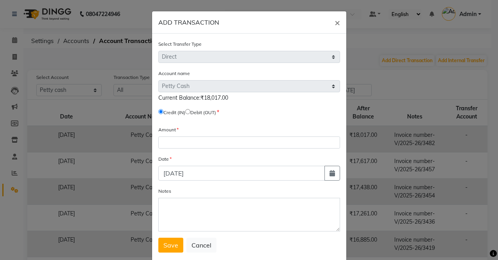
click at [185, 110] on label "Credit (IN)" at bounding box center [175, 112] width 22 height 7
click at [187, 110] on input "radio" at bounding box center [187, 111] width 5 height 5
radio input "true"
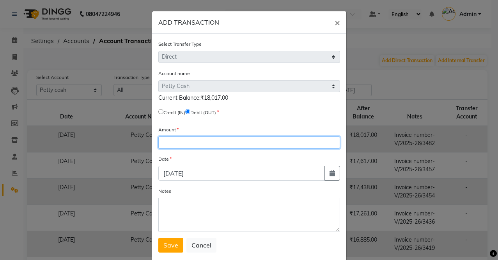
click at [204, 142] on input "number" at bounding box center [249, 142] width 182 height 12
type input "18017"
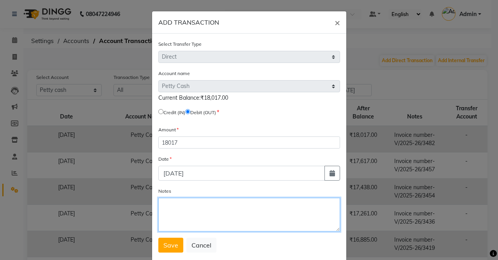
click at [187, 215] on textarea "Notes" at bounding box center [249, 214] width 182 height 34
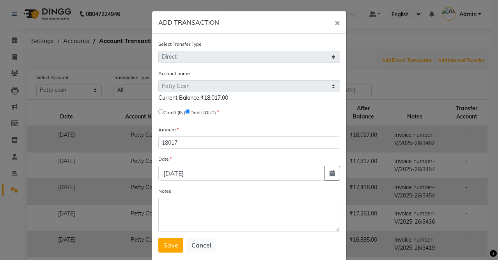
click at [158, 246] on button "Save" at bounding box center [170, 244] width 25 height 15
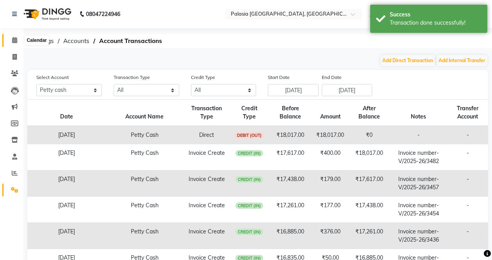
click at [14, 39] on icon at bounding box center [14, 40] width 5 height 6
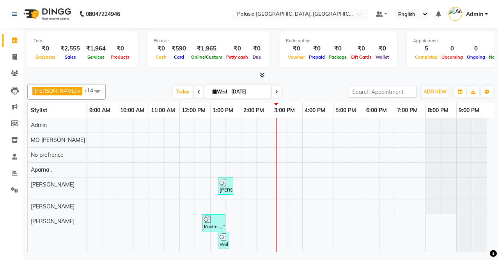
click at [213, 56] on span "Online/Custom" at bounding box center [206, 56] width 35 height 5
click at [207, 48] on div "₹1,965" at bounding box center [206, 48] width 35 height 9
click at [206, 55] on span "Online/Custom" at bounding box center [206, 56] width 35 height 5
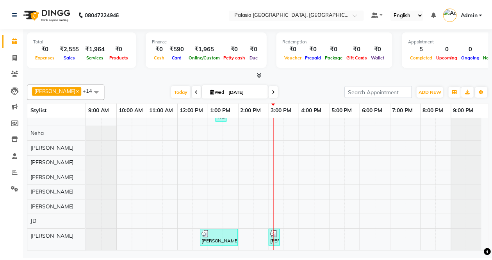
scroll to position [127, 0]
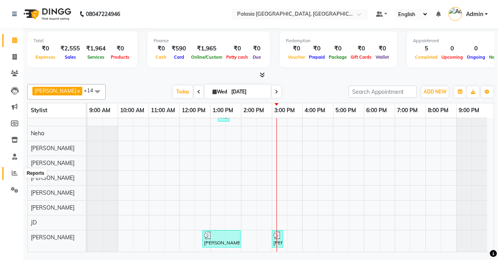
click at [16, 175] on icon at bounding box center [15, 173] width 6 height 6
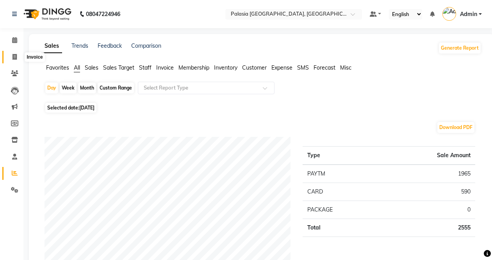
click at [14, 58] on icon at bounding box center [14, 57] width 4 height 6
select select "service"
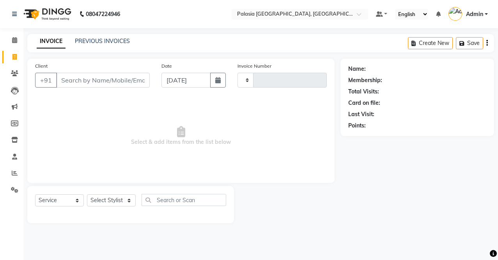
type input "3489"
select select "6009"
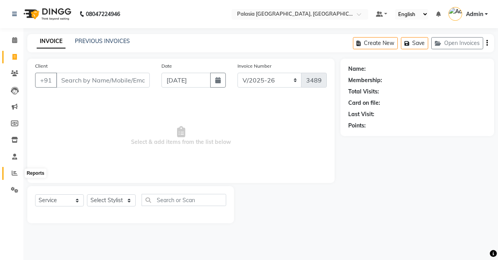
click at [15, 172] on icon at bounding box center [15, 173] width 6 height 6
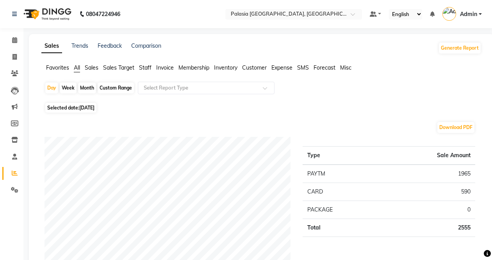
click at [161, 68] on span "Invoice" at bounding box center [165, 67] width 18 height 7
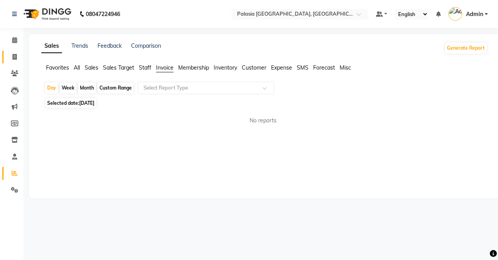
click at [16, 52] on link "Invoice" at bounding box center [11, 57] width 19 height 13
select select "service"
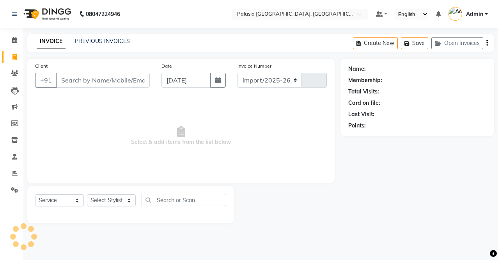
select select "6009"
type input "3489"
click at [92, 43] on link "PREVIOUS INVOICES" at bounding box center [102, 40] width 55 height 7
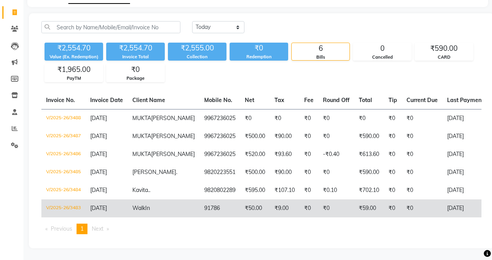
click at [270, 209] on td "₹9.00" at bounding box center [285, 208] width 30 height 18
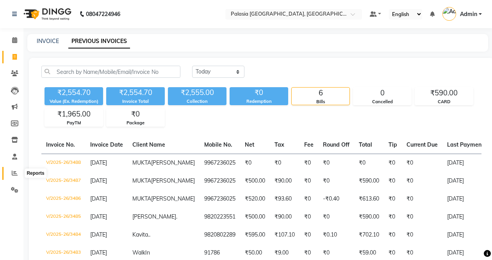
click at [12, 174] on icon at bounding box center [15, 173] width 6 height 6
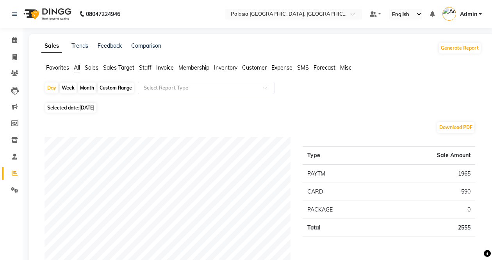
click at [15, 55] on icon at bounding box center [14, 57] width 4 height 6
select select "service"
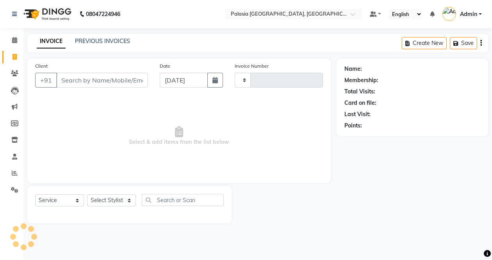
type input "3489"
select select "6009"
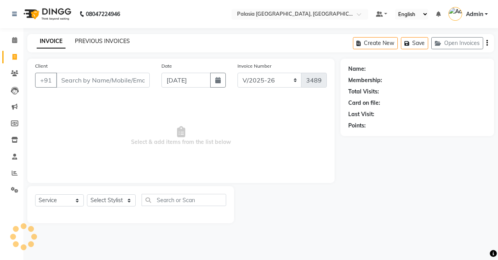
click at [102, 42] on link "PREVIOUS INVOICES" at bounding box center [102, 40] width 55 height 7
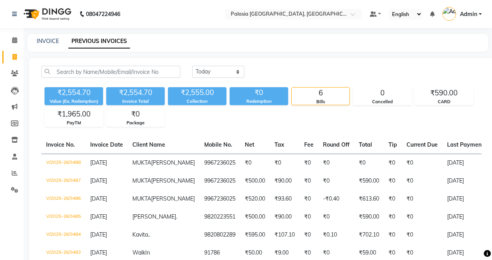
click at [84, 120] on div "₹1,965.00 PayTM" at bounding box center [73, 117] width 59 height 18
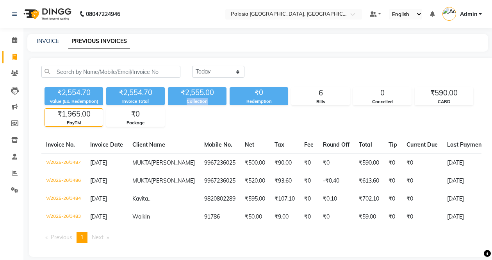
drag, startPoint x: 187, startPoint y: 100, endPoint x: 212, endPoint y: 100, distance: 25.8
click at [212, 100] on div "Collection" at bounding box center [197, 101] width 59 height 7
click at [231, 72] on select "Today Yesterday Custom Range" at bounding box center [218, 72] width 52 height 12
select select "yesterday"
click at [192, 66] on select "Today Yesterday Custom Range" at bounding box center [218, 72] width 52 height 12
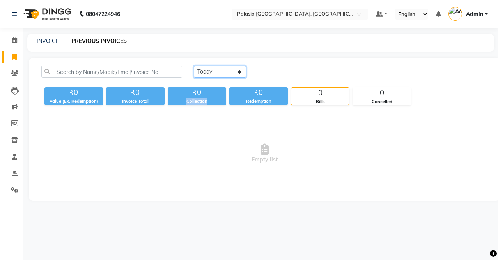
click at [224, 67] on select "Today Yesterday Custom Range" at bounding box center [220, 72] width 52 height 12
click at [9, 173] on span at bounding box center [15, 173] width 14 height 9
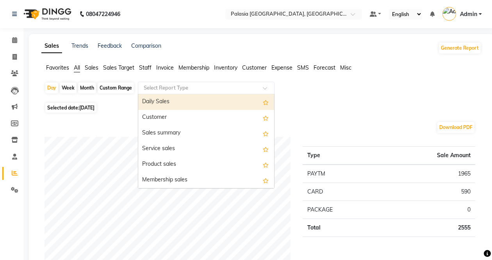
click at [165, 86] on input "text" at bounding box center [198, 88] width 112 height 8
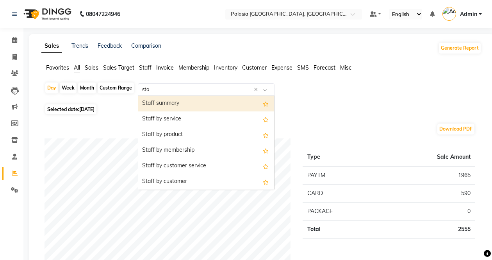
type input "staf"
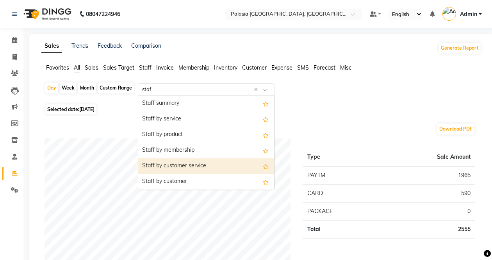
click at [176, 164] on div "Staff by customer service" at bounding box center [206, 166] width 136 height 16
select select "full_report"
select select "csv"
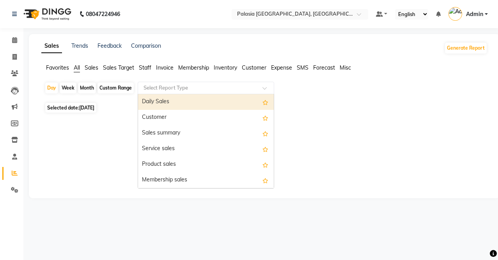
click at [190, 86] on input "text" at bounding box center [198, 88] width 112 height 8
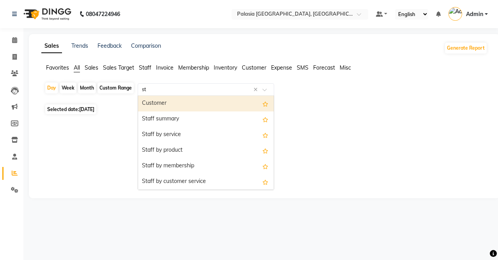
type input "sta"
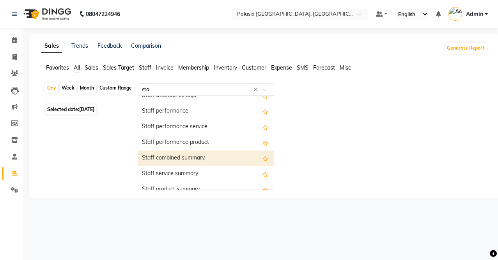
click at [162, 157] on div "Staff combined summary" at bounding box center [206, 158] width 136 height 16
select select "full_report"
select select "csv"
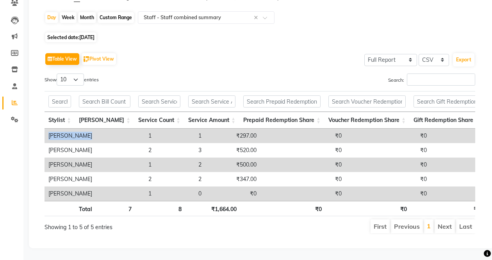
drag, startPoint x: 50, startPoint y: 126, endPoint x: 96, endPoint y: 125, distance: 46.9
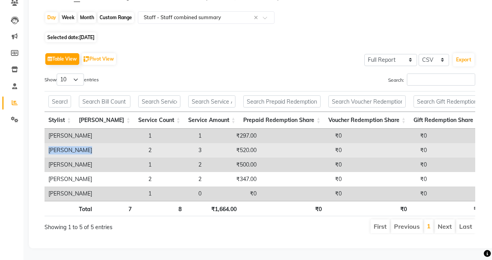
drag, startPoint x: 49, startPoint y: 141, endPoint x: 98, endPoint y: 141, distance: 48.4
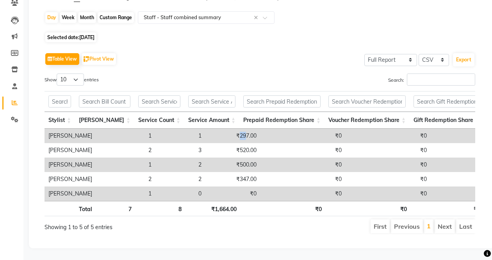
drag, startPoint x: 221, startPoint y: 127, endPoint x: 224, endPoint y: 133, distance: 6.3
click at [227, 128] on td "₹297.00" at bounding box center [232, 135] width 55 height 14
click at [272, 223] on ul "First Previous 1 Next Last" at bounding box center [352, 226] width 246 height 14
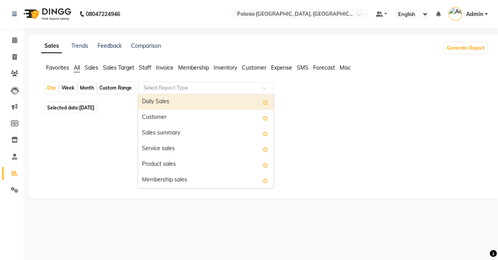
click at [196, 85] on input "text" at bounding box center [198, 88] width 112 height 8
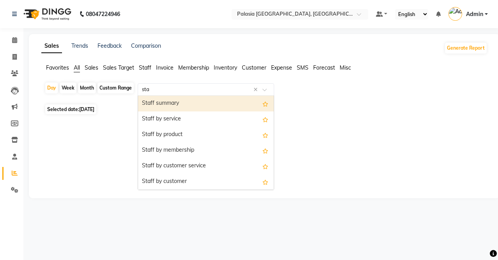
type input "staf"
click at [176, 101] on div "Staff summary" at bounding box center [206, 104] width 136 height 16
select select "full_report"
select select "csv"
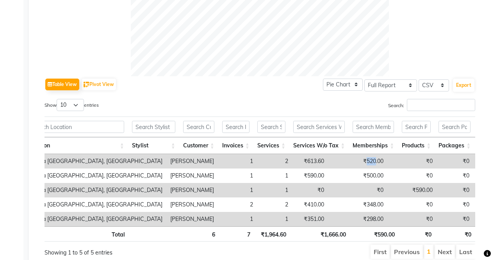
drag, startPoint x: 329, startPoint y: 158, endPoint x: 279, endPoint y: 219, distance: 79.3
click at [343, 159] on td "₹520.00" at bounding box center [357, 161] width 59 height 14
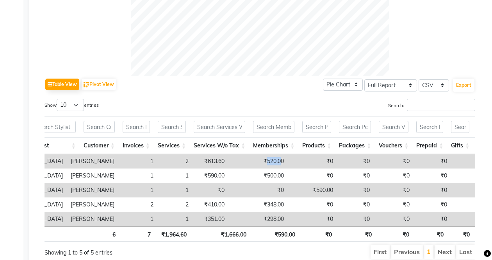
scroll to position [0, 111]
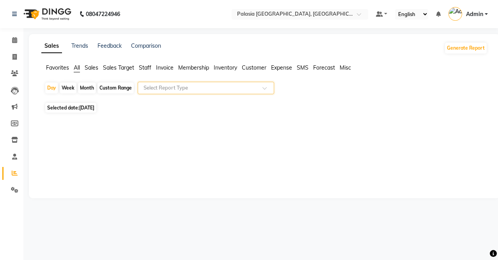
click at [196, 92] on div "Select Report Type" at bounding box center [206, 88] width 137 height 12
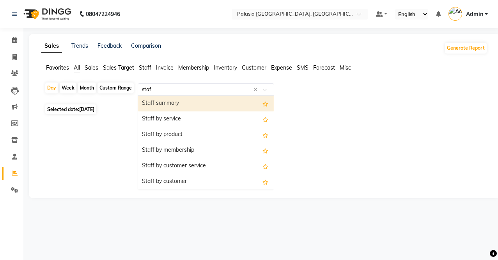
type input "staff"
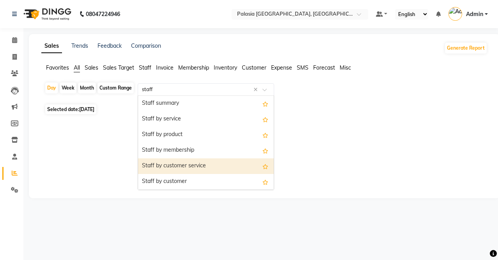
click at [162, 165] on div "Staff by customer service" at bounding box center [206, 166] width 136 height 16
select select "full_report"
select select "csv"
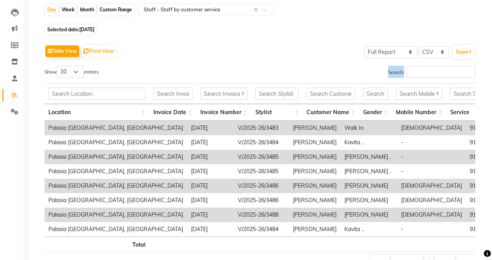
drag, startPoint x: 383, startPoint y: 71, endPoint x: 400, endPoint y: 69, distance: 16.9
click at [400, 69] on label "Search:" at bounding box center [431, 72] width 87 height 12
click at [415, 71] on input "Search:" at bounding box center [441, 72] width 68 height 12
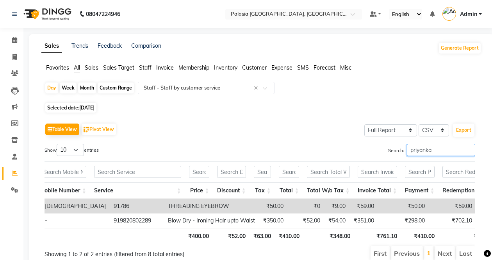
type input "priyanka"
click at [86, 88] on div "Month" at bounding box center [87, 87] width 18 height 11
select select "9"
select select "2025"
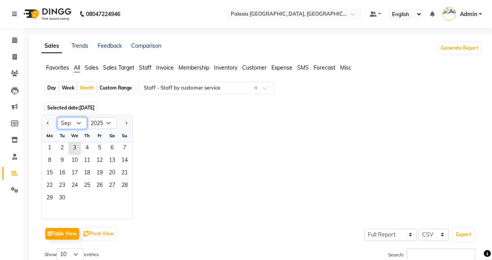
click at [78, 122] on select "Jan Feb Mar Apr May Jun Jul Aug Sep Oct Nov Dec" at bounding box center [72, 123] width 30 height 12
select select "8"
click at [57, 117] on select "Jan Feb Mar Apr May Jun Jul Aug Sep Oct Nov Dec" at bounding box center [72, 123] width 30 height 12
click at [99, 147] on span "1" at bounding box center [99, 148] width 12 height 12
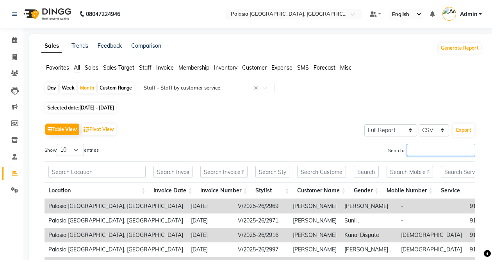
click at [415, 146] on input "Search:" at bounding box center [441, 150] width 68 height 12
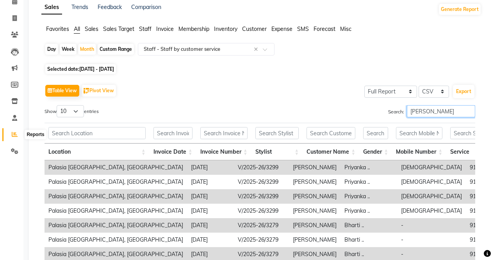
type input "priyank"
click at [16, 135] on icon at bounding box center [15, 134] width 6 height 6
click at [14, 133] on icon at bounding box center [15, 134] width 6 height 6
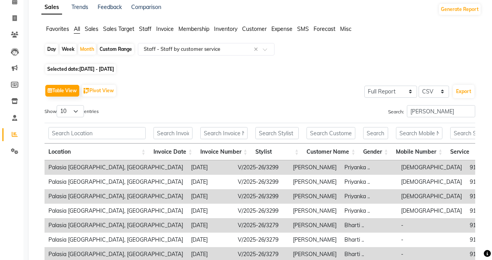
click at [14, 133] on icon at bounding box center [15, 134] width 6 height 6
click at [10, 133] on span at bounding box center [15, 134] width 14 height 9
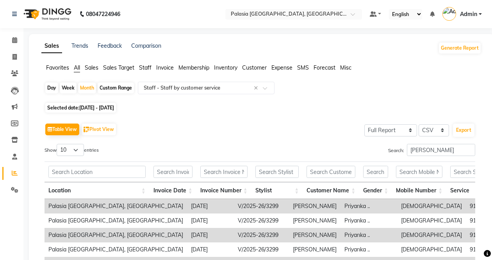
drag, startPoint x: 60, startPoint y: 48, endPoint x: 57, endPoint y: 68, distance: 19.4
click at [60, 48] on link "Sales" at bounding box center [51, 46] width 21 height 14
click at [63, 67] on span "Favorites" at bounding box center [57, 67] width 23 height 7
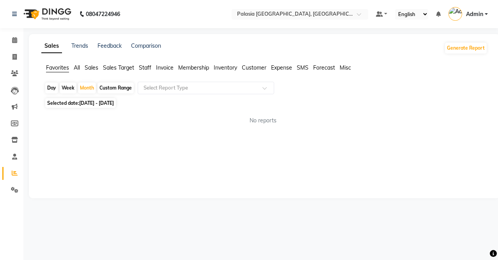
click at [78, 67] on span "All" at bounding box center [77, 67] width 6 height 7
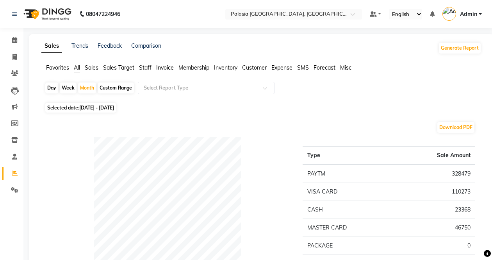
click at [114, 108] on span "01-08-2025 - 31-08-2025" at bounding box center [96, 108] width 35 height 6
select select "8"
select select "2025"
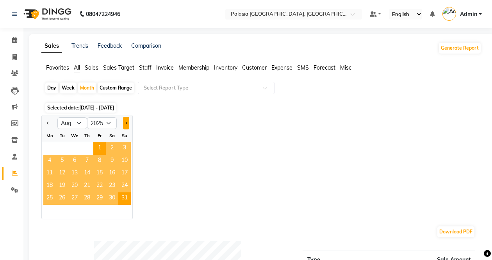
click at [128, 123] on button "Next month" at bounding box center [126, 123] width 6 height 12
select select "9"
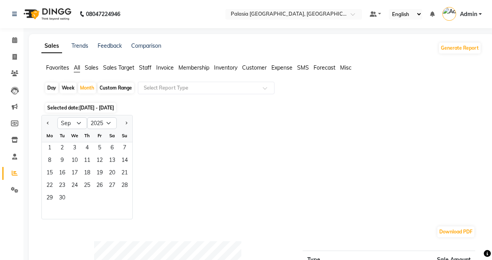
click at [50, 88] on div "Day" at bounding box center [51, 87] width 13 height 11
select select "8"
select select "2025"
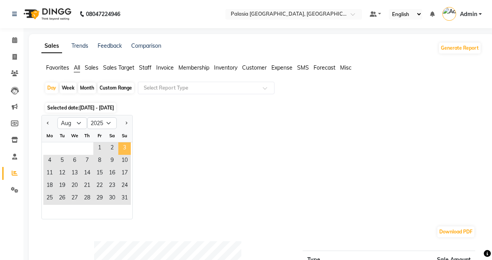
click at [120, 147] on span "3" at bounding box center [124, 148] width 12 height 12
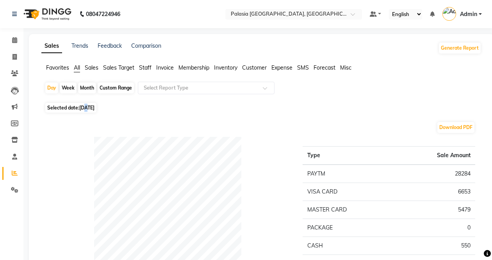
click at [87, 105] on span "03-08-2025" at bounding box center [86, 108] width 15 height 6
select select "8"
select select "2025"
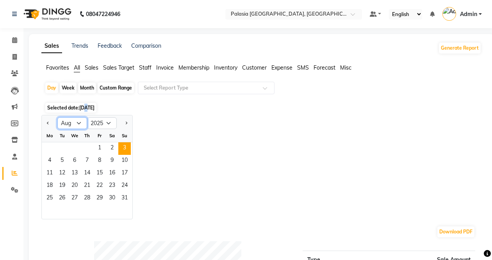
click at [82, 124] on select "Jan Feb Mar Apr May Jun Jul Aug Sep Oct Nov Dec" at bounding box center [72, 123] width 30 height 12
select select "9"
click at [57, 117] on select "Jan Feb Mar Apr May Jun Jul Aug Sep Oct Nov Dec" at bounding box center [72, 123] width 30 height 12
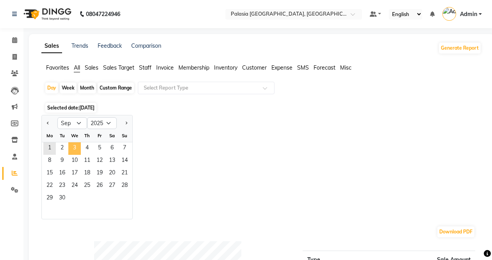
click at [69, 150] on span "3" at bounding box center [74, 148] width 12 height 12
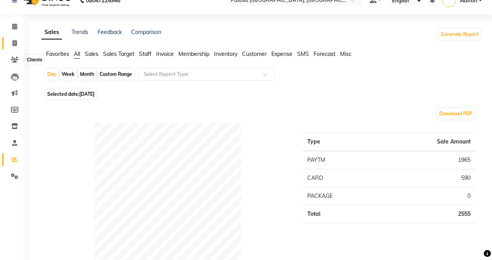
scroll to position [0, 0]
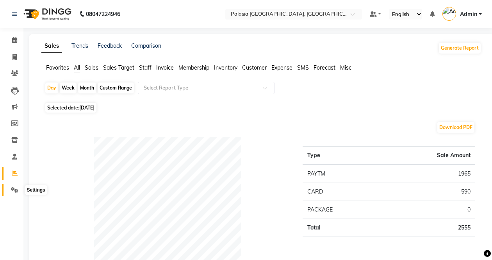
click at [15, 187] on icon at bounding box center [14, 190] width 7 height 6
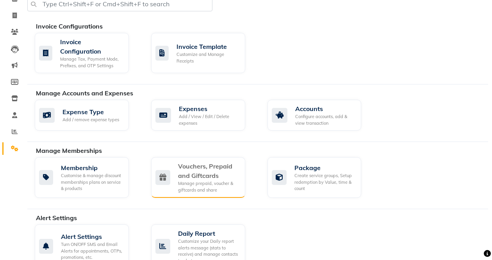
scroll to position [195, 0]
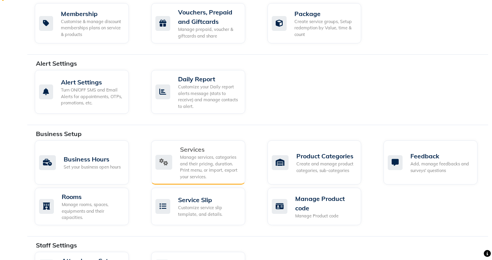
click at [210, 155] on div "Manage services, categories and their pricing, duration. Print menu, or import,…" at bounding box center [209, 167] width 59 height 26
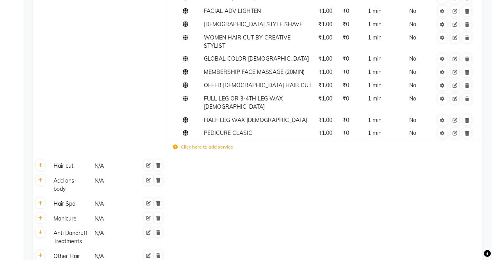
scroll to position [663, 0]
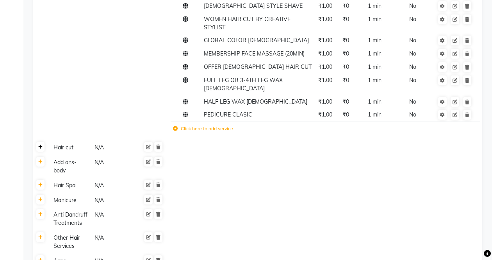
click at [42, 142] on link at bounding box center [40, 147] width 8 height 10
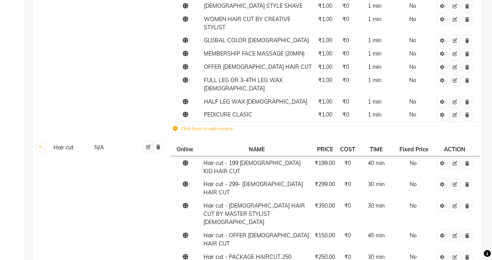
drag, startPoint x: 40, startPoint y: 231, endPoint x: 93, endPoint y: 194, distance: 65.1
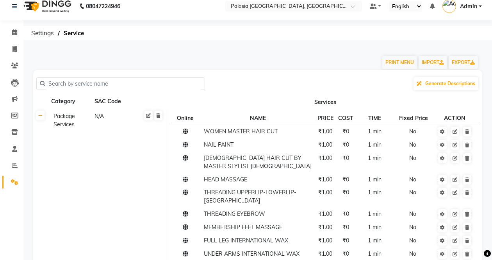
scroll to position [0, 0]
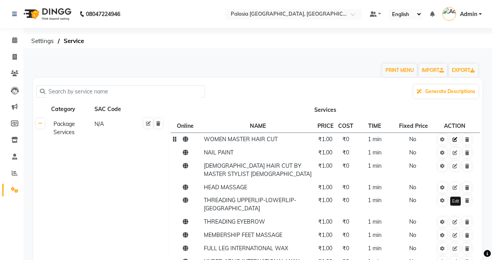
click at [455, 142] on icon at bounding box center [454, 139] width 5 height 5
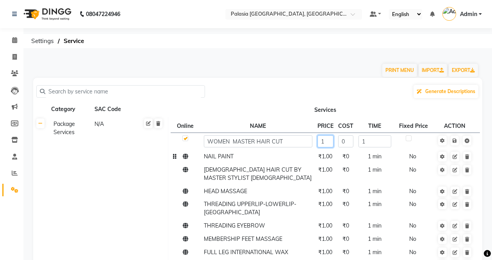
drag, startPoint x: 329, startPoint y: 142, endPoint x: 321, endPoint y: 162, distance: 22.2
click at [329, 142] on input "1" at bounding box center [325, 141] width 16 height 12
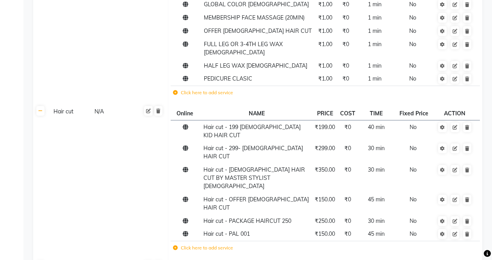
scroll to position [702, 0]
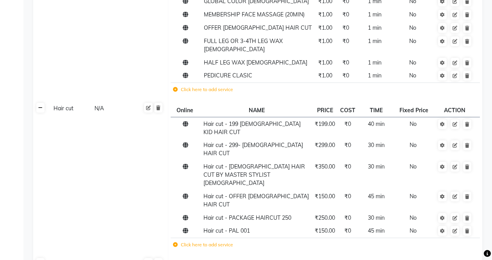
click at [39, 105] on icon at bounding box center [40, 107] width 4 height 5
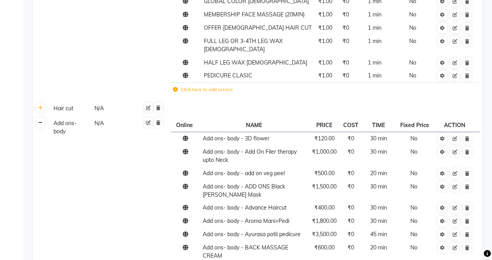
click at [41, 120] on icon at bounding box center [40, 122] width 4 height 5
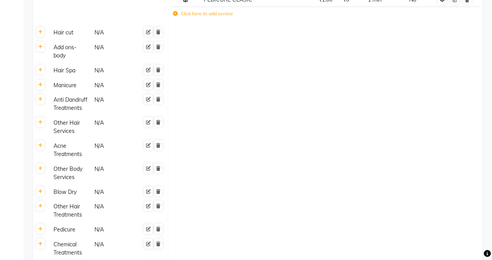
scroll to position [781, 0]
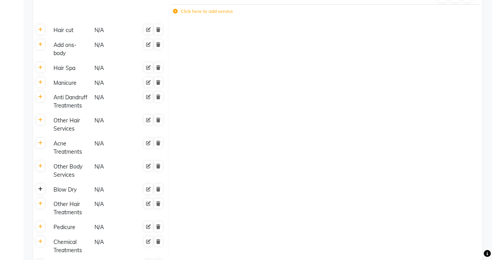
click at [42, 184] on link at bounding box center [40, 189] width 8 height 10
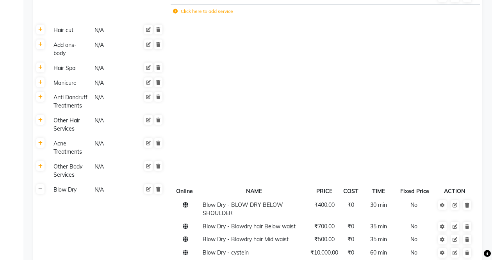
click at [42, 184] on link at bounding box center [40, 189] width 8 height 10
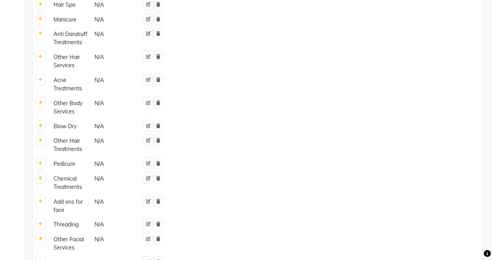
scroll to position [859, 0]
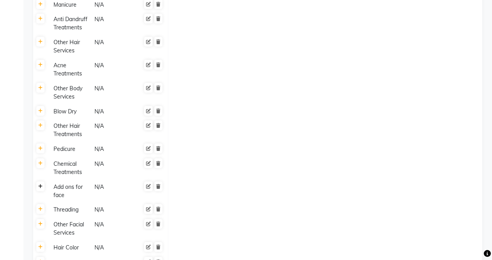
click at [42, 181] on link at bounding box center [40, 186] width 8 height 10
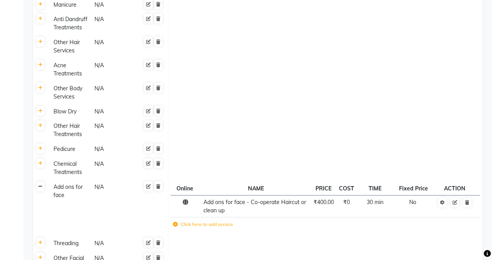
click at [42, 181] on link at bounding box center [40, 186] width 8 height 10
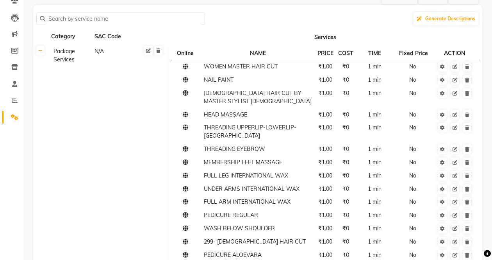
scroll to position [78, 0]
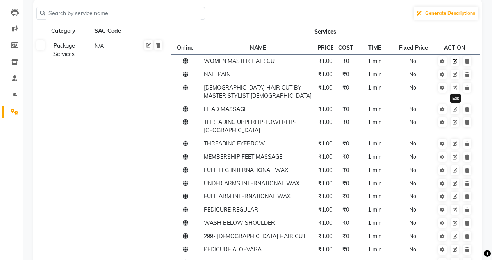
click at [456, 62] on icon at bounding box center [454, 61] width 5 height 5
click at [456, 75] on icon at bounding box center [454, 74] width 5 height 5
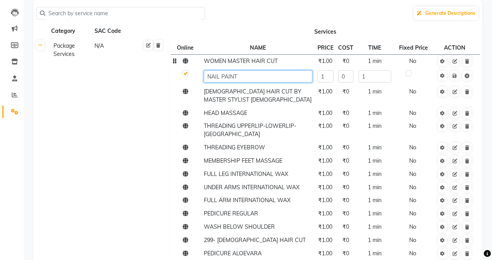
click at [260, 75] on input "NAIL PAINT" at bounding box center [258, 76] width 108 height 12
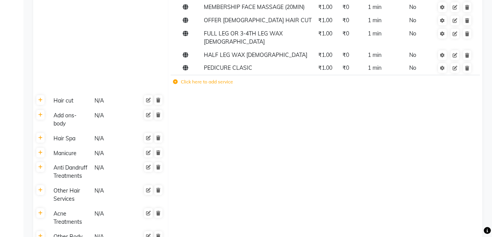
scroll to position [711, 0]
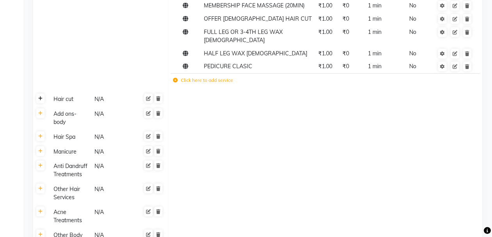
click at [41, 96] on icon at bounding box center [40, 98] width 4 height 5
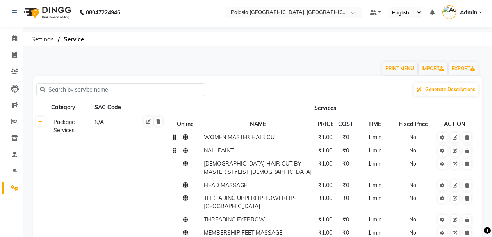
scroll to position [0, 0]
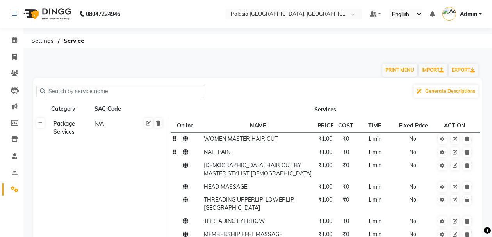
click at [41, 125] on icon at bounding box center [40, 123] width 4 height 5
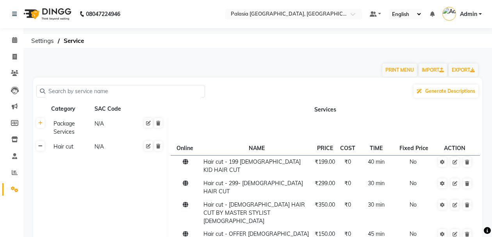
click at [40, 148] on icon at bounding box center [40, 146] width 4 height 5
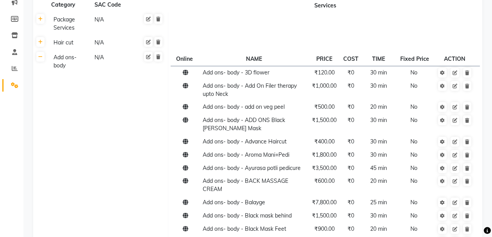
scroll to position [117, 0]
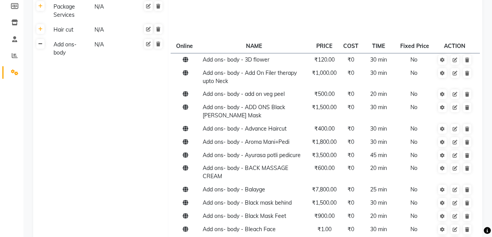
click at [41, 45] on icon at bounding box center [40, 44] width 4 height 5
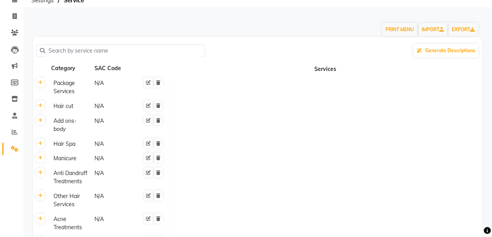
scroll to position [0, 0]
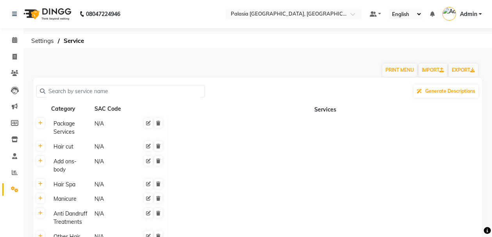
click at [14, 184] on link "Settings" at bounding box center [11, 189] width 19 height 13
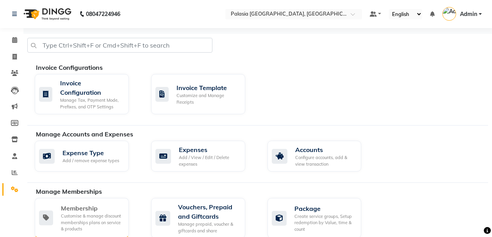
click at [85, 210] on div "Membership" at bounding box center [92, 208] width 62 height 9
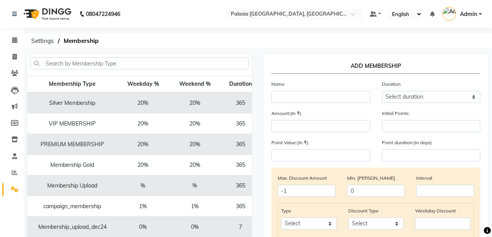
click at [72, 102] on td "Silver Membership" at bounding box center [72, 102] width 90 height 21
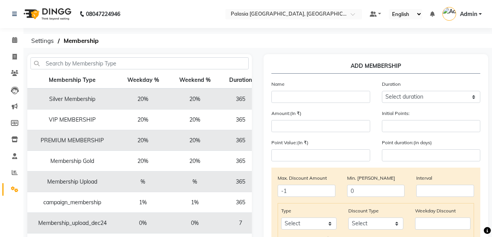
click at [163, 89] on td "20%" at bounding box center [143, 99] width 52 height 21
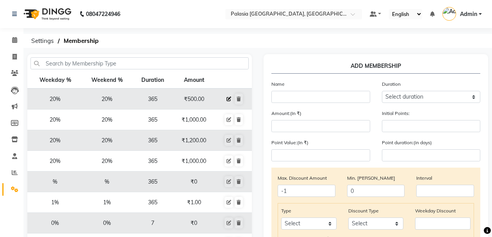
click at [226, 97] on icon at bounding box center [228, 99] width 5 height 5
select select
type input "0"
select select
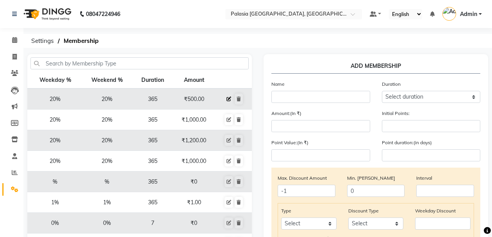
checkbox input "false"
type input "Silver Membership"
select select "4: 365"
type input "500"
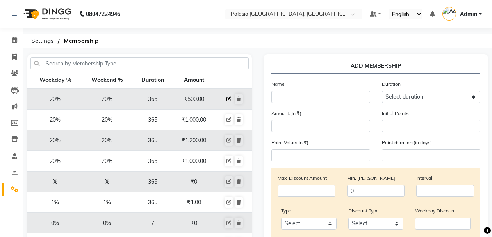
type input "0"
type input "-1"
type input "365"
select select "1: PK"
checkbox input "true"
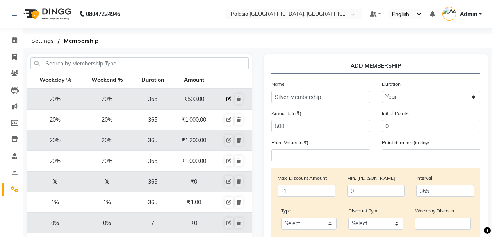
select select "3: 32122"
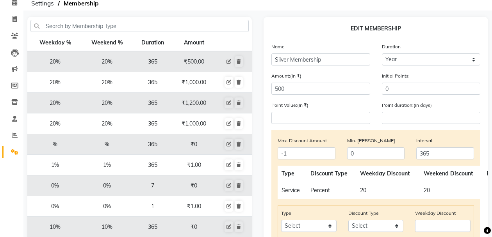
scroll to position [195, 0]
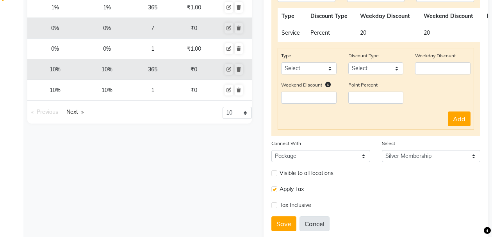
click at [315, 227] on button "Cancel" at bounding box center [314, 224] width 30 height 15
select select
type input "-1"
type input "0"
select select
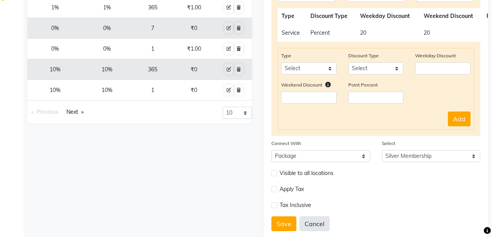
select select
checkbox input "false"
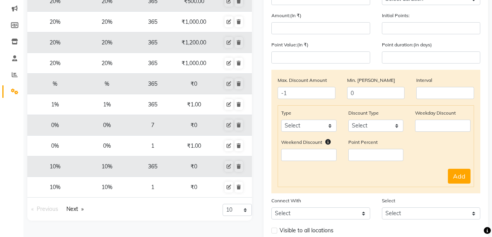
scroll to position [3, 0]
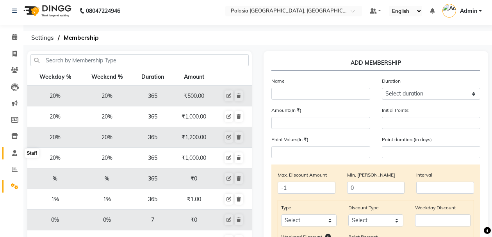
click at [14, 155] on icon at bounding box center [14, 153] width 5 height 6
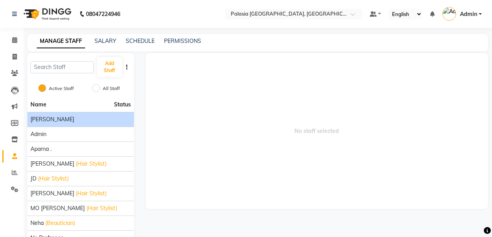
click at [55, 118] on span "Aarti wankhede" at bounding box center [52, 120] width 44 height 8
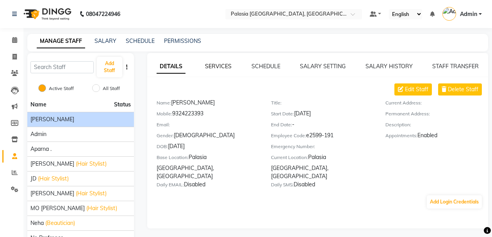
click at [222, 67] on link "SERVICES" at bounding box center [218, 66] width 27 height 7
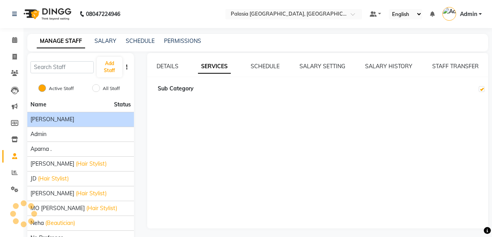
checkbox input "true"
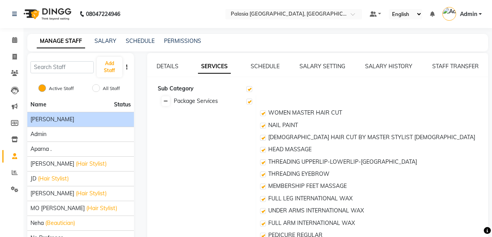
click at [167, 103] on icon at bounding box center [166, 101] width 4 height 5
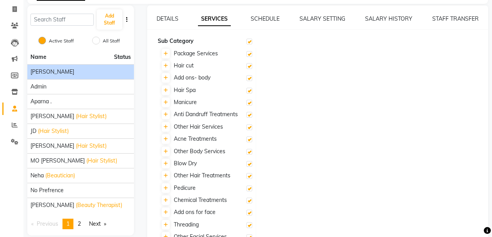
scroll to position [39, 0]
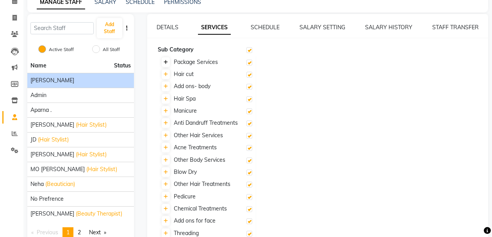
click at [165, 65] on link at bounding box center [166, 62] width 8 height 10
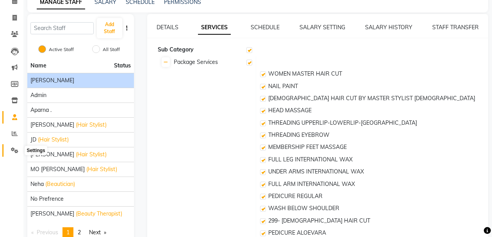
click at [9, 150] on span at bounding box center [15, 150] width 14 height 9
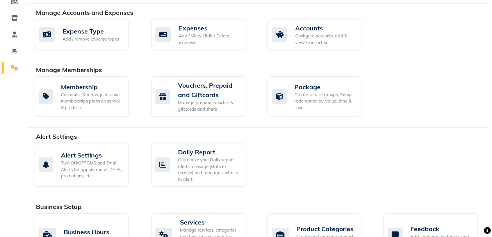
scroll to position [126, 0]
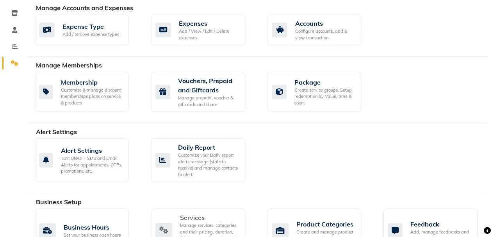
click at [207, 218] on div "Services" at bounding box center [209, 217] width 59 height 9
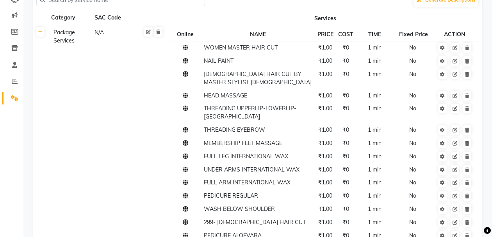
scroll to position [91, 0]
click at [247, 50] on span "WOMEN MASTER HAIR CUT" at bounding box center [241, 47] width 74 height 7
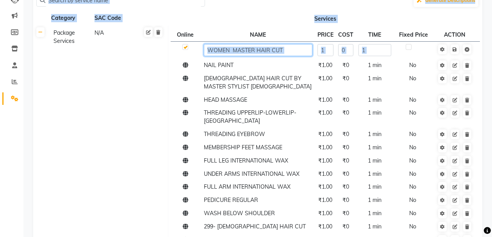
click at [247, 50] on input "WOMEN MASTER HAIR CUT" at bounding box center [258, 50] width 108 height 12
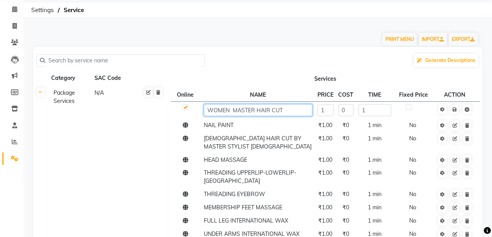
scroll to position [0, 0]
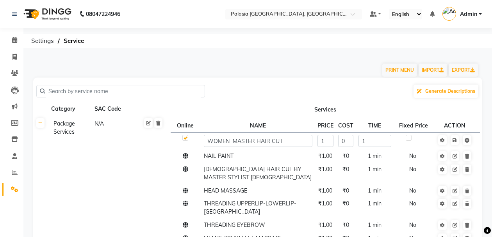
click at [110, 93] on input "text" at bounding box center [123, 91] width 156 height 12
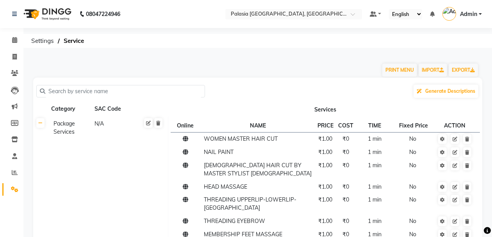
paste input "WOMEN MASTER HAIR CUT"
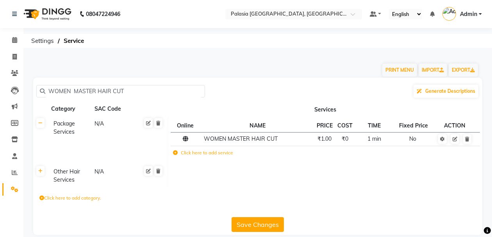
type input "WOMEN MASTER HAIR CUT"
click at [37, 177] on th at bounding box center [40, 176] width 15 height 23
click at [42, 176] on th at bounding box center [40, 176] width 15 height 23
click at [43, 172] on link at bounding box center [40, 171] width 8 height 10
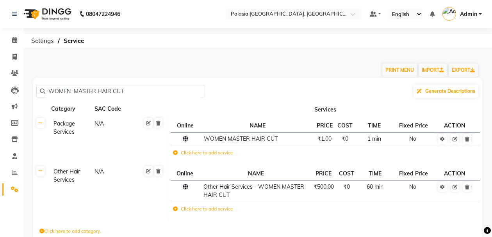
click at [90, 86] on input "WOMEN MASTER HAIR CUT" at bounding box center [123, 91] width 156 height 12
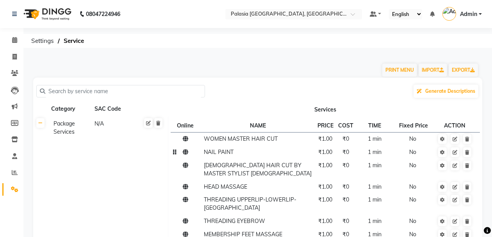
click at [215, 153] on span "NAIL PAINT" at bounding box center [219, 152] width 30 height 7
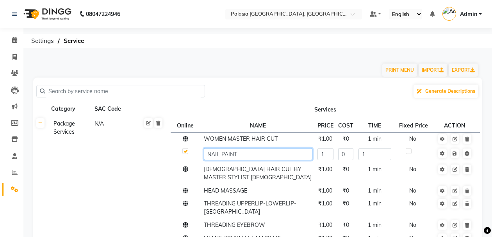
click at [222, 155] on input "NAIL PAINT" at bounding box center [258, 154] width 108 height 12
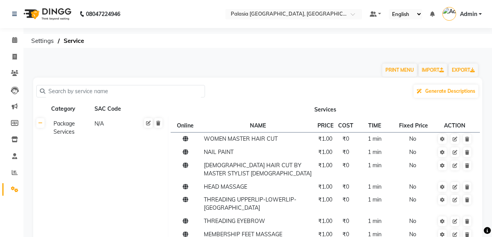
click at [132, 91] on input "text" at bounding box center [123, 91] width 156 height 12
paste input "NAIL PAINT"
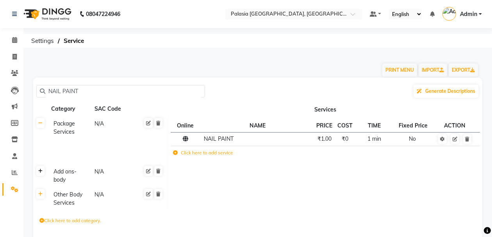
type input "NAIL PAINT"
click at [39, 170] on icon at bounding box center [40, 171] width 4 height 5
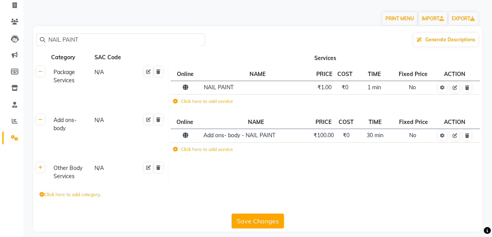
scroll to position [58, 0]
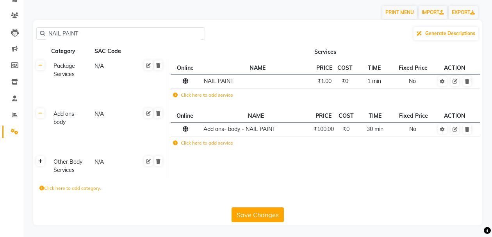
click at [41, 162] on icon at bounding box center [40, 161] width 4 height 5
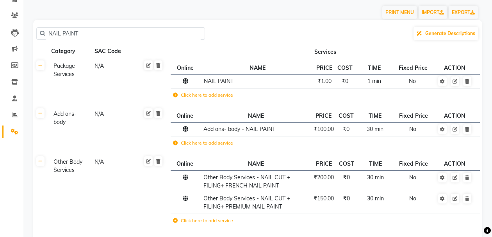
click at [72, 36] on input "NAIL PAINT" at bounding box center [123, 34] width 156 height 12
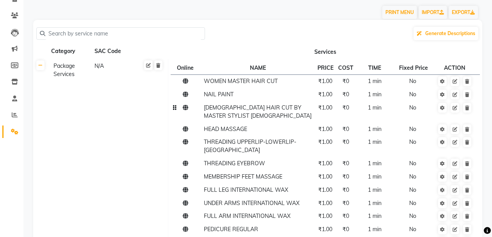
click at [241, 113] on td "[DEMOGRAPHIC_DATA] HAIR CUT BY MASTER STYLIST [DEMOGRAPHIC_DATA]" at bounding box center [258, 111] width 114 height 21
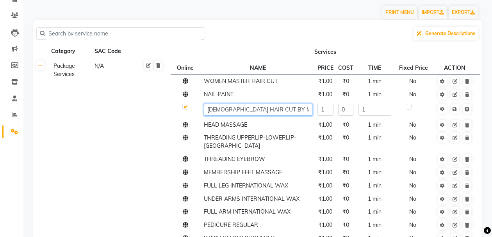
click at [241, 113] on input "[DEMOGRAPHIC_DATA] HAIR CUT BY MASTER STYLIST [DEMOGRAPHIC_DATA]" at bounding box center [258, 110] width 108 height 12
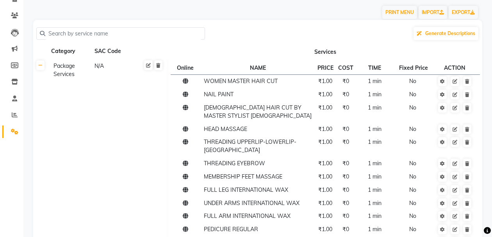
click at [118, 29] on input "text" at bounding box center [123, 34] width 156 height 12
paste input "[DEMOGRAPHIC_DATA] HAIR CUT BY MASTER STYLIST [DEMOGRAPHIC_DATA]"
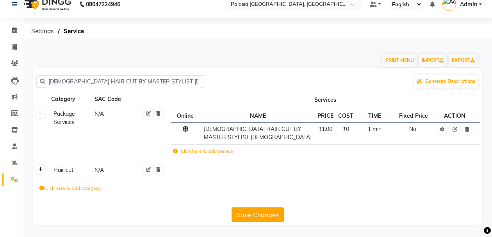
type input "[DEMOGRAPHIC_DATA] HAIR CUT BY MASTER STYLIST [DEMOGRAPHIC_DATA]"
click at [41, 167] on link at bounding box center [40, 170] width 8 height 10
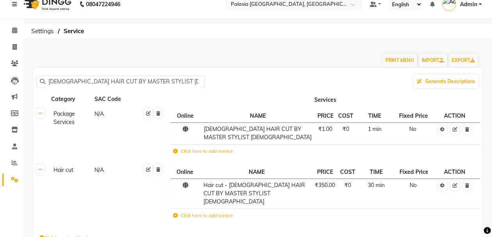
click at [89, 82] on input "[DEMOGRAPHIC_DATA] HAIR CUT BY MASTER STYLIST [DEMOGRAPHIC_DATA]" at bounding box center [123, 82] width 156 height 12
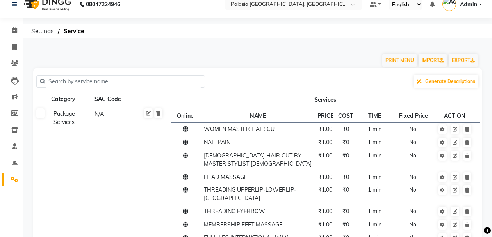
click at [40, 114] on icon at bounding box center [40, 113] width 4 height 5
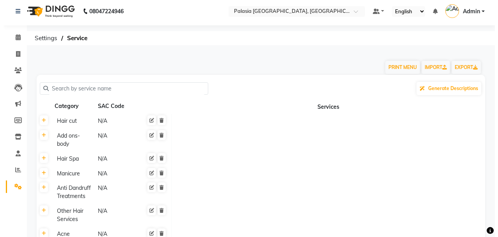
scroll to position [0, 0]
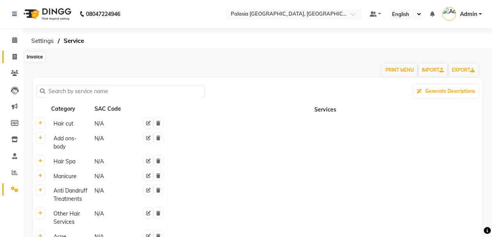
click at [12, 53] on span at bounding box center [15, 57] width 14 height 9
select select "service"
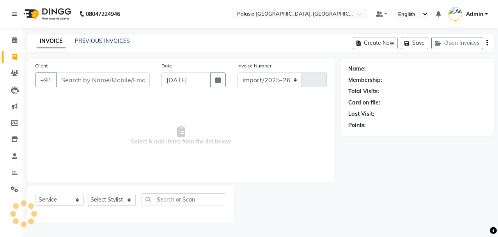
select select "6009"
type input "3489"
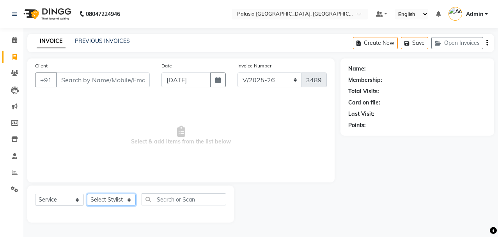
click at [120, 198] on select "Select Stylist" at bounding box center [111, 200] width 49 height 12
click at [87, 194] on select "Select Stylist Aarti wankhede Admin Aparna . farhan siddiqui JD Kaif Salmani MO…" at bounding box center [111, 200] width 49 height 12
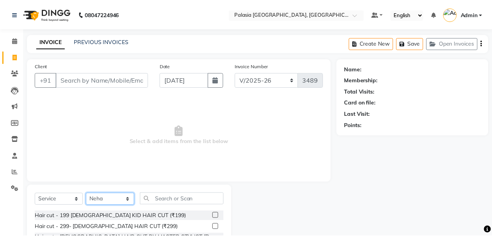
scroll to position [26, 0]
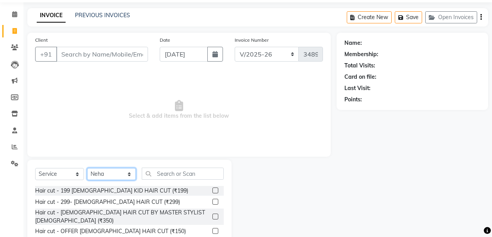
click at [110, 177] on select "Select Stylist Aarti wankhede Admin Aparna . farhan siddiqui JD Kaif Salmani MO…" at bounding box center [111, 174] width 49 height 12
click at [87, 168] on select "Select Stylist Aarti wankhede Admin Aparna . farhan siddiqui JD Kaif Salmani MO…" at bounding box center [111, 174] width 49 height 12
click at [119, 174] on select "Select Stylist Aarti wankhede Admin Aparna . farhan siddiqui JD Kaif Salmani MO…" at bounding box center [111, 174] width 49 height 12
click at [87, 168] on select "Select Stylist Aarti wankhede Admin Aparna . farhan siddiqui JD Kaif Salmani MO…" at bounding box center [111, 174] width 49 height 12
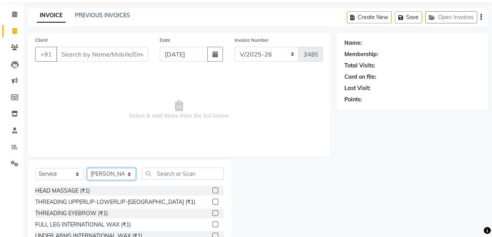
click at [123, 174] on select "Select Stylist Aarti wankhede Admin Aparna . farhan siddiqui JD Kaif Salmani MO…" at bounding box center [111, 174] width 49 height 12
click at [87, 168] on select "Select Stylist Aarti wankhede Admin Aparna . farhan siddiqui JD Kaif Salmani MO…" at bounding box center [111, 174] width 49 height 12
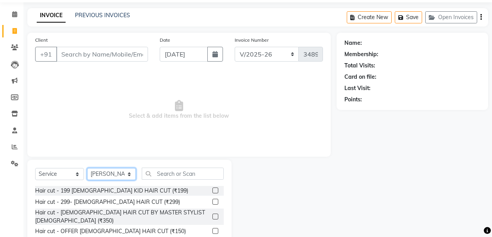
click at [122, 174] on select "Select Stylist Aarti wankhede Admin Aparna . farhan siddiqui JD Kaif Salmani MO…" at bounding box center [111, 174] width 49 height 12
click at [87, 168] on select "Select Stylist Aarti wankhede Admin Aparna . farhan siddiqui JD Kaif Salmani MO…" at bounding box center [111, 174] width 49 height 12
click at [124, 182] on div "Select Service Product Membership Package Voucher Prepaid Gift Card Select Styl…" at bounding box center [129, 177] width 189 height 18
click at [126, 177] on select "Select Stylist Aarti wankhede Admin Aparna . farhan siddiqui JD Kaif Salmani MO…" at bounding box center [111, 174] width 49 height 12
click at [87, 168] on select "Select Stylist Aarti wankhede Admin Aparna . farhan siddiqui JD Kaif Salmani MO…" at bounding box center [111, 174] width 49 height 12
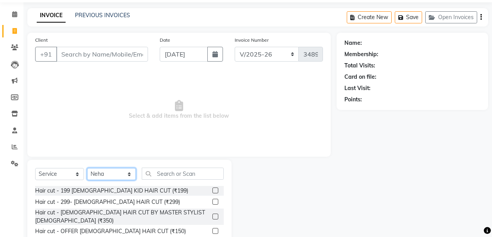
click at [123, 173] on select "Select Stylist Aarti wankhede Admin Aparna . farhan siddiqui JD Kaif Salmani MO…" at bounding box center [111, 174] width 49 height 12
click at [87, 168] on select "Select Stylist Aarti wankhede Admin Aparna . farhan siddiqui JD Kaif Salmani MO…" at bounding box center [111, 174] width 49 height 12
click at [123, 180] on select "Select Stylist Aarti wankhede Admin Aparna . farhan siddiqui JD Kaif Salmani MO…" at bounding box center [111, 174] width 49 height 12
click at [87, 168] on select "Select Stylist Aarti wankhede Admin Aparna . farhan siddiqui JD Kaif Salmani MO…" at bounding box center [111, 174] width 49 height 12
click at [121, 174] on select "Select Stylist Aarti wankhede Admin Aparna . farhan siddiqui JD Kaif Salmani MO…" at bounding box center [111, 174] width 49 height 12
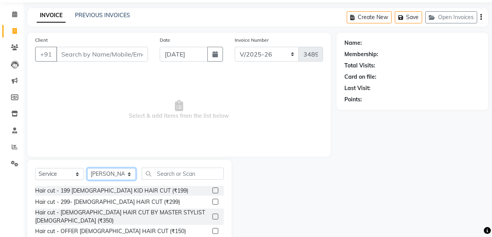
click at [87, 168] on select "Select Stylist Aarti wankhede Admin Aparna . farhan siddiqui JD Kaif Salmani MO…" at bounding box center [111, 174] width 49 height 12
click at [119, 171] on select "Select Stylist Aarti wankhede Admin Aparna . farhan siddiqui JD Kaif Salmani MO…" at bounding box center [111, 174] width 49 height 12
click at [87, 168] on select "Select Stylist Aarti wankhede Admin Aparna . farhan siddiqui JD Kaif Salmani MO…" at bounding box center [111, 174] width 49 height 12
click at [111, 172] on select "Select Stylist Aarti wankhede Admin Aparna . farhan siddiqui JD Kaif Salmani MO…" at bounding box center [111, 174] width 49 height 12
click at [87, 168] on select "Select Stylist Aarti wankhede Admin Aparna . farhan siddiqui JD Kaif Salmani MO…" at bounding box center [111, 174] width 49 height 12
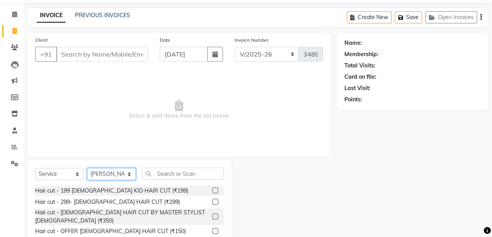
click at [114, 172] on select "Select Stylist Aarti wankhede Admin Aparna . farhan siddiqui JD Kaif Salmani MO…" at bounding box center [111, 174] width 49 height 12
click at [87, 168] on select "Select Stylist Aarti wankhede Admin Aparna . farhan siddiqui JD Kaif Salmani MO…" at bounding box center [111, 174] width 49 height 12
click at [117, 181] on div "Select Service Product Membership Package Voucher Prepaid Gift Card Select Styl…" at bounding box center [129, 177] width 189 height 18
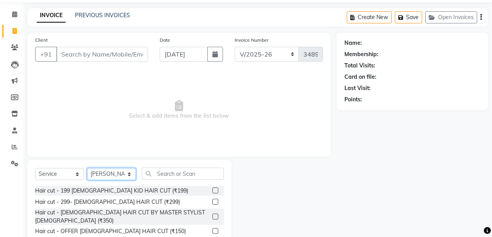
click at [119, 174] on select "Select Stylist Aarti wankhede Admin Aparna . farhan siddiqui JD Kaif Salmani MO…" at bounding box center [111, 174] width 49 height 12
click at [87, 168] on select "Select Stylist Aarti wankhede Admin Aparna . farhan siddiqui JD Kaif Salmani MO…" at bounding box center [111, 174] width 49 height 12
click at [117, 179] on select "Select Stylist Aarti wankhede Admin Aparna . farhan siddiqui JD Kaif Salmani MO…" at bounding box center [111, 174] width 49 height 12
click at [87, 168] on select "Select Stylist Aarti wankhede Admin Aparna . farhan siddiqui JD Kaif Salmani MO…" at bounding box center [111, 174] width 49 height 12
click at [121, 173] on select "Select Stylist Aarti wankhede Admin Aparna . farhan siddiqui JD Kaif Salmani MO…" at bounding box center [111, 174] width 49 height 12
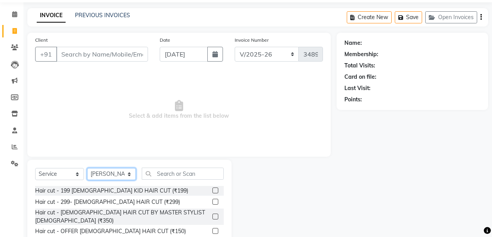
select select "46259"
click at [87, 168] on select "Select Stylist Aarti wankhede Admin Aparna . farhan siddiqui JD Kaif Salmani MO…" at bounding box center [111, 174] width 49 height 12
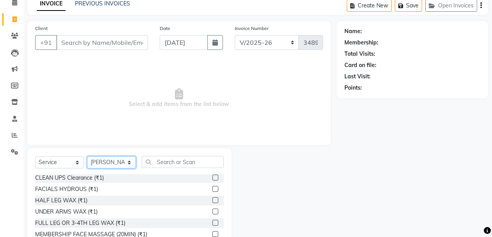
scroll to position [32, 0]
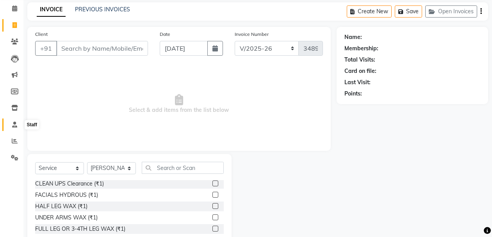
drag, startPoint x: 14, startPoint y: 126, endPoint x: 329, endPoint y: 6, distance: 336.4
click at [14, 126] on icon at bounding box center [14, 125] width 5 height 6
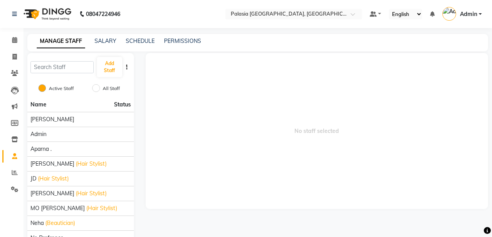
scroll to position [58, 0]
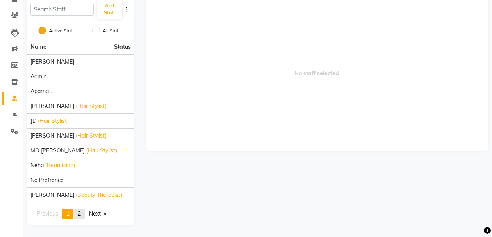
click at [81, 209] on link "page 2" at bounding box center [79, 214] width 11 height 11
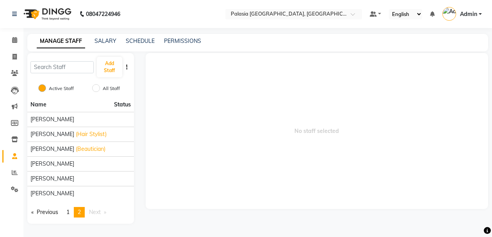
scroll to position [0, 0]
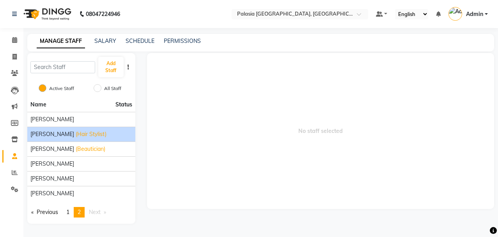
click at [76, 129] on li "Salman Sayyed (Hair Stylist)" at bounding box center [81, 134] width 108 height 15
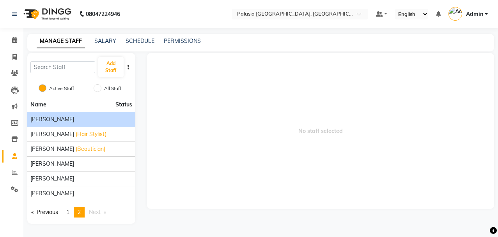
click at [84, 122] on div "Ruchita Patel" at bounding box center [81, 120] width 102 height 8
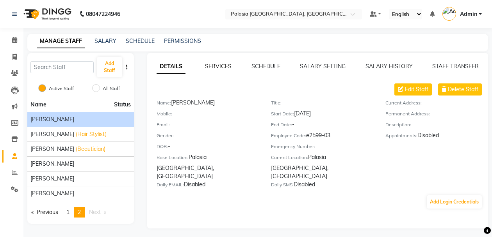
click at [222, 65] on link "SERVICES" at bounding box center [218, 66] width 27 height 7
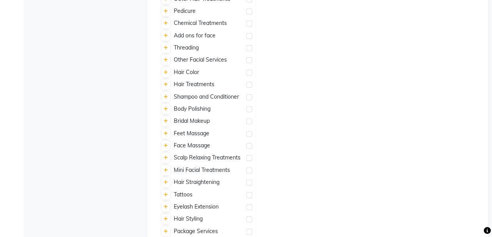
scroll to position [315, 0]
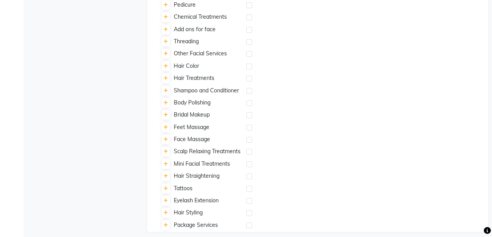
click at [249, 223] on div at bounding box center [248, 227] width 5 height 8
click at [249, 223] on label at bounding box center [249, 226] width 6 height 6
click at [249, 224] on input "checkbox" at bounding box center [248, 226] width 5 height 5
checkbox input "false"
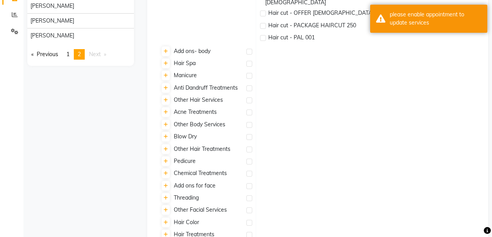
scroll to position [0, 0]
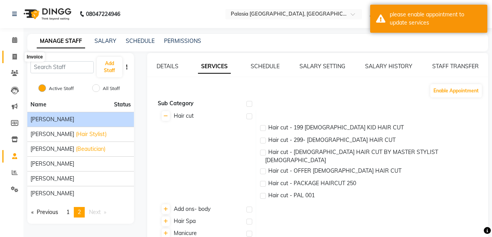
click at [15, 51] on link "Invoice" at bounding box center [11, 57] width 19 height 13
select select "service"
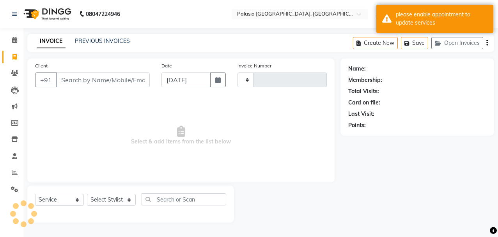
click at [15, 51] on link "Invoice" at bounding box center [11, 57] width 19 height 13
select select "service"
select select "6009"
type input "3489"
click at [101, 205] on select "Select Stylist" at bounding box center [111, 200] width 49 height 12
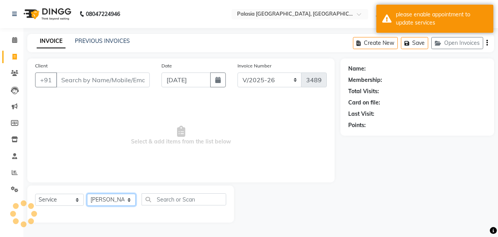
click at [87, 194] on select "Select Stylist Aarti wankhede Admin Aparna . farhan siddiqui JD Kaif Salmani MO…" at bounding box center [111, 200] width 49 height 12
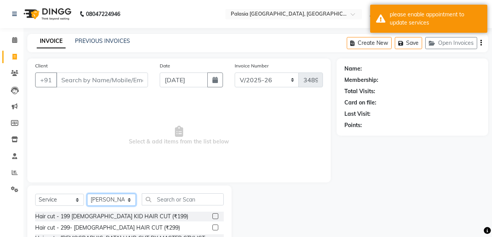
click at [112, 201] on select "Select Stylist Aarti wankhede Admin Aparna . farhan siddiqui JD Kaif Salmani MO…" at bounding box center [111, 200] width 49 height 12
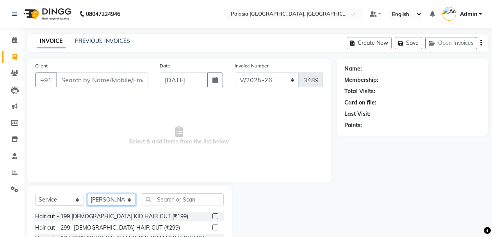
click at [87, 194] on select "Select Stylist Aarti wankhede Admin Aparna . farhan siddiqui JD Kaif Salmani MO…" at bounding box center [111, 200] width 49 height 12
click at [121, 199] on select "Select Stylist Aarti wankhede Admin Aparna . farhan siddiqui JD Kaif Salmani MO…" at bounding box center [111, 200] width 49 height 12
click at [87, 194] on select "Select Stylist Aarti wankhede Admin Aparna . farhan siddiqui JD Kaif Salmani MO…" at bounding box center [111, 200] width 49 height 12
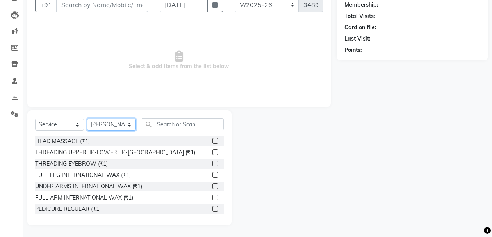
scroll to position [114, 0]
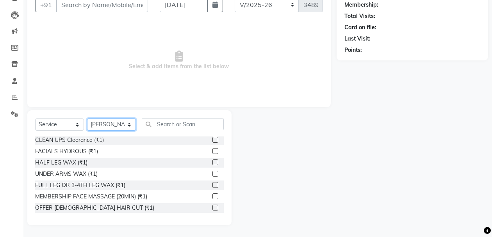
click at [105, 123] on select "Select Stylist Aarti wankhede Admin Aparna . farhan siddiqui JD Kaif Salmani MO…" at bounding box center [111, 125] width 49 height 12
click at [87, 119] on select "Select Stylist Aarti wankhede Admin Aparna . farhan siddiqui JD Kaif Salmani MO…" at bounding box center [111, 125] width 49 height 12
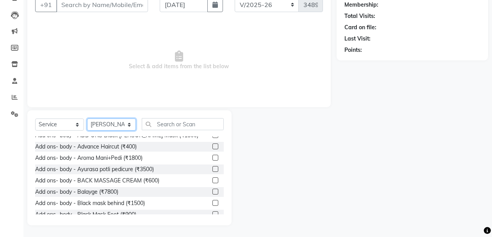
click at [107, 123] on select "Select Stylist Aarti wankhede Admin Aparna . farhan siddiqui JD Kaif Salmani MO…" at bounding box center [111, 125] width 49 height 12
click at [87, 119] on select "Select Stylist Aarti wankhede Admin Aparna . farhan siddiqui JD Kaif Salmani MO…" at bounding box center [111, 125] width 49 height 12
click at [124, 126] on select "Select Stylist Aarti wankhede Admin Aparna . farhan siddiqui JD Kaif Salmani MO…" at bounding box center [111, 125] width 49 height 12
select select "90734"
click at [87, 119] on select "Select Stylist Aarti wankhede Admin Aparna . farhan siddiqui JD Kaif Salmani MO…" at bounding box center [111, 125] width 49 height 12
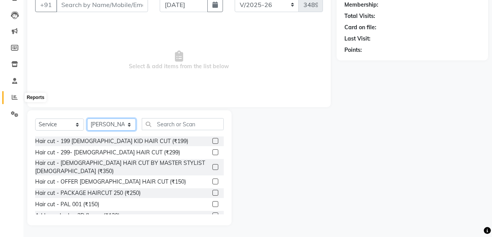
scroll to position [36, 0]
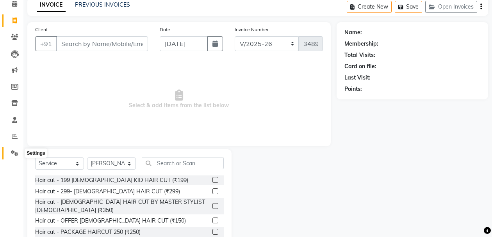
click at [12, 151] on icon at bounding box center [14, 153] width 7 height 6
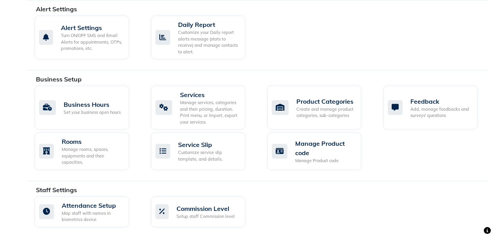
scroll to position [233, 0]
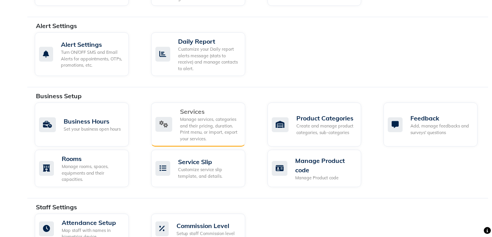
click at [207, 121] on div "Manage services, categories and their pricing, duration. Print menu, or import,…" at bounding box center [209, 129] width 59 height 26
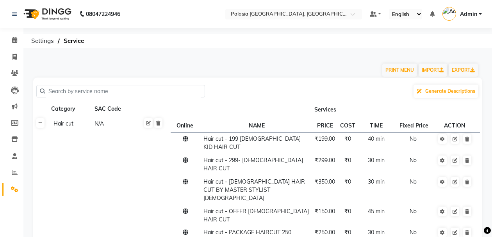
click at [37, 123] on link at bounding box center [40, 123] width 8 height 10
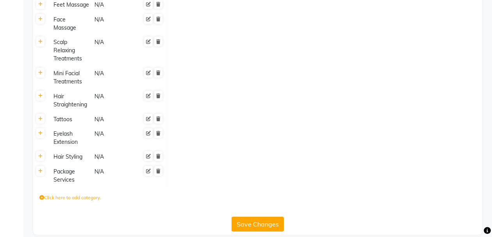
scroll to position [514, 0]
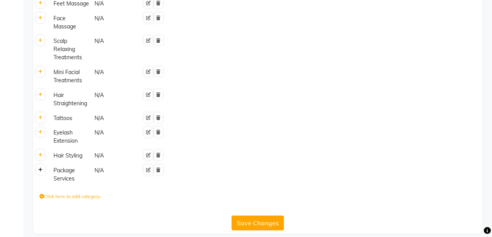
click at [39, 165] on link at bounding box center [40, 170] width 8 height 10
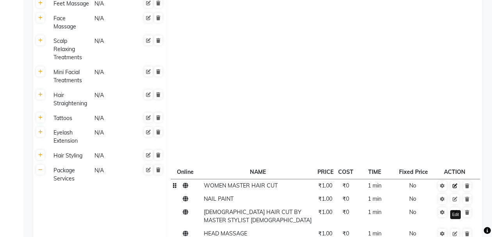
click at [453, 184] on icon at bounding box center [454, 186] width 5 height 5
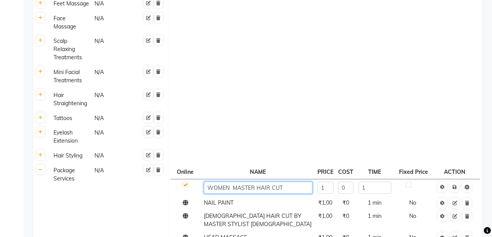
click at [287, 183] on input "WOMEN MASTER HAIR CUT" at bounding box center [258, 188] width 108 height 12
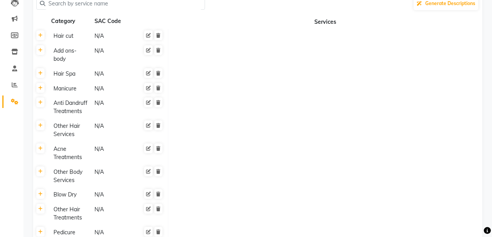
scroll to position [0, 0]
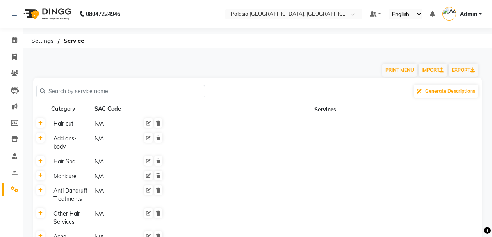
click at [132, 89] on input "text" at bounding box center [123, 91] width 156 height 12
paste input "WOMEN MASTER HAIR CUT"
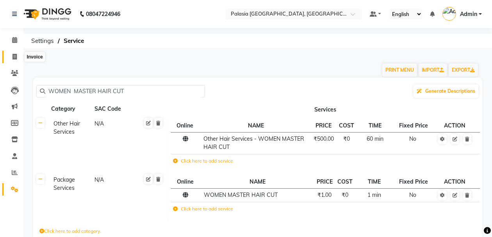
type input "WOMEN MASTER HAIR CUT"
click at [13, 54] on icon at bounding box center [14, 57] width 4 height 6
select select "service"
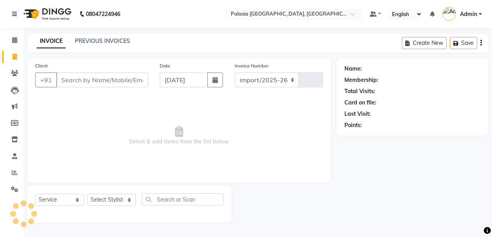
select select "6009"
type input "3489"
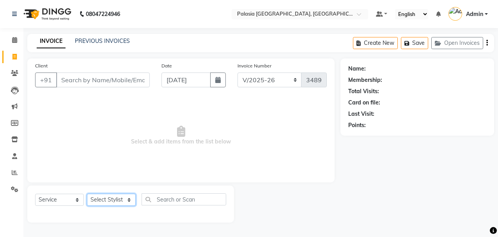
click at [109, 200] on select "Select Stylist Aarti wankhede Admin Aparna . farhan siddiqui JD Kaif Salmani MO…" at bounding box center [111, 200] width 49 height 12
select select "46370"
click at [87, 194] on select "Select Stylist Aarti wankhede Admin Aparna . farhan siddiqui JD Kaif Salmani MO…" at bounding box center [111, 200] width 49 height 12
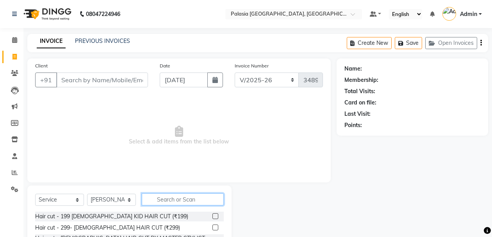
click at [162, 200] on input "text" at bounding box center [183, 200] width 82 height 12
paste input "WOMEN MASTER HAIR CUT"
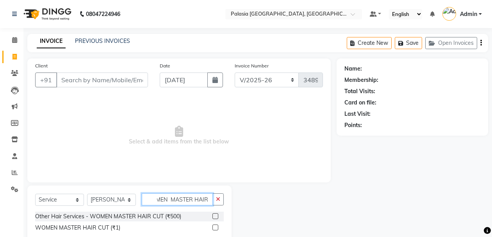
scroll to position [20, 0]
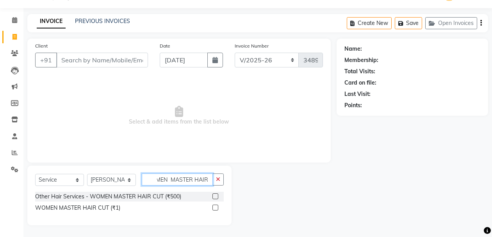
type input "WOMEN MASTER HAIR CUT"
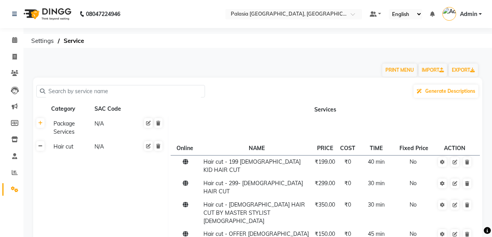
click at [43, 144] on link at bounding box center [40, 146] width 8 height 10
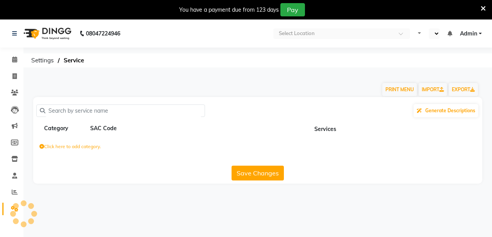
select select "en"
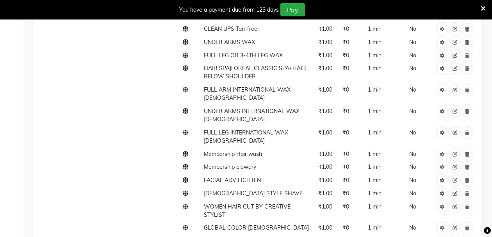
scroll to position [507, 0]
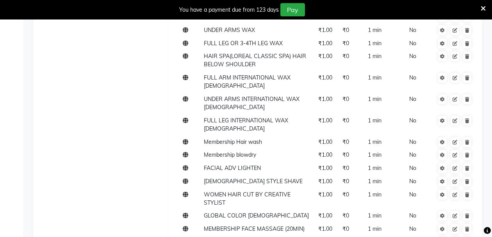
click at [483, 7] on icon at bounding box center [482, 8] width 5 height 7
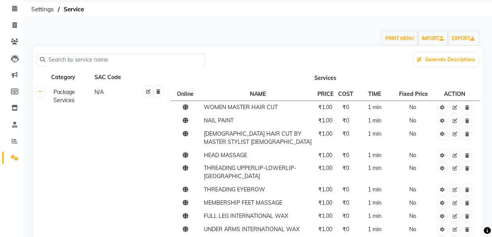
scroll to position [0, 0]
